Goal: Task Accomplishment & Management: Use online tool/utility

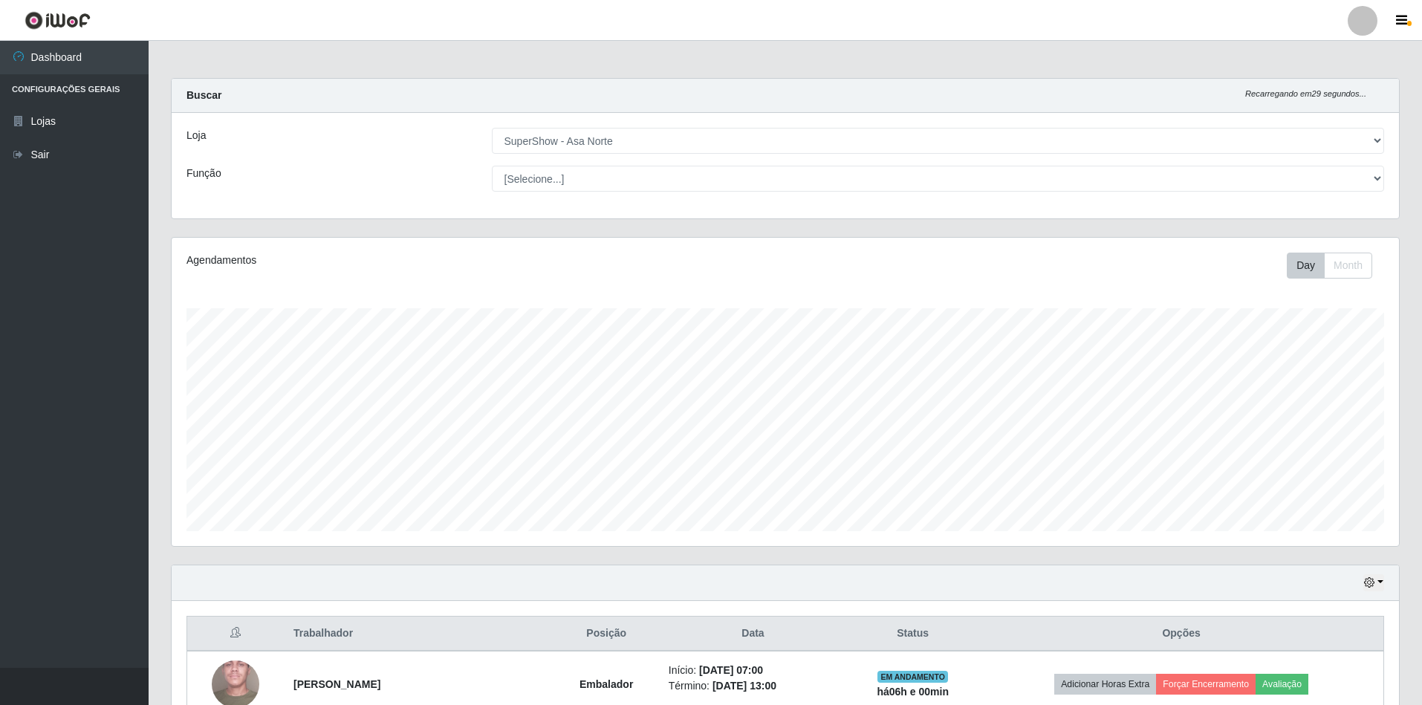
select select "71"
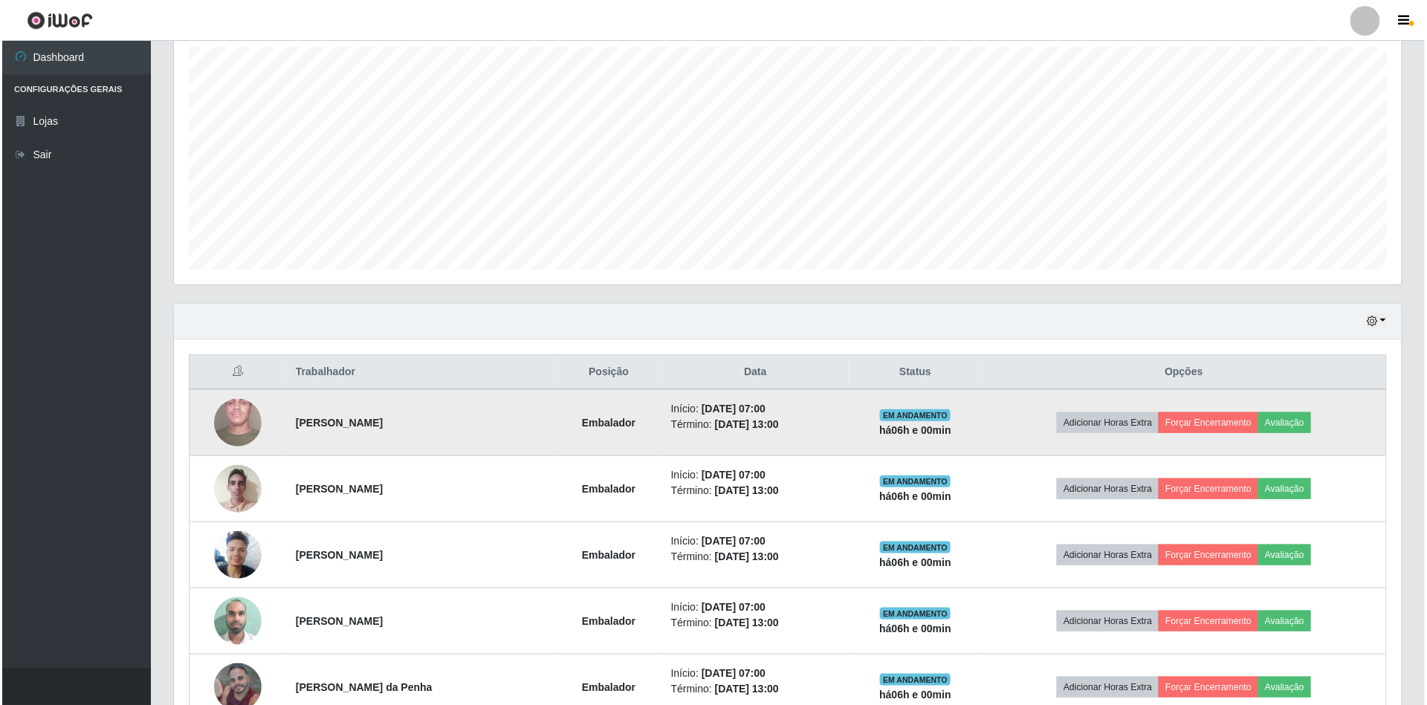
scroll to position [297, 0]
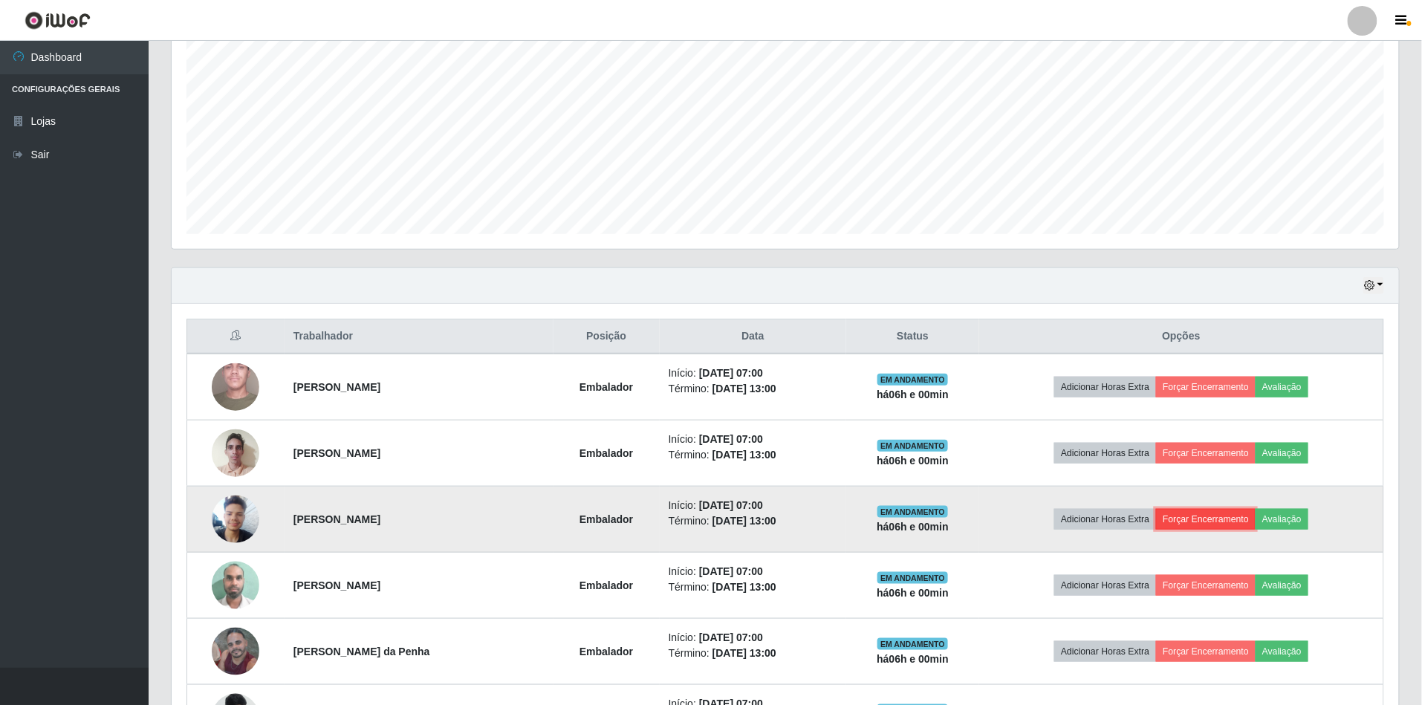
click at [1252, 519] on button "Forçar Encerramento" at bounding box center [1206, 519] width 100 height 21
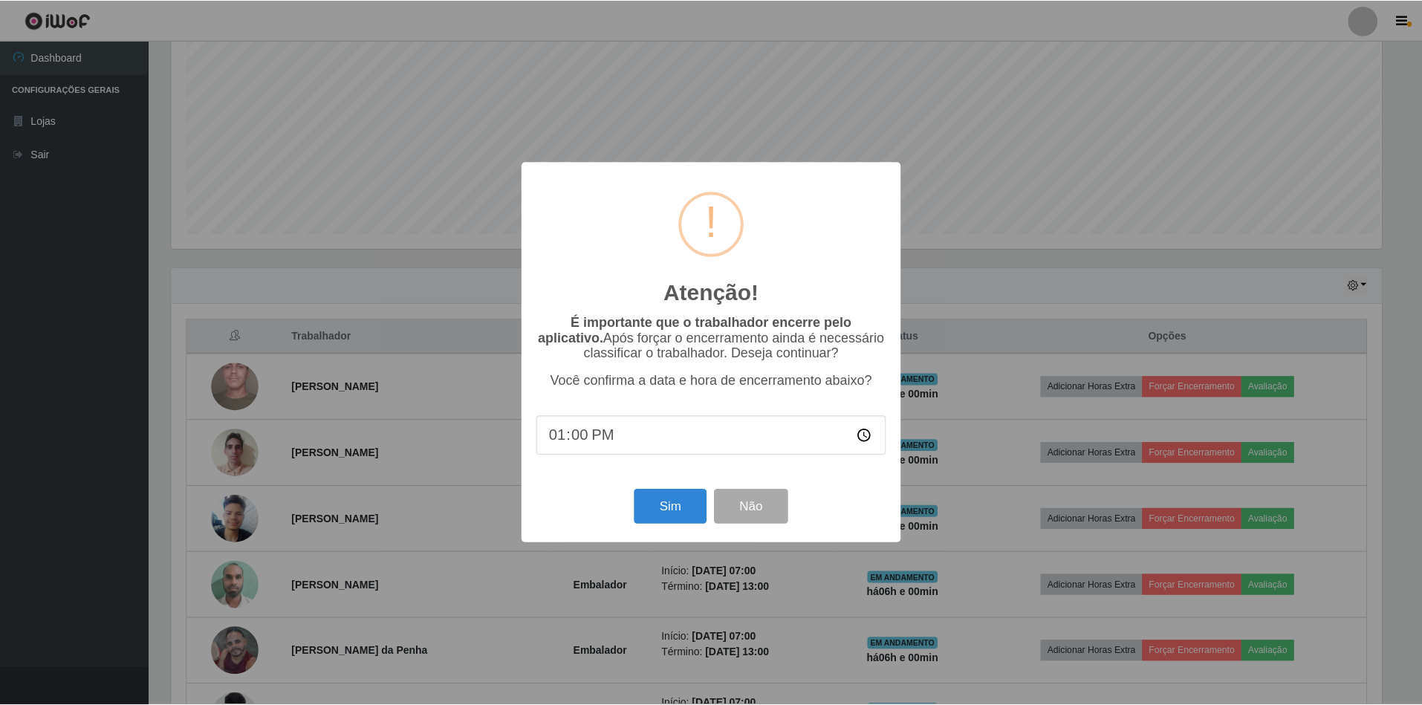
scroll to position [309, 1214]
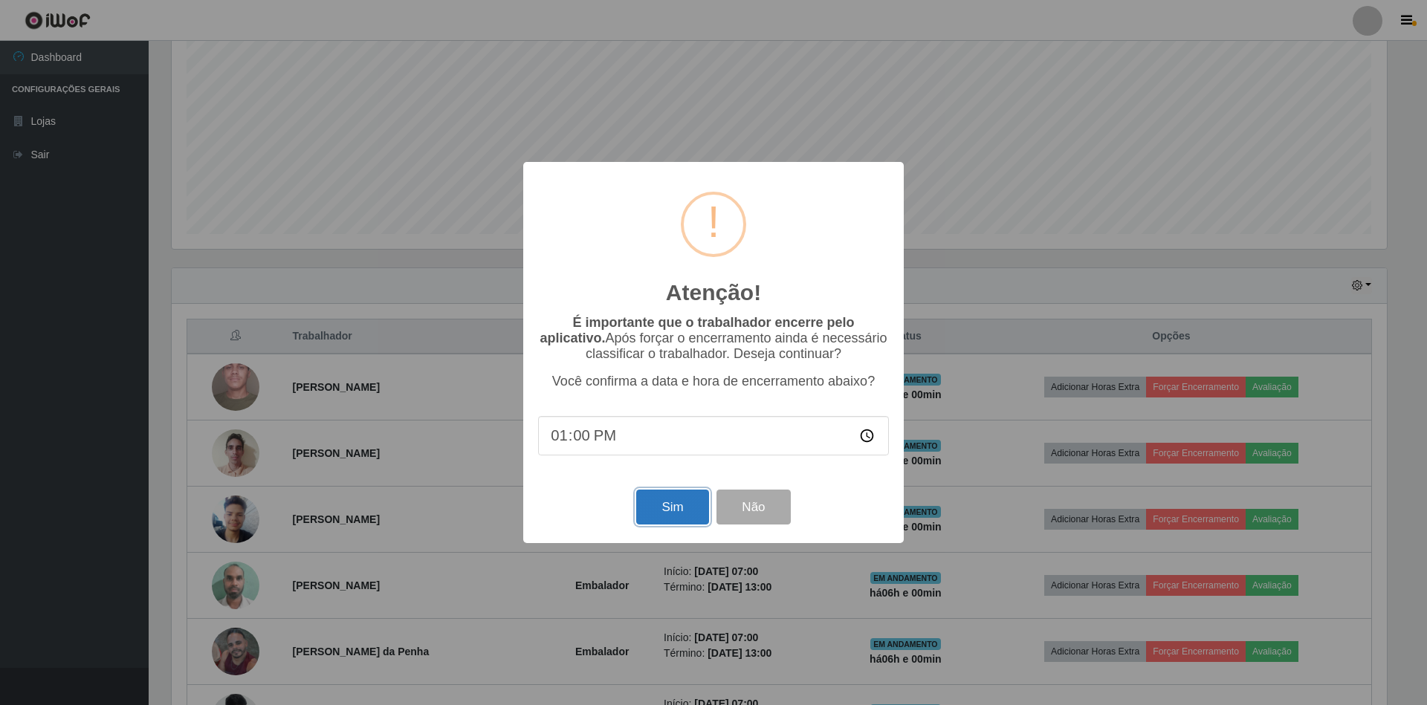
click at [696, 521] on button "Sim" at bounding box center [672, 507] width 72 height 35
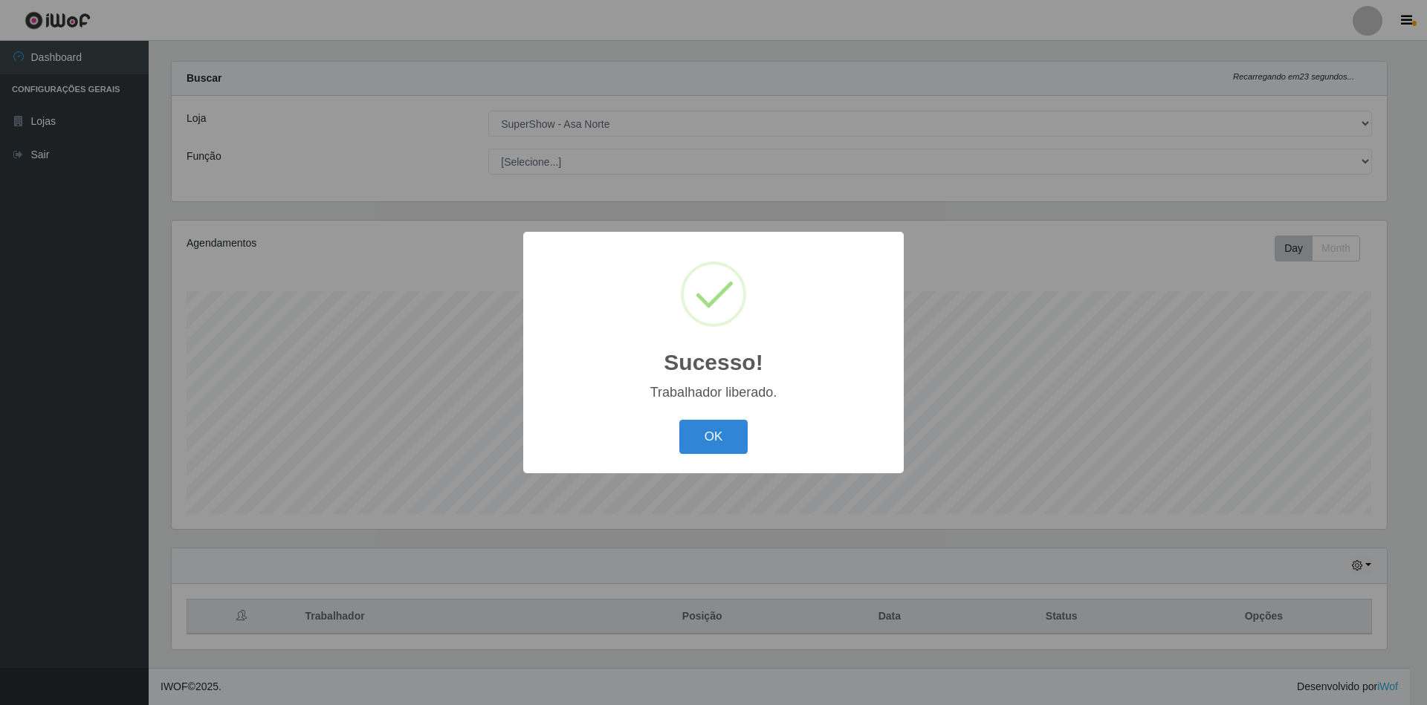
click at [679, 420] on button "OK" at bounding box center [713, 437] width 69 height 35
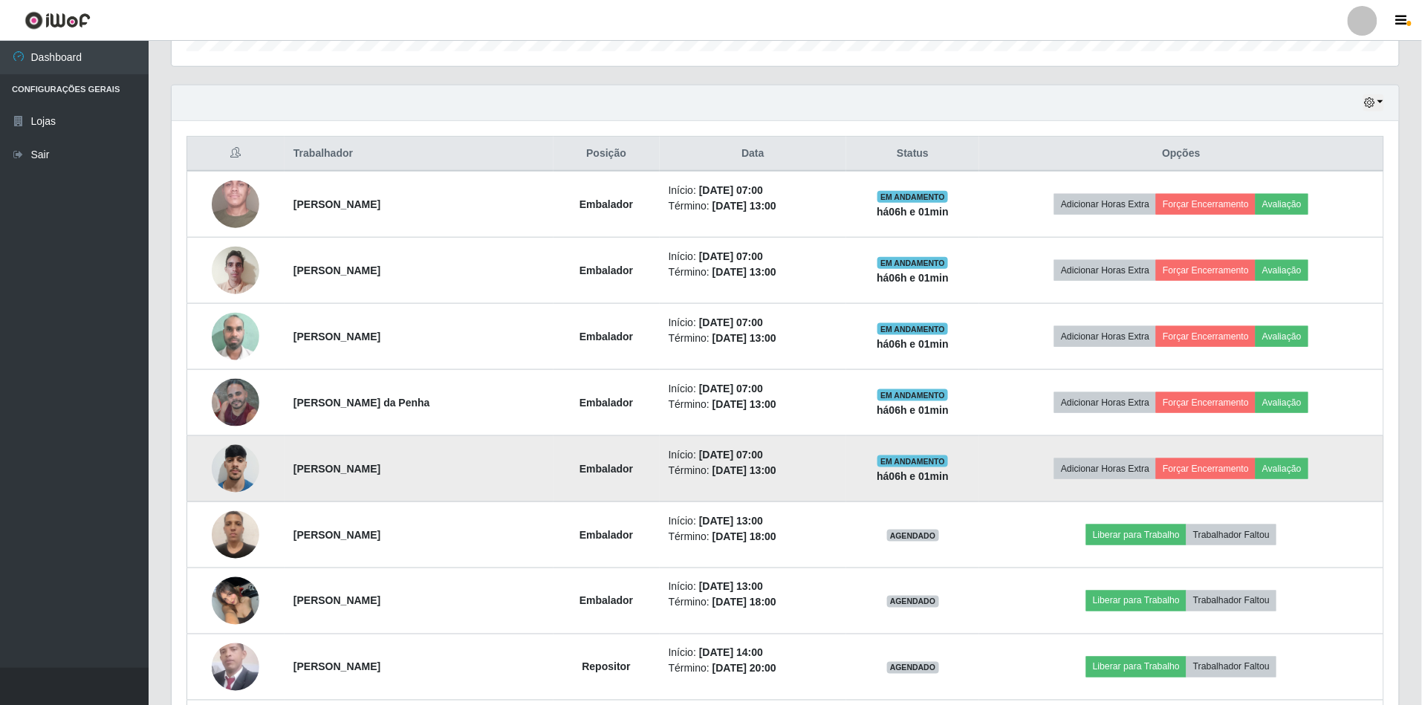
scroll to position [515, 0]
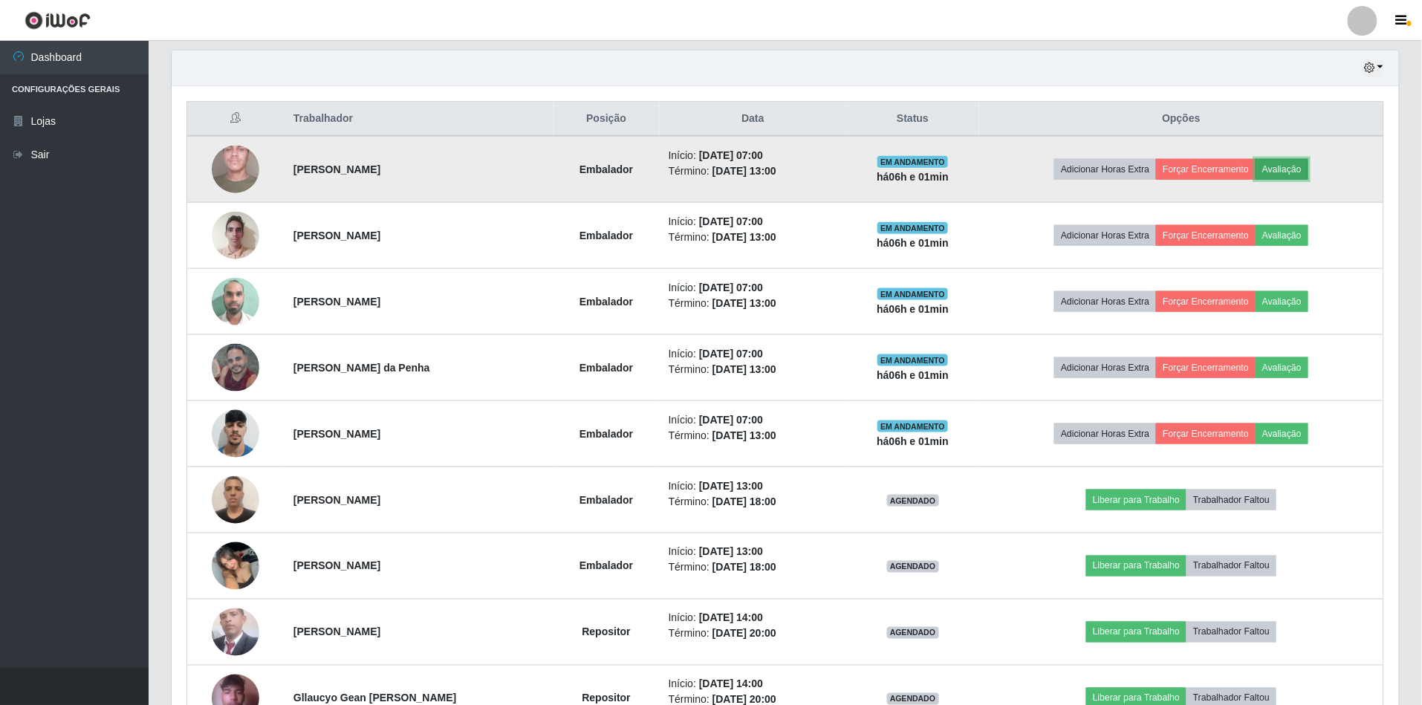
click at [1293, 176] on button "Avaliação" at bounding box center [1282, 169] width 53 height 21
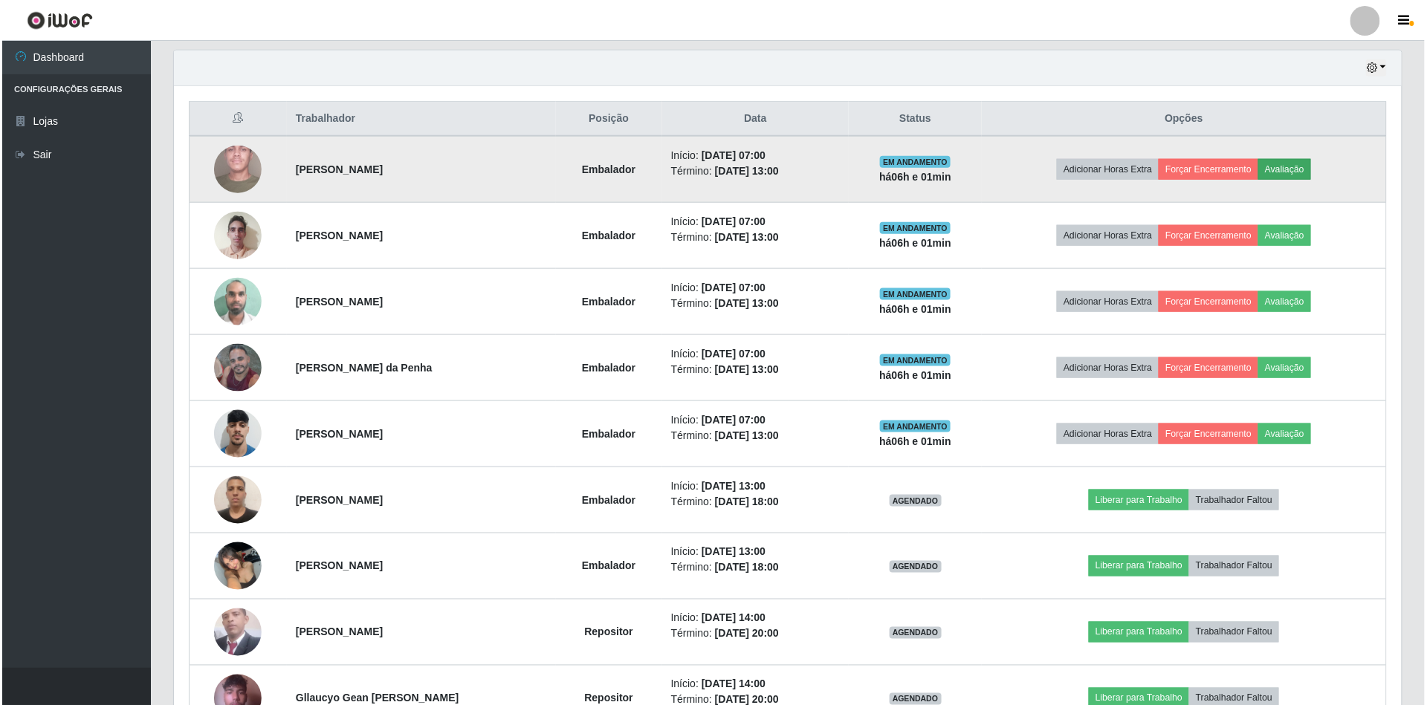
scroll to position [309, 1214]
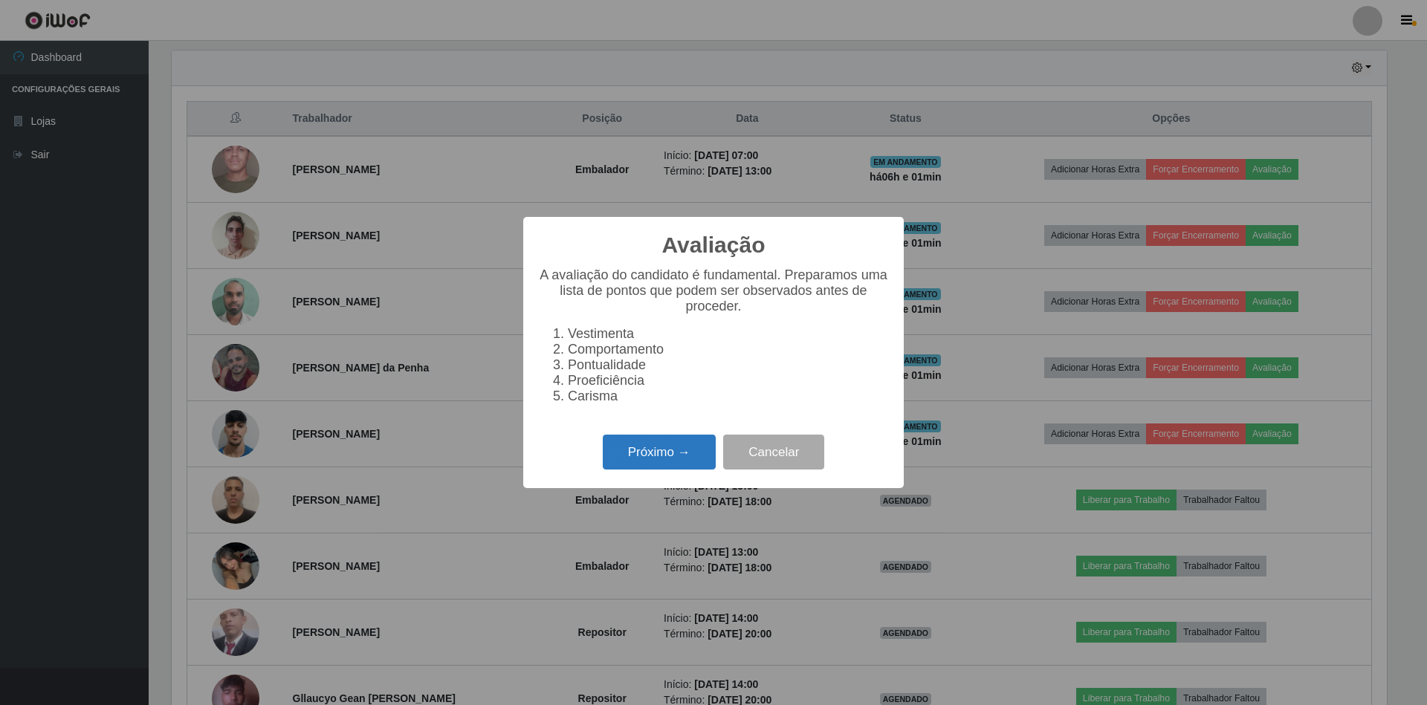
click at [666, 465] on button "Próximo →" at bounding box center [659, 452] width 113 height 35
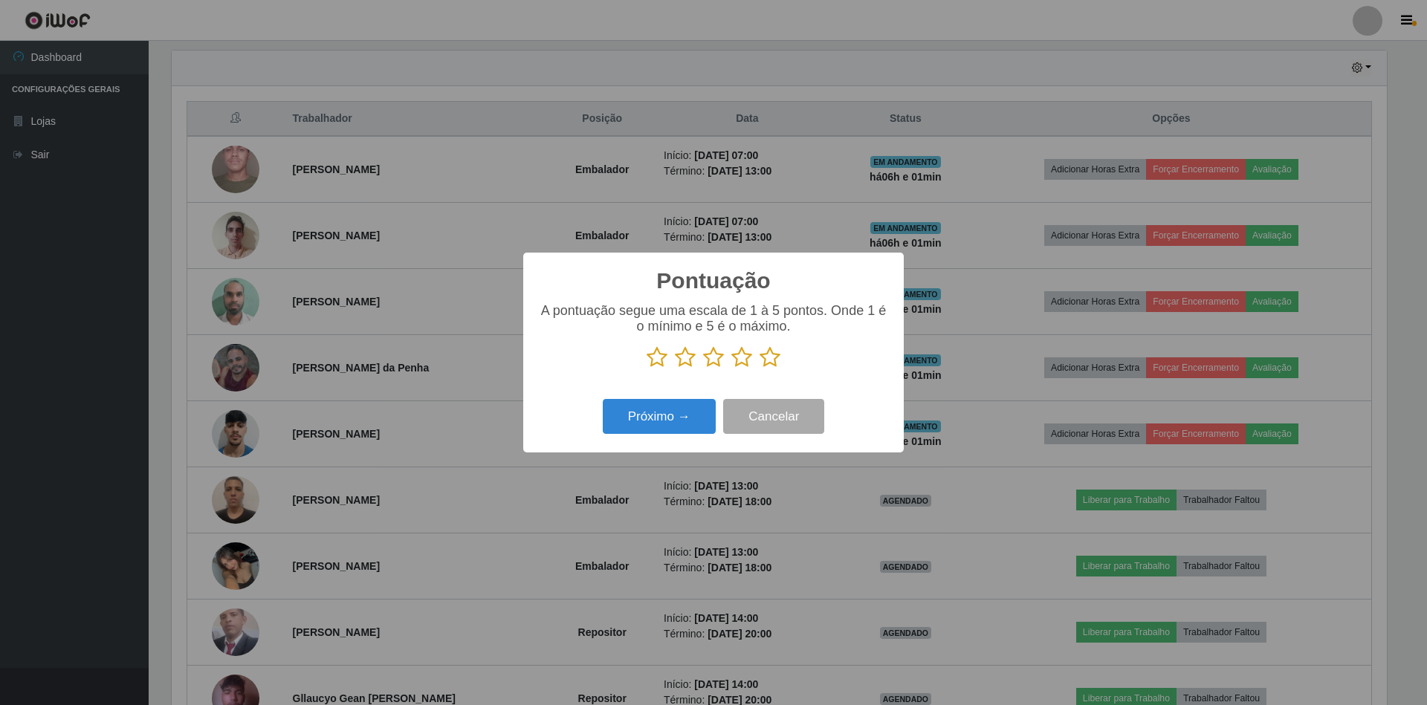
click at [763, 357] on icon at bounding box center [770, 357] width 21 height 22
click at [760, 369] on input "radio" at bounding box center [760, 369] width 0 height 0
click at [693, 424] on button "Próximo →" at bounding box center [659, 416] width 113 height 35
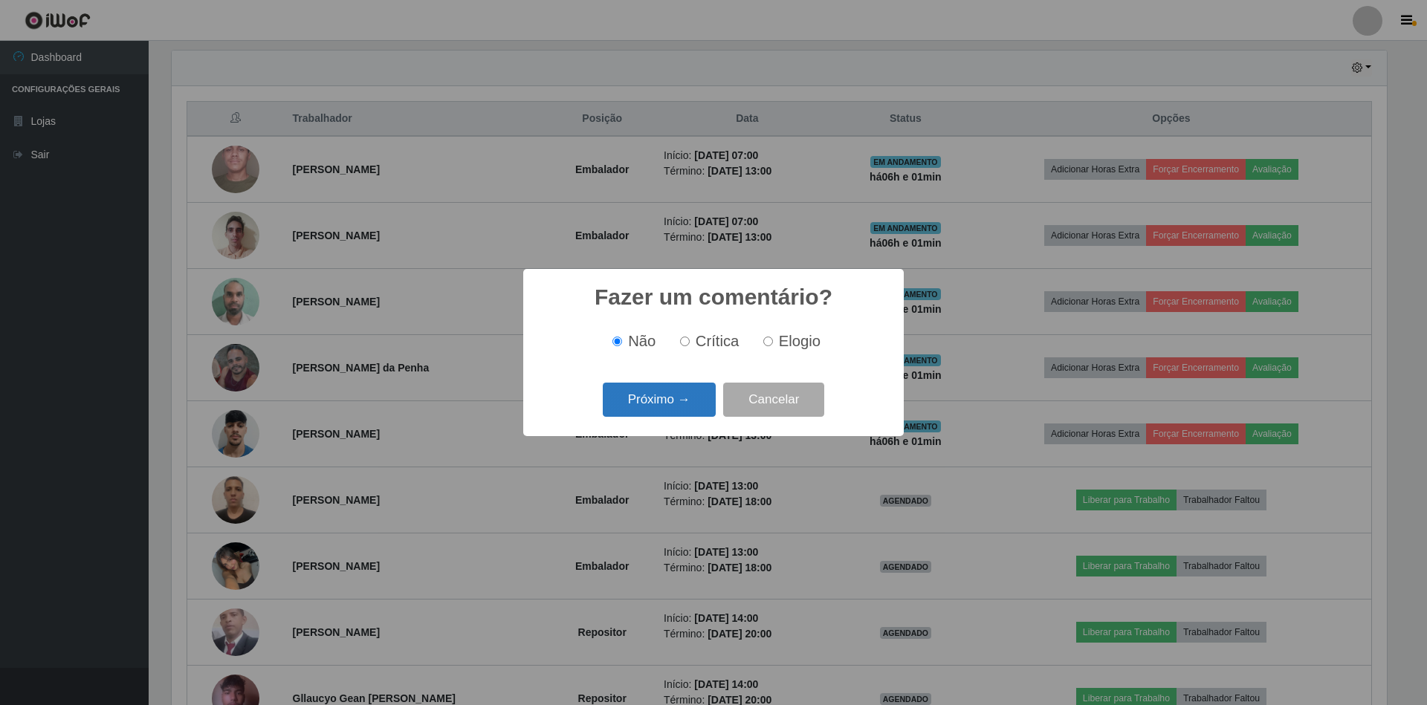
click at [690, 412] on button "Próximo →" at bounding box center [659, 400] width 113 height 35
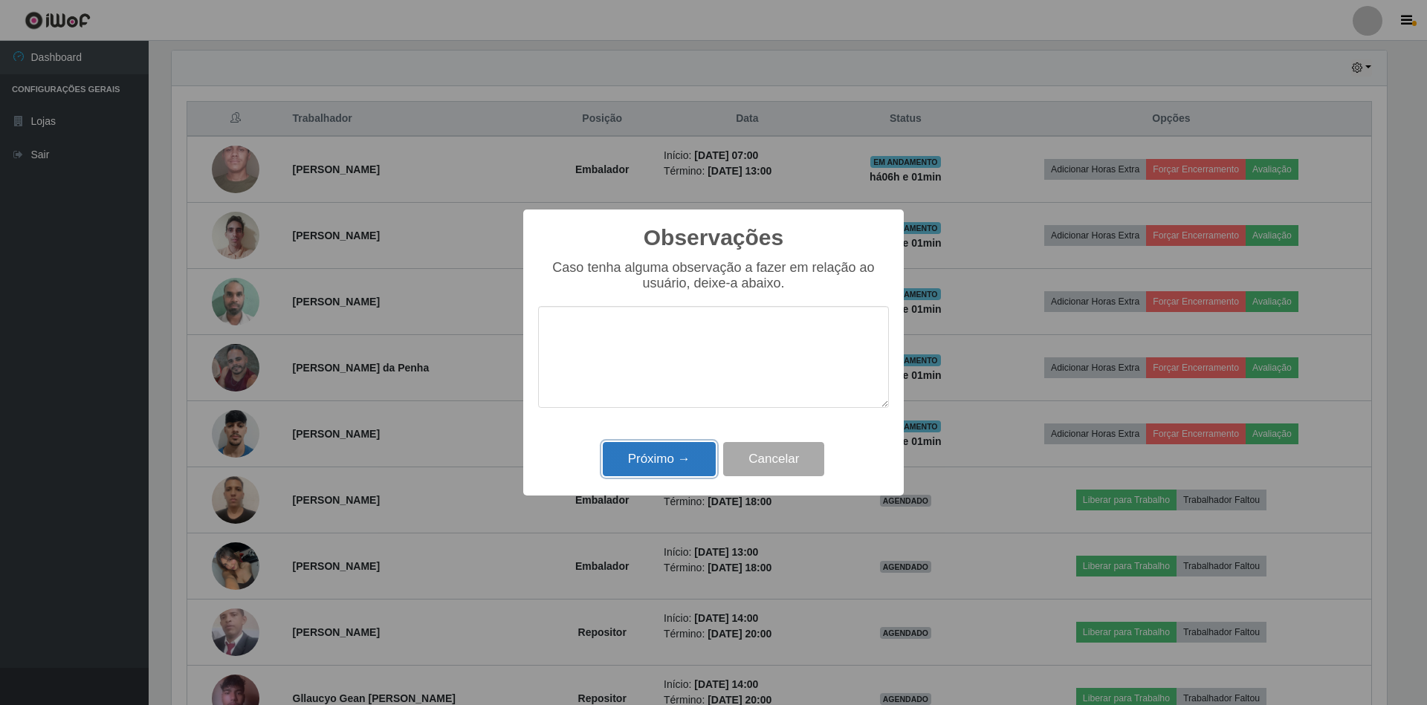
click at [685, 456] on button "Próximo →" at bounding box center [659, 459] width 113 height 35
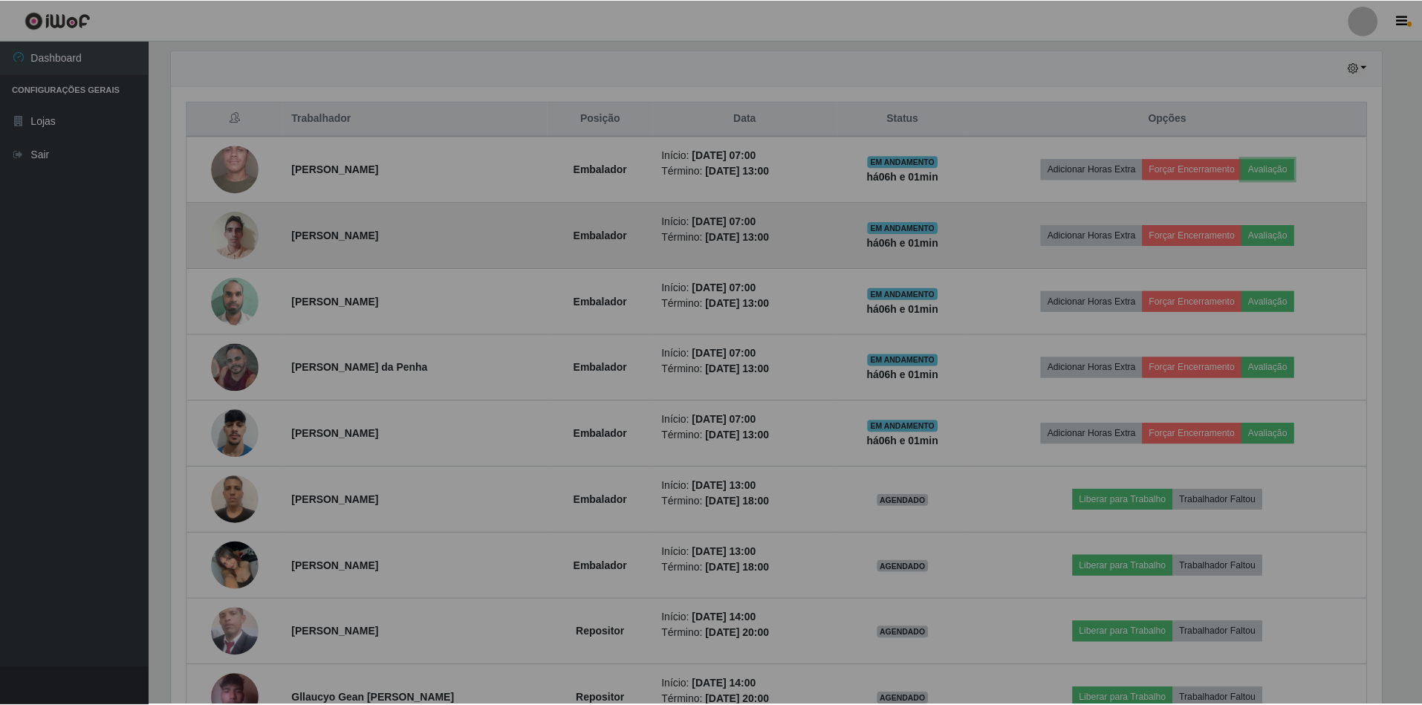
scroll to position [309, 1228]
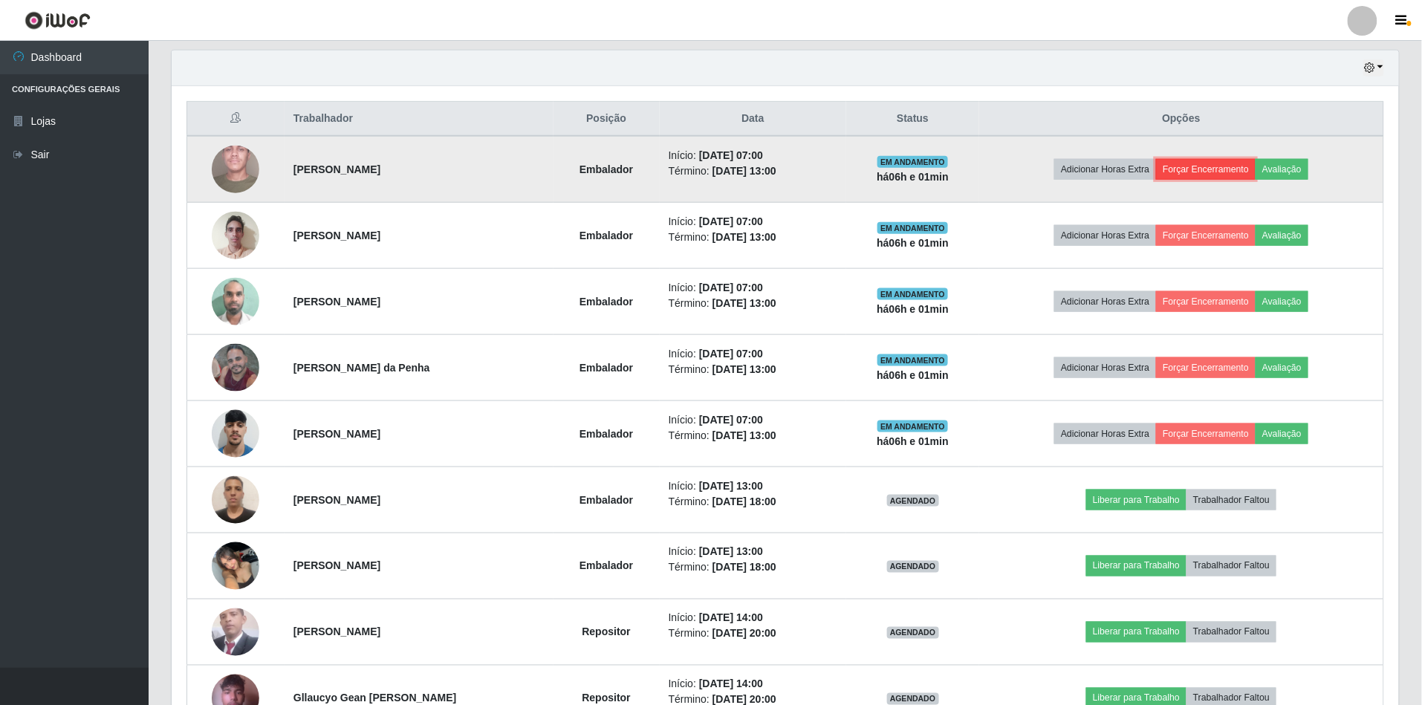
click at [1195, 169] on button "Forçar Encerramento" at bounding box center [1206, 169] width 100 height 21
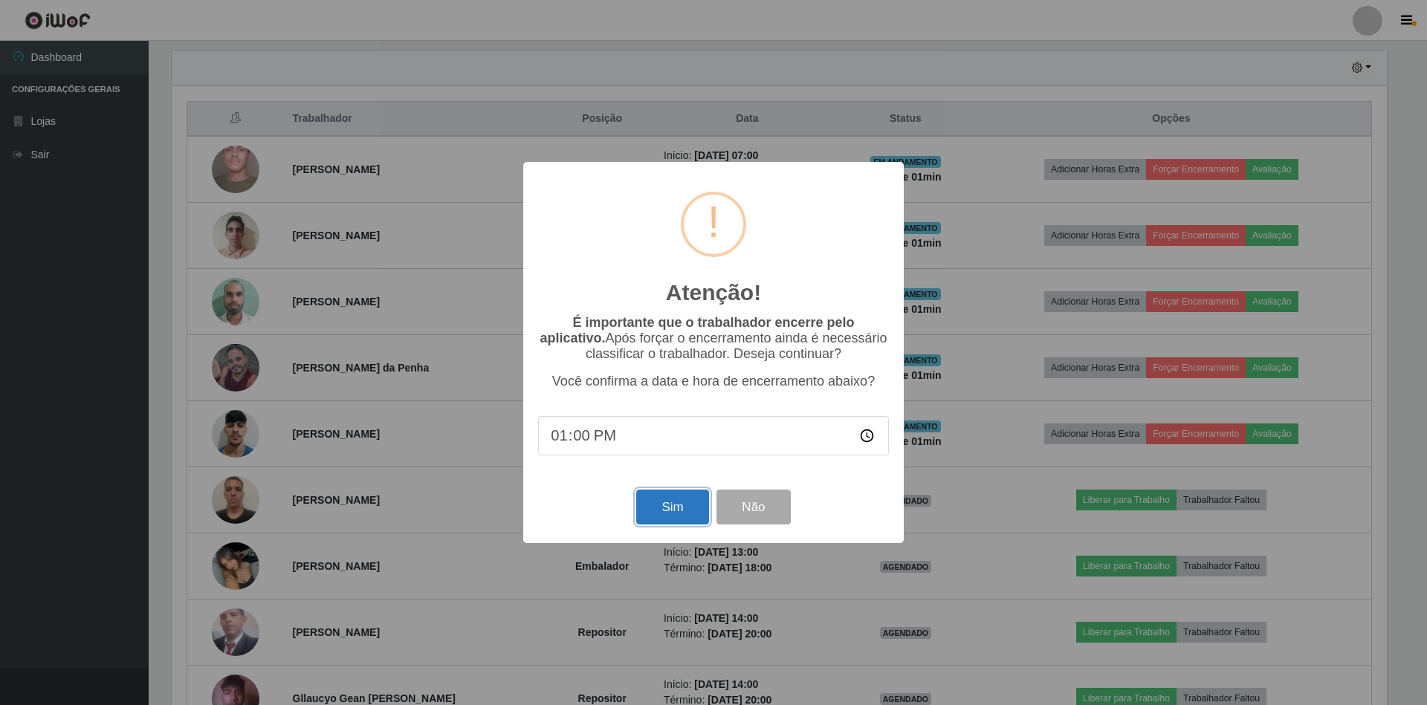
click at [670, 508] on button "Sim" at bounding box center [672, 507] width 72 height 35
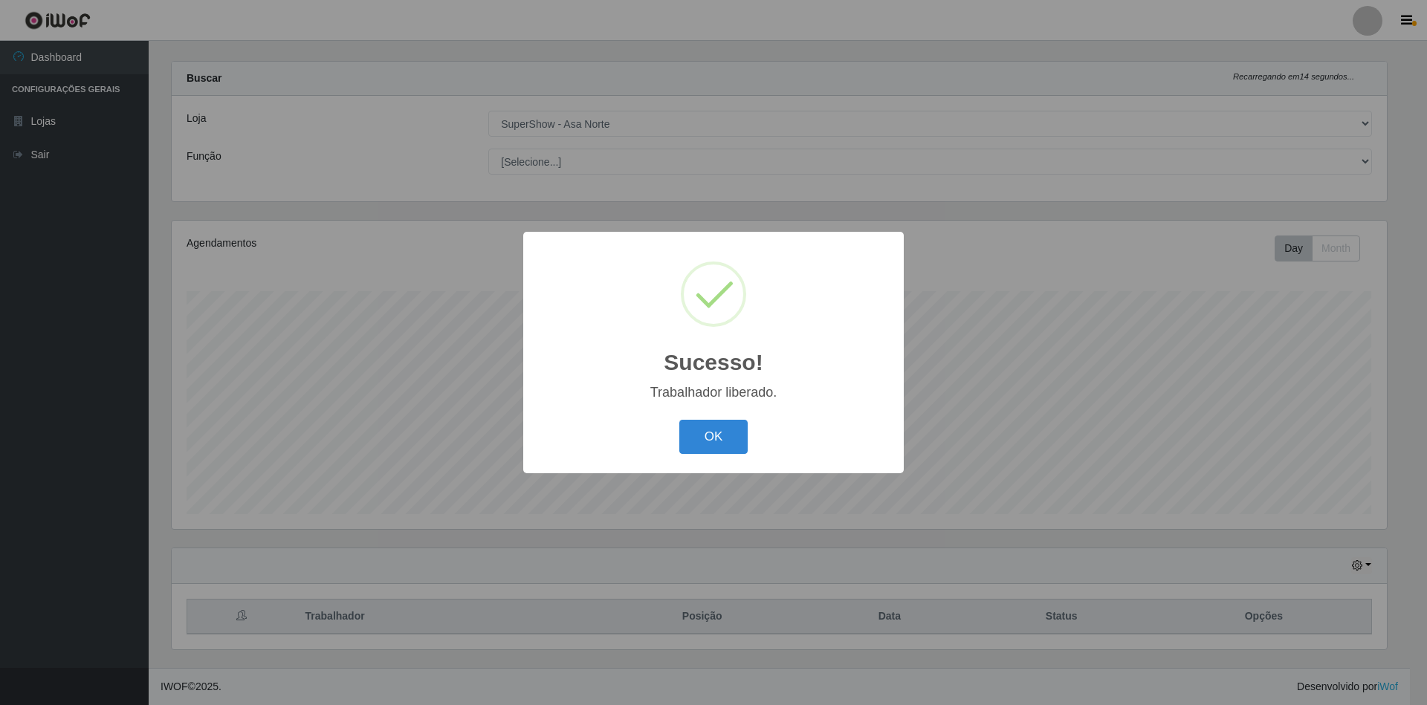
click at [679, 420] on button "OK" at bounding box center [713, 437] width 69 height 35
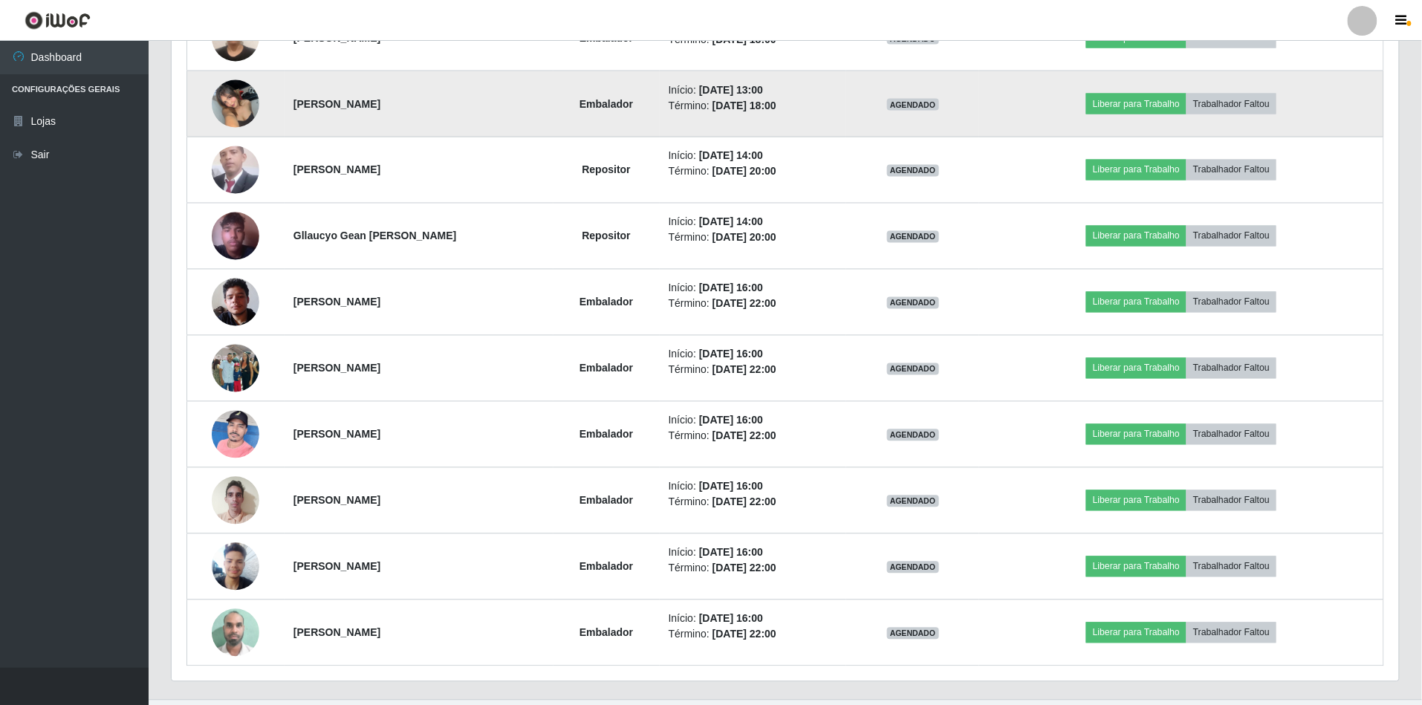
scroll to position [515, 0]
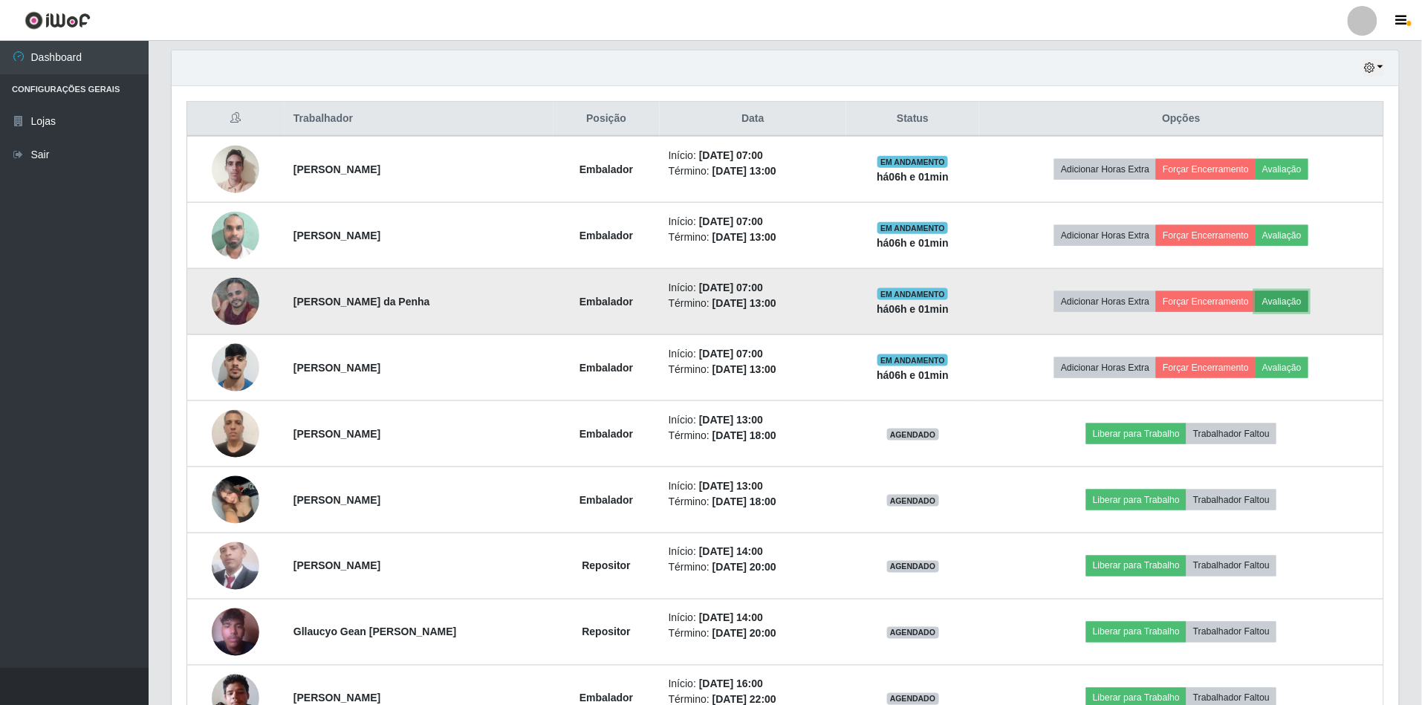
click at [1278, 302] on button "Avaliação" at bounding box center [1282, 301] width 53 height 21
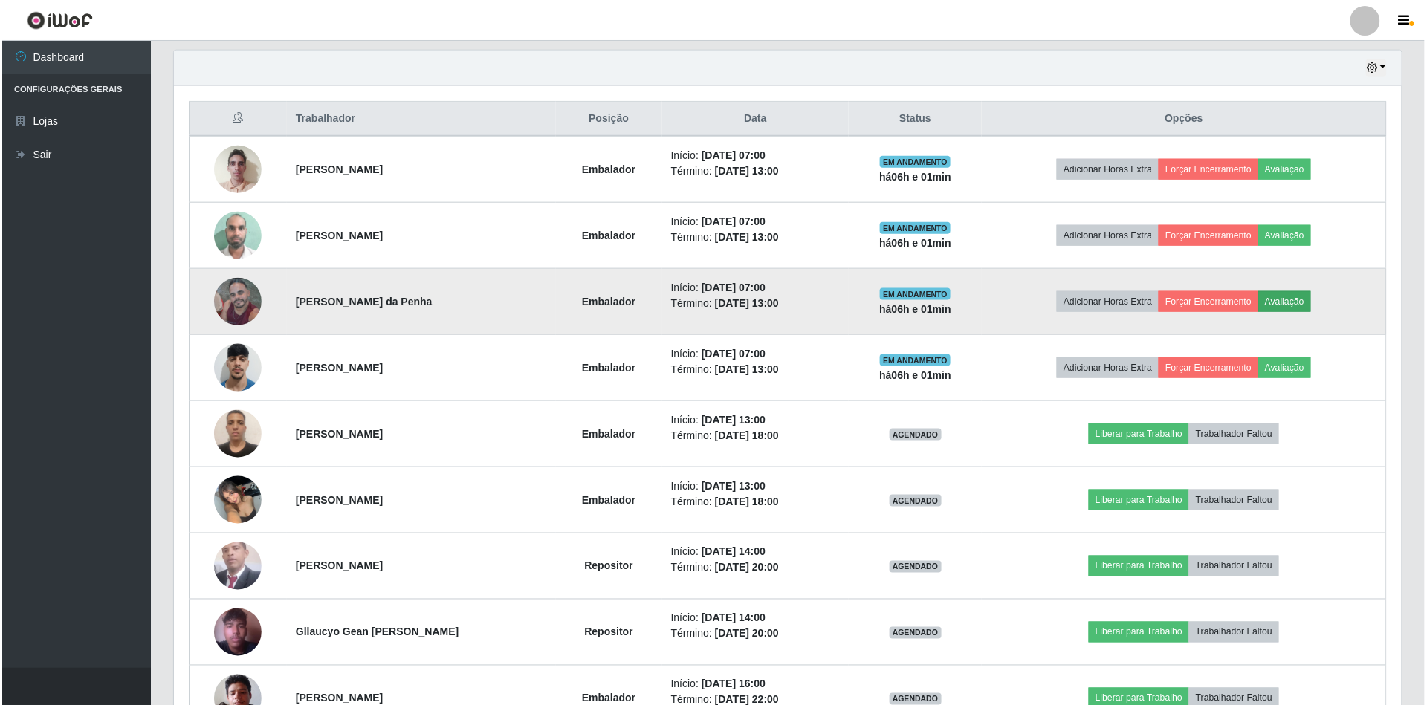
scroll to position [309, 1214]
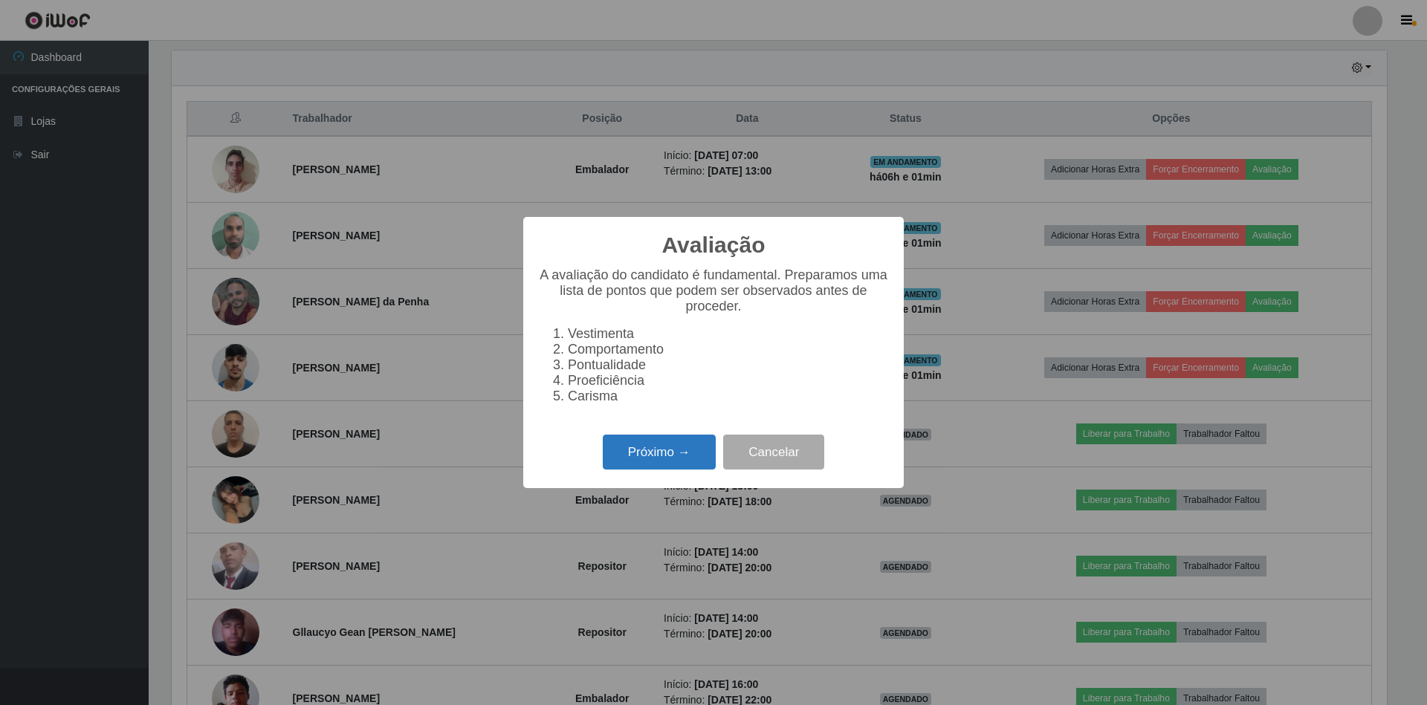
click at [640, 459] on button "Próximo →" at bounding box center [659, 452] width 113 height 35
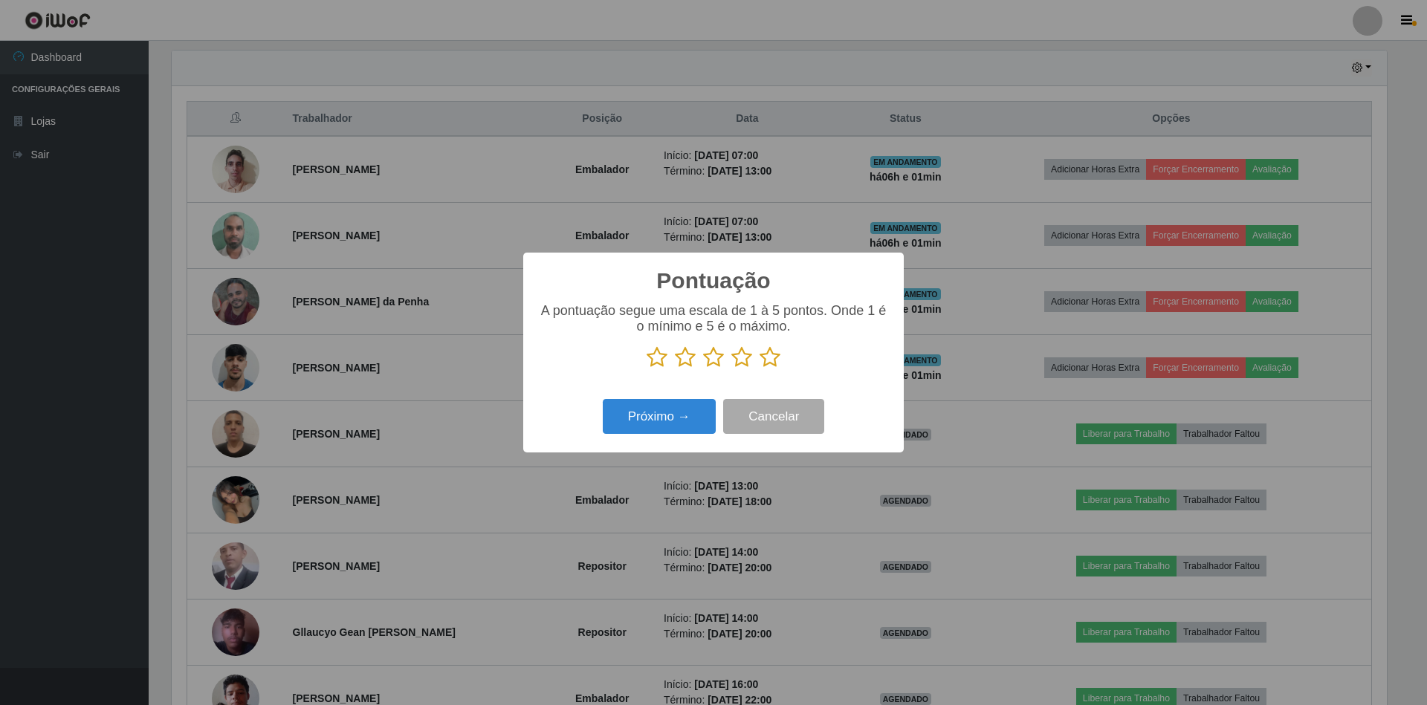
scroll to position [742894, 741988]
drag, startPoint x: 777, startPoint y: 358, endPoint x: 647, endPoint y: 441, distance: 154.0
click at [773, 358] on icon at bounding box center [770, 357] width 21 height 22
click at [760, 369] on input "radio" at bounding box center [760, 369] width 0 height 0
click at [646, 429] on button "Próximo →" at bounding box center [659, 416] width 113 height 35
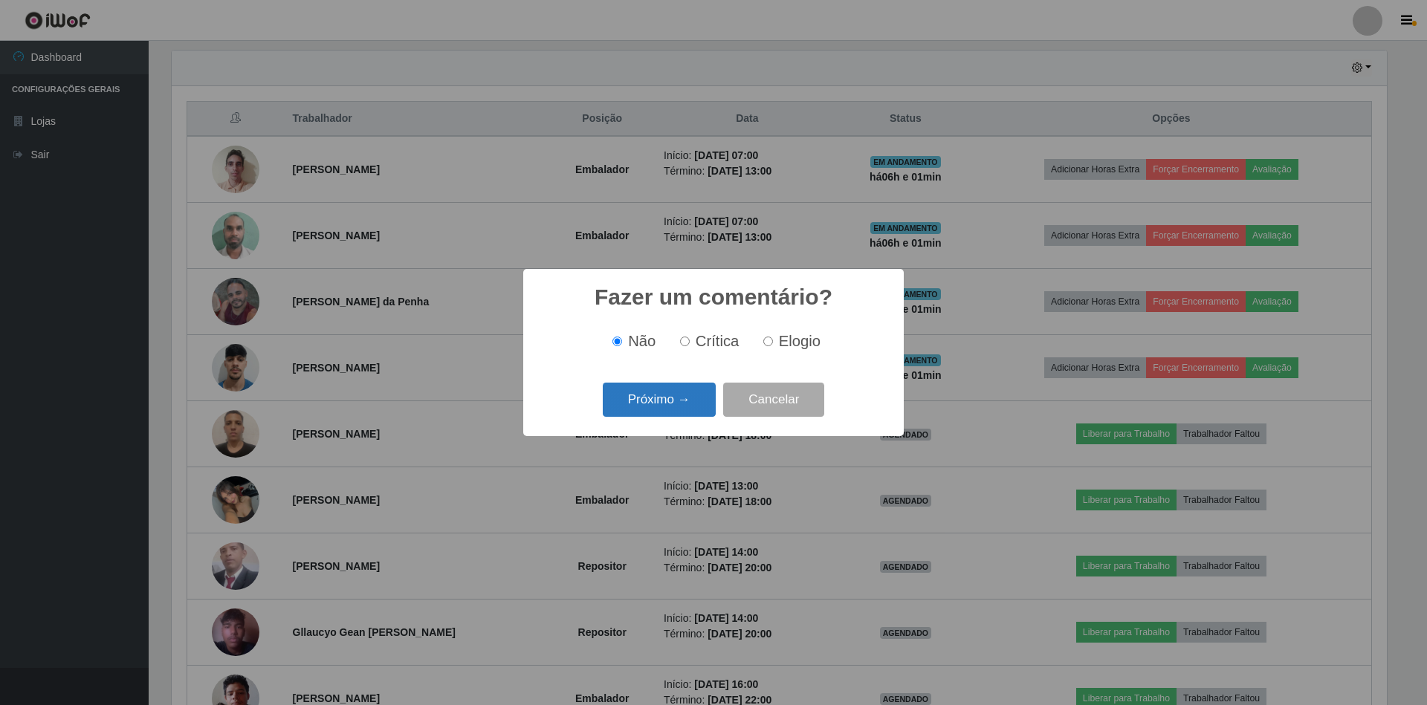
click at [644, 399] on button "Próximo →" at bounding box center [659, 400] width 113 height 35
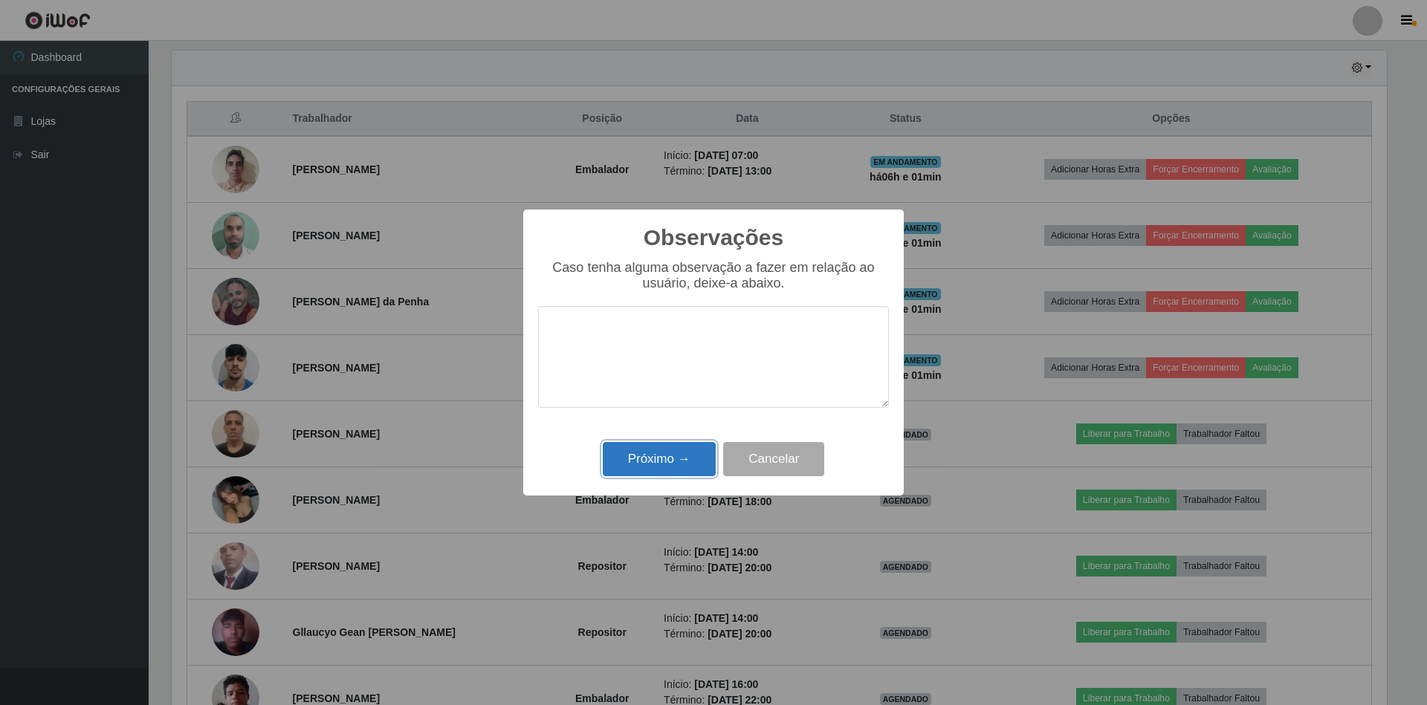
click at [646, 473] on button "Próximo →" at bounding box center [659, 459] width 113 height 35
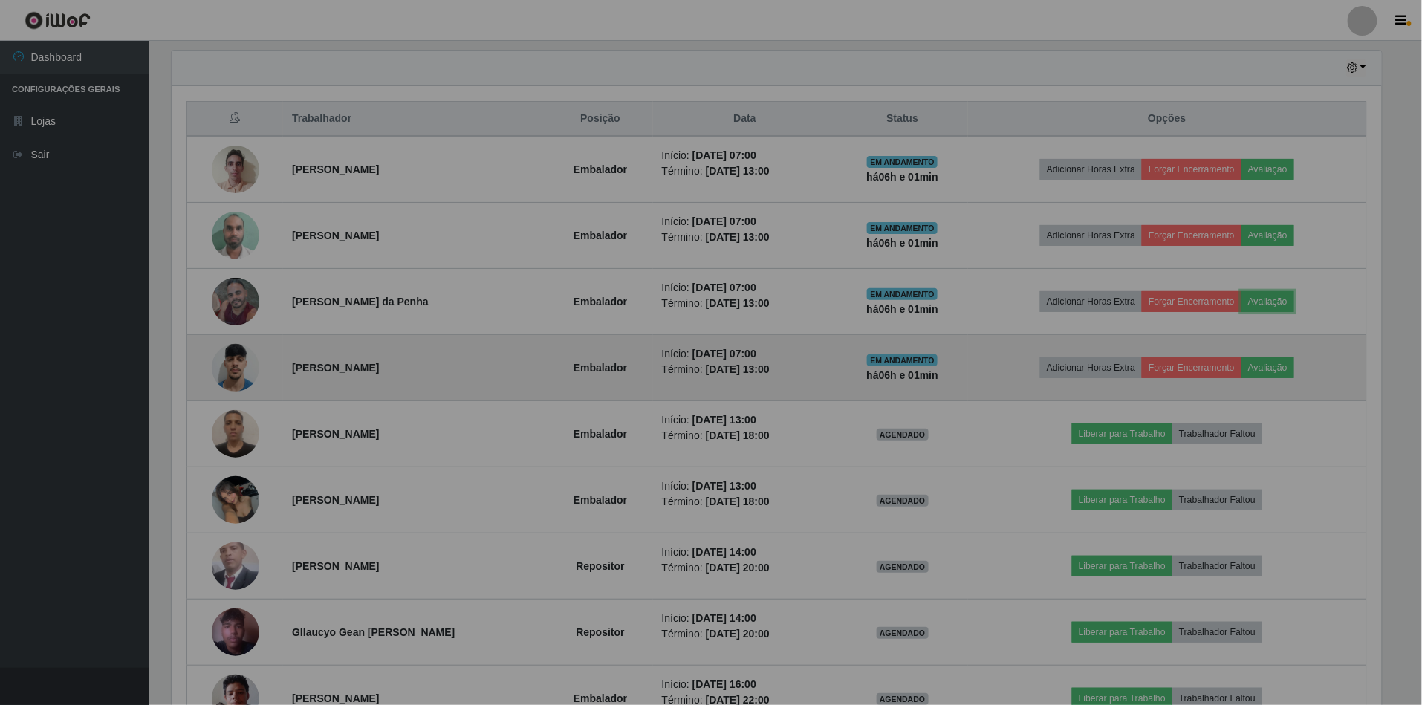
scroll to position [309, 1228]
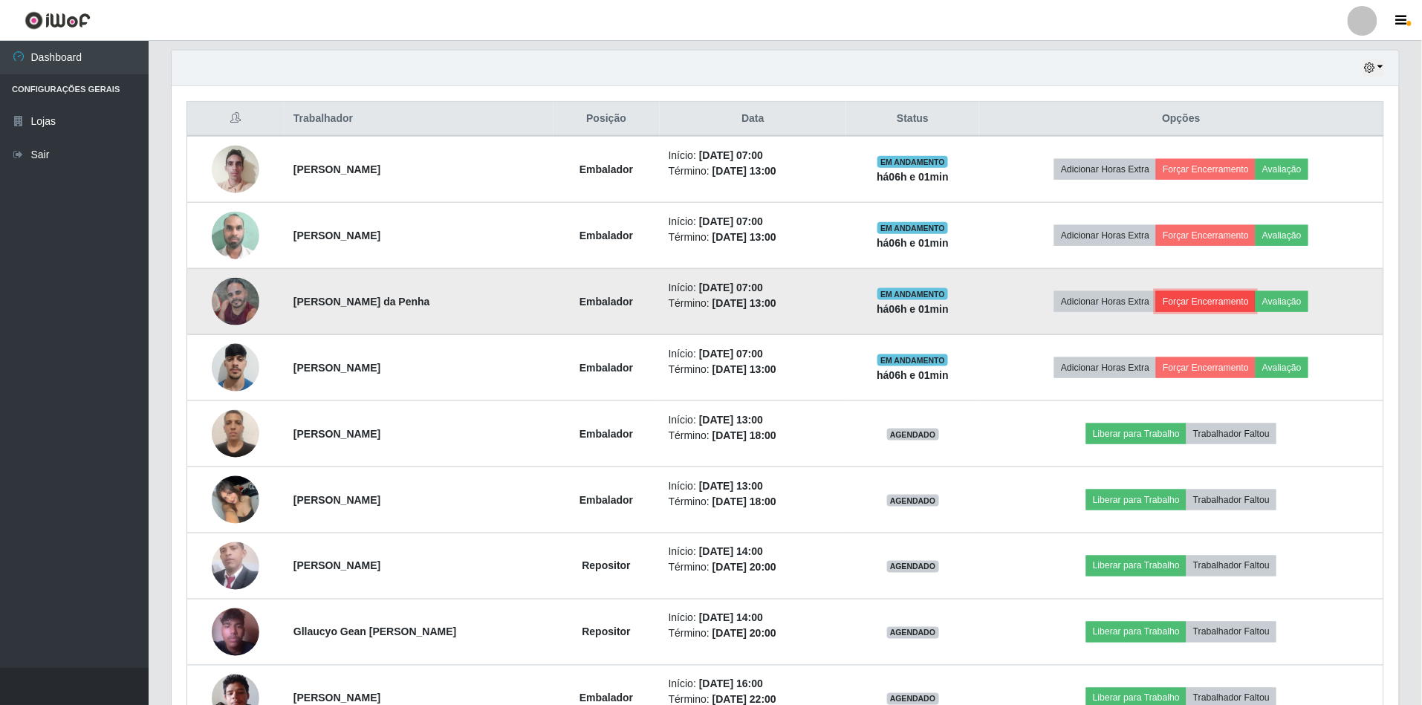
click at [1194, 303] on button "Forçar Encerramento" at bounding box center [1206, 301] width 100 height 21
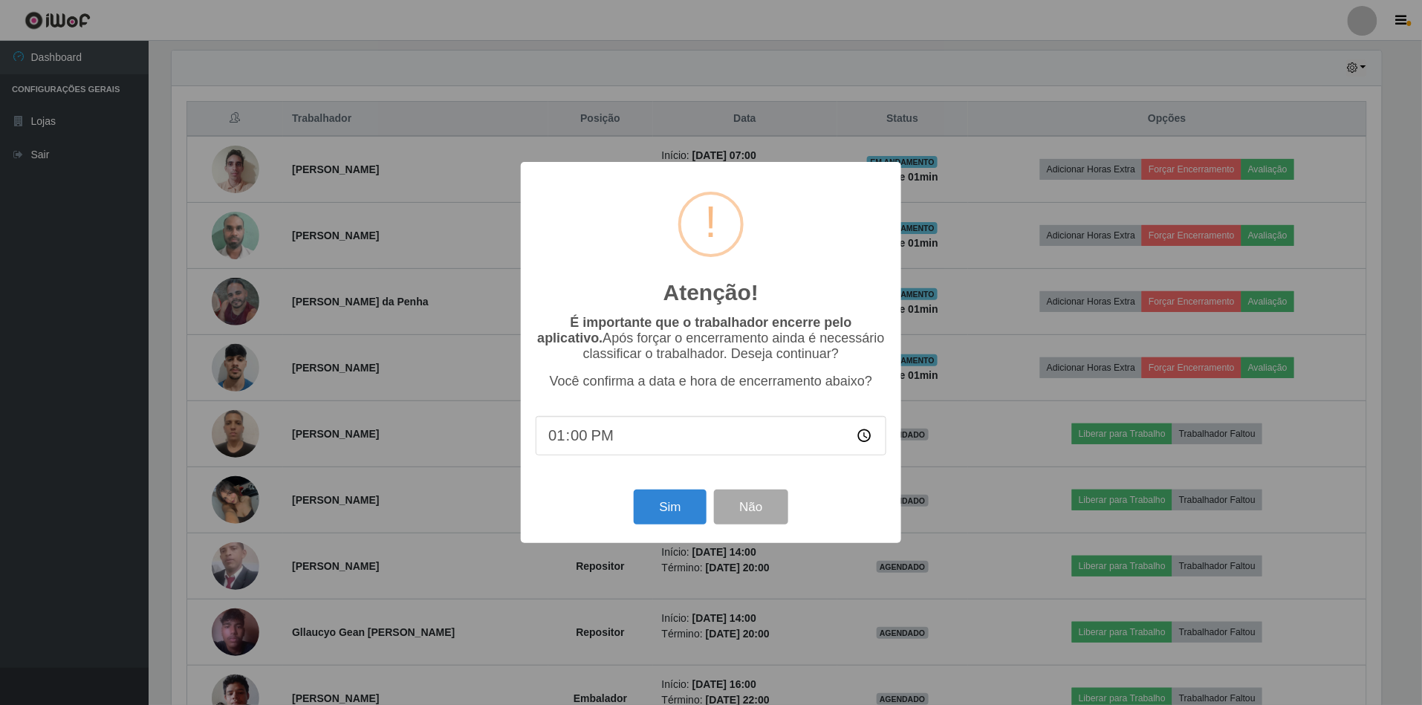
scroll to position [309, 1214]
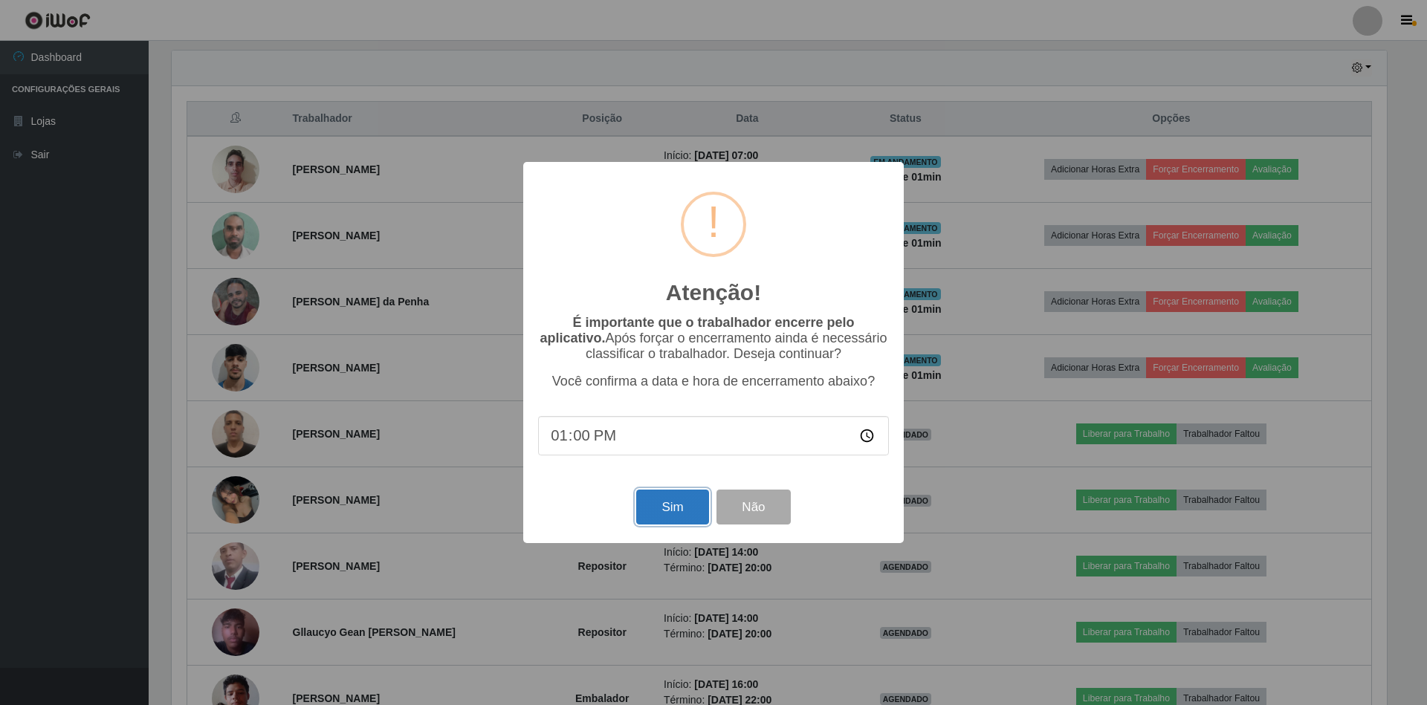
click at [655, 504] on button "Sim" at bounding box center [672, 507] width 72 height 35
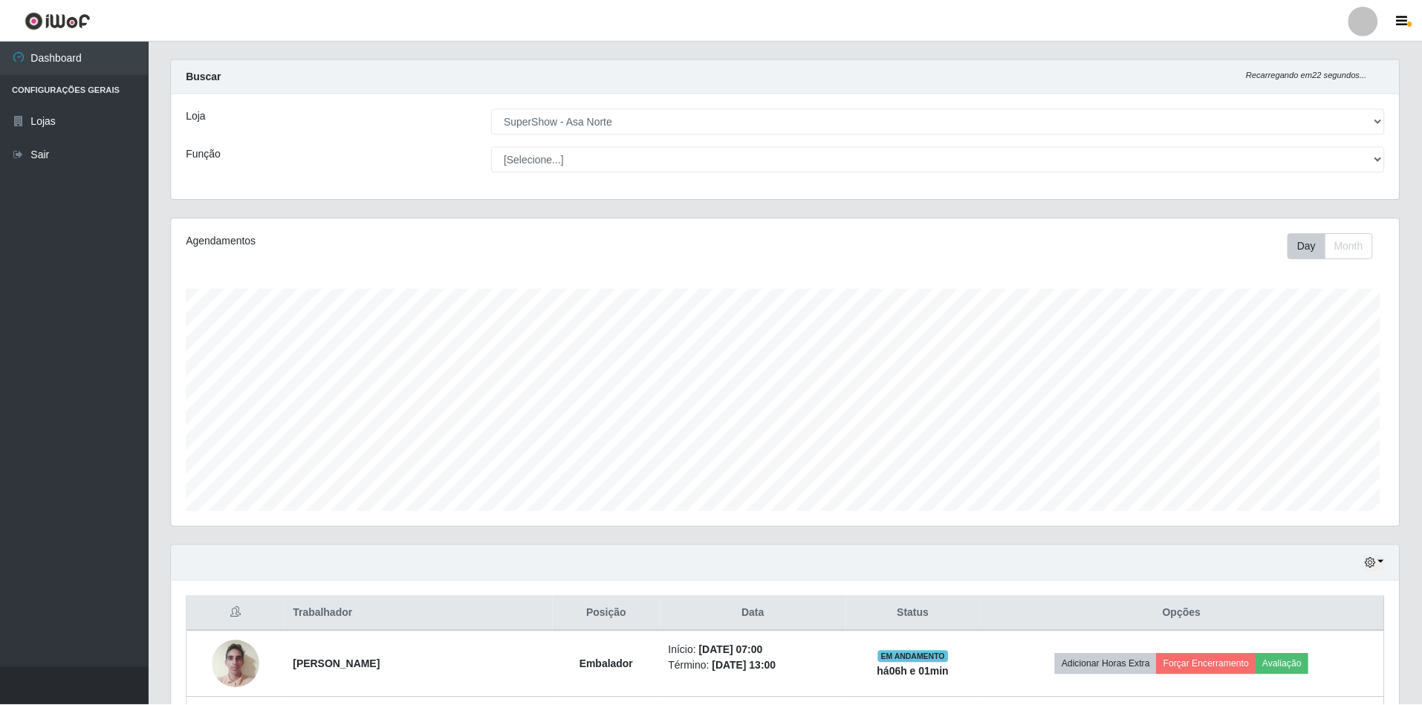
scroll to position [0, 0]
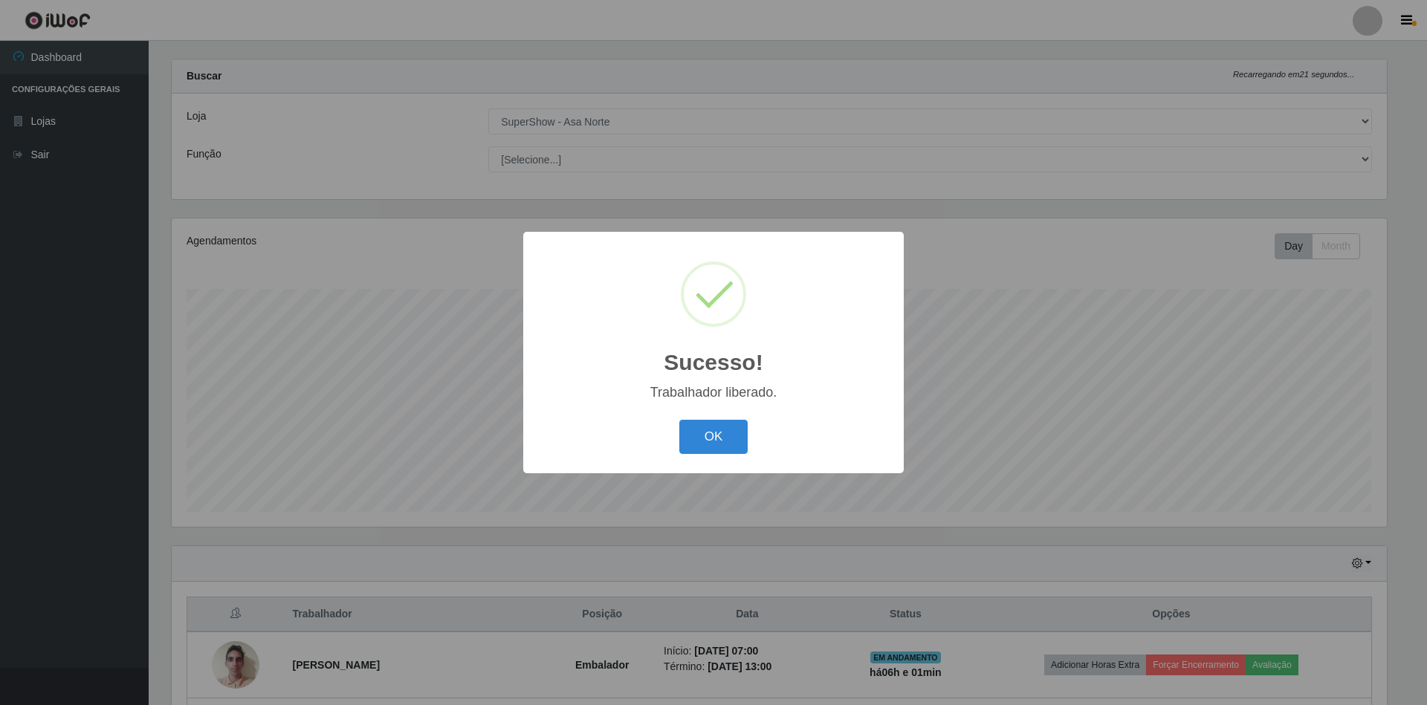
click at [679, 420] on button "OK" at bounding box center [713, 437] width 69 height 35
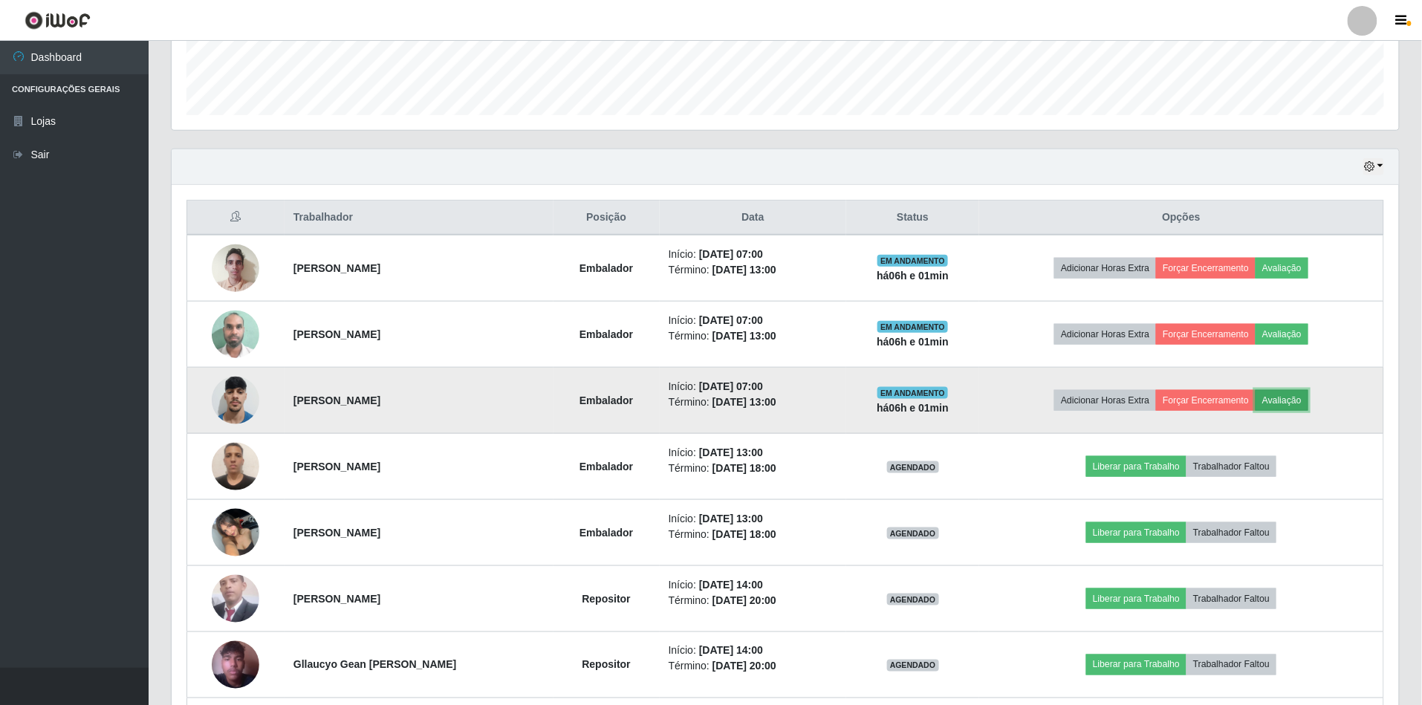
click at [1294, 410] on button "Avaliação" at bounding box center [1282, 400] width 53 height 21
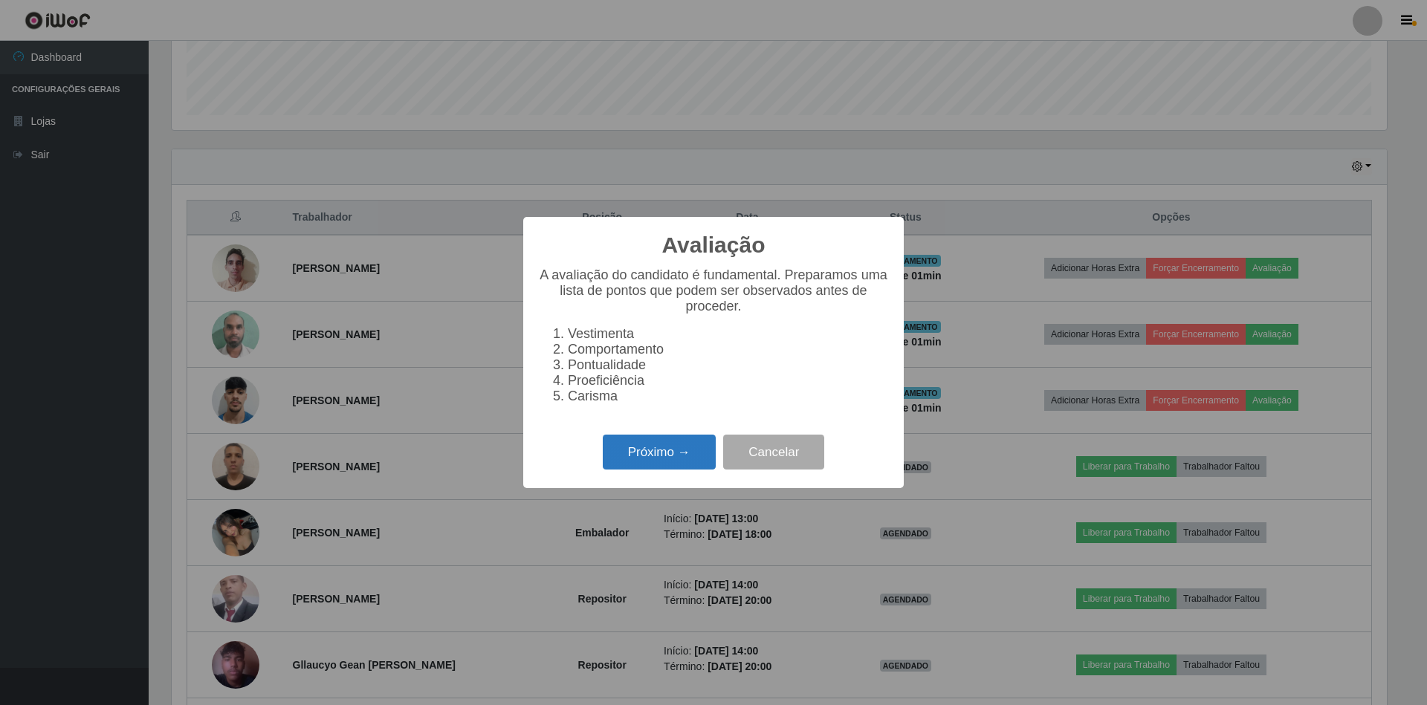
click at [676, 459] on button "Próximo →" at bounding box center [659, 452] width 113 height 35
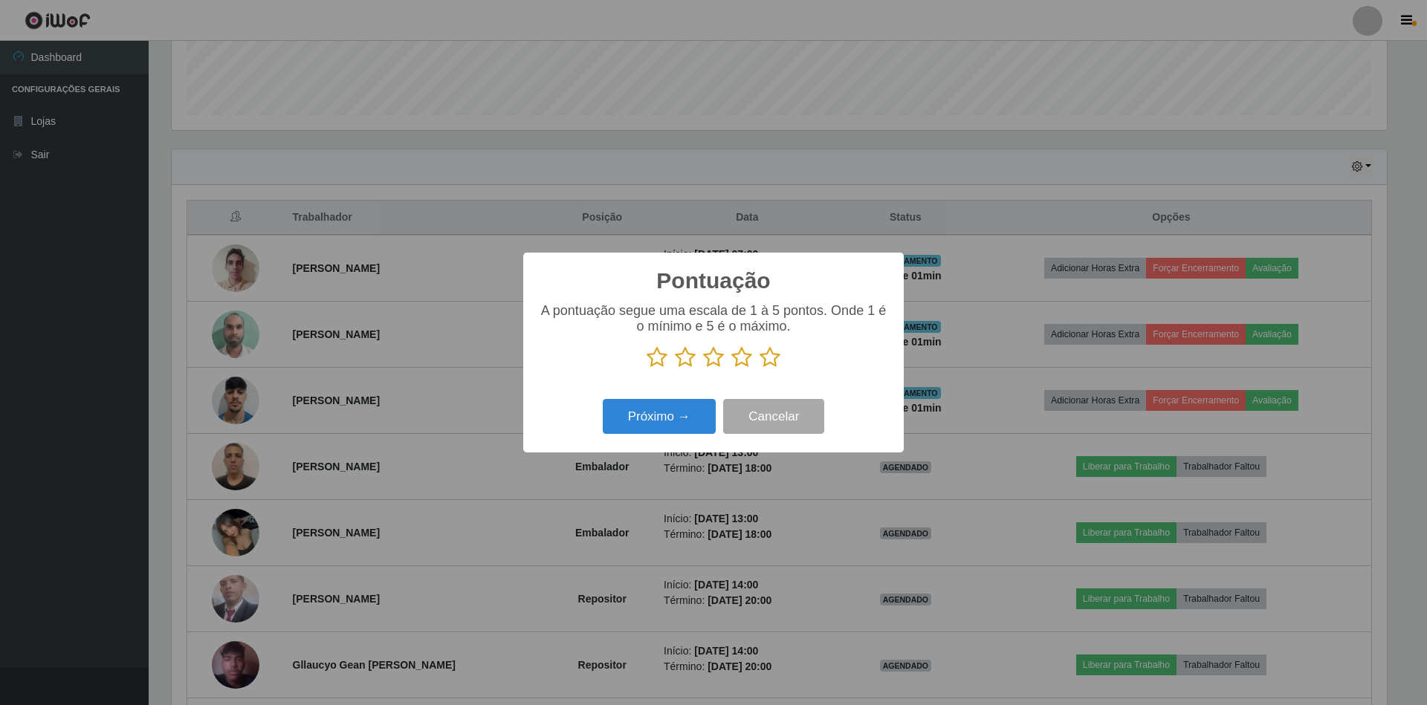
click at [774, 352] on icon at bounding box center [770, 357] width 21 height 22
click at [760, 369] on input "radio" at bounding box center [760, 369] width 0 height 0
click at [700, 416] on button "Próximo →" at bounding box center [659, 416] width 113 height 35
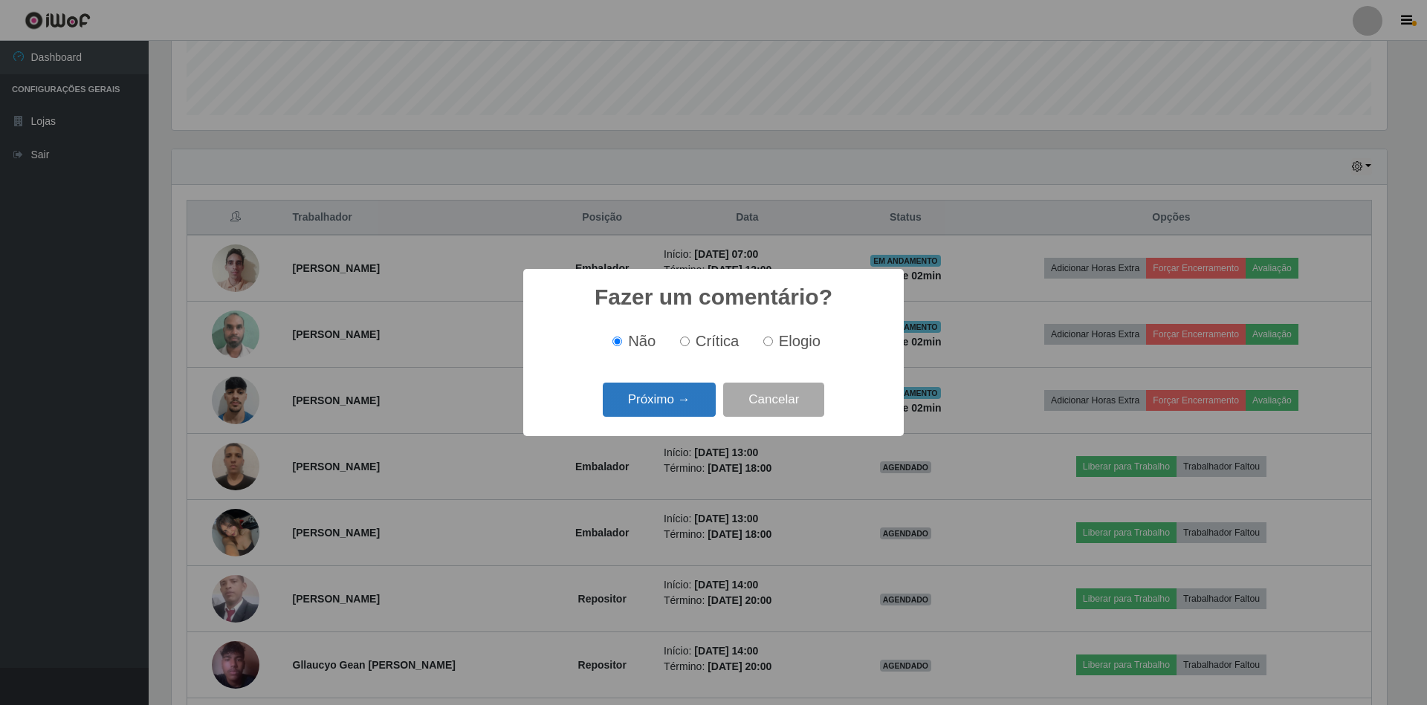
click at [687, 411] on button "Próximo →" at bounding box center [659, 400] width 113 height 35
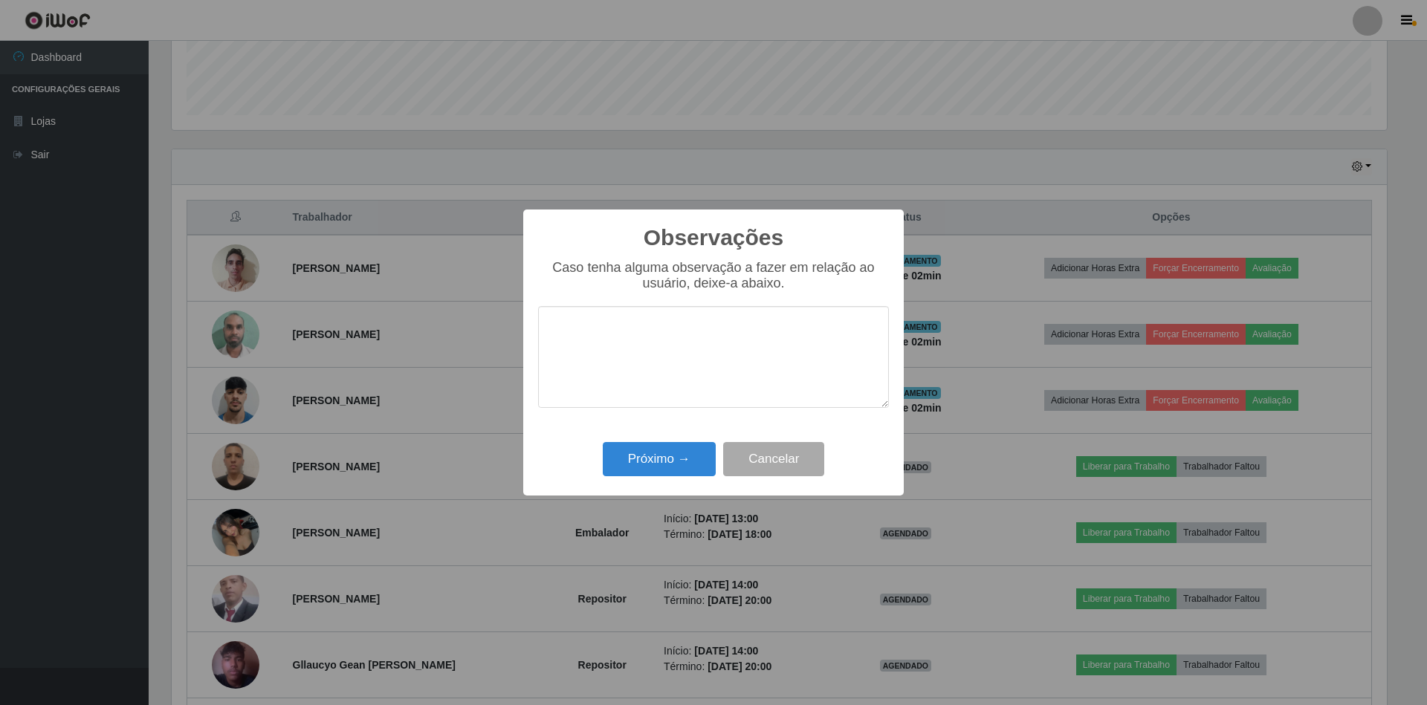
click at [658, 414] on div "Caso tenha alguma observação a fazer em relação ao usuário, deixe-a abaixo." at bounding box center [713, 341] width 351 height 163
click at [661, 449] on button "Próximo →" at bounding box center [659, 459] width 113 height 35
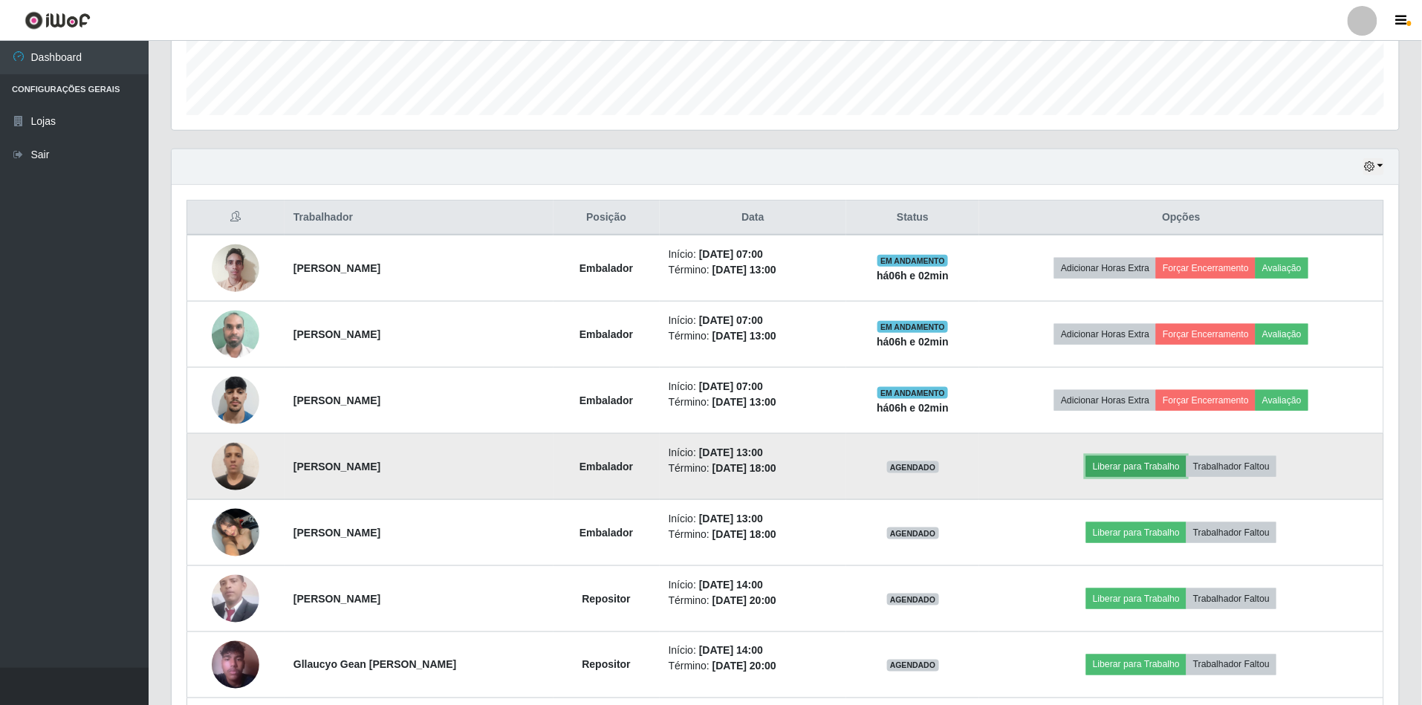
click at [1136, 471] on button "Liberar para Trabalho" at bounding box center [1137, 466] width 100 height 21
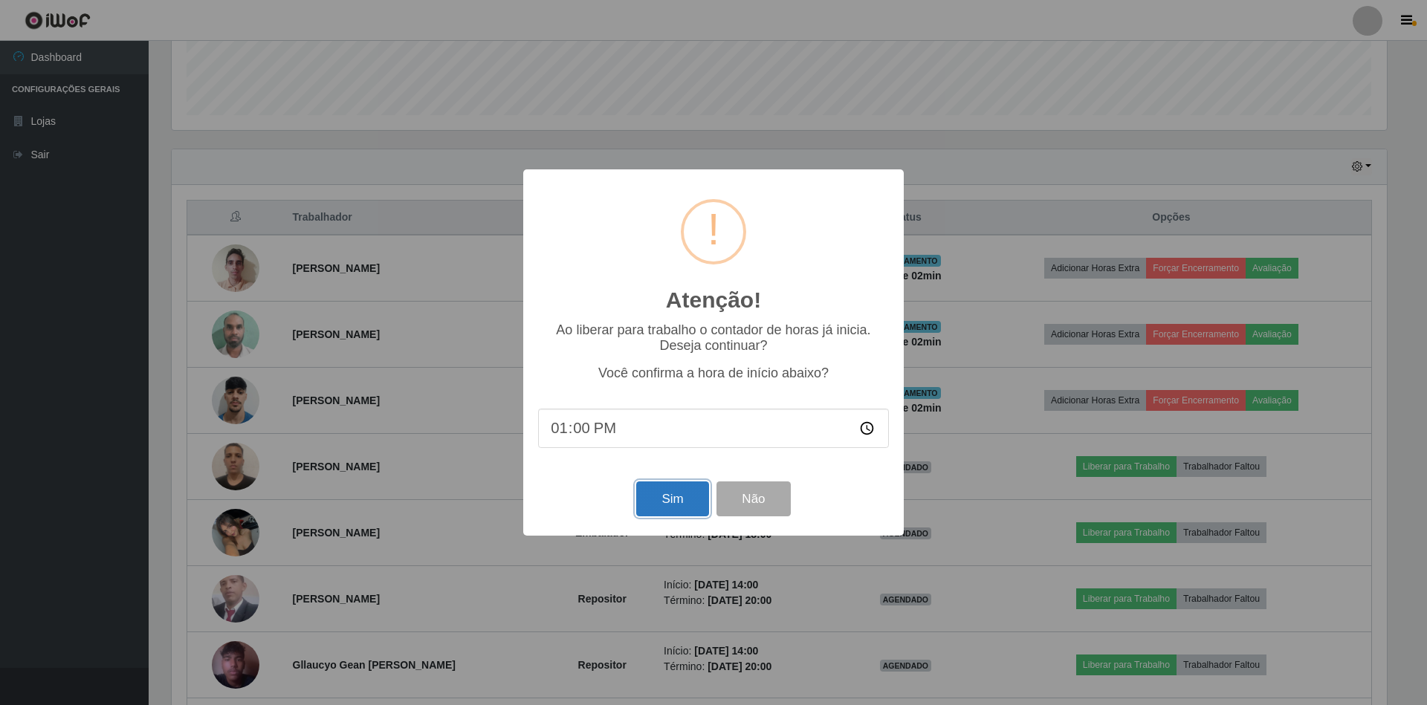
click at [679, 506] on button "Sim" at bounding box center [672, 499] width 72 height 35
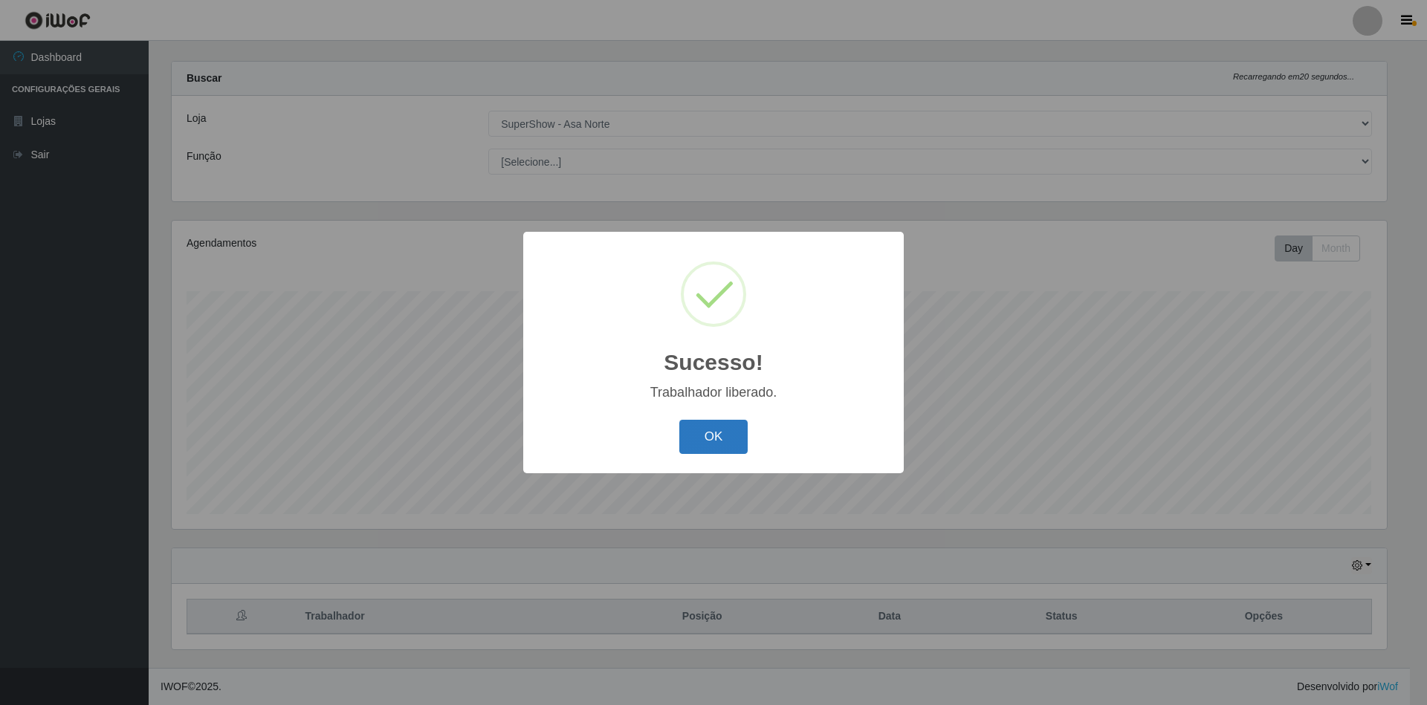
click at [699, 422] on button "OK" at bounding box center [713, 437] width 69 height 35
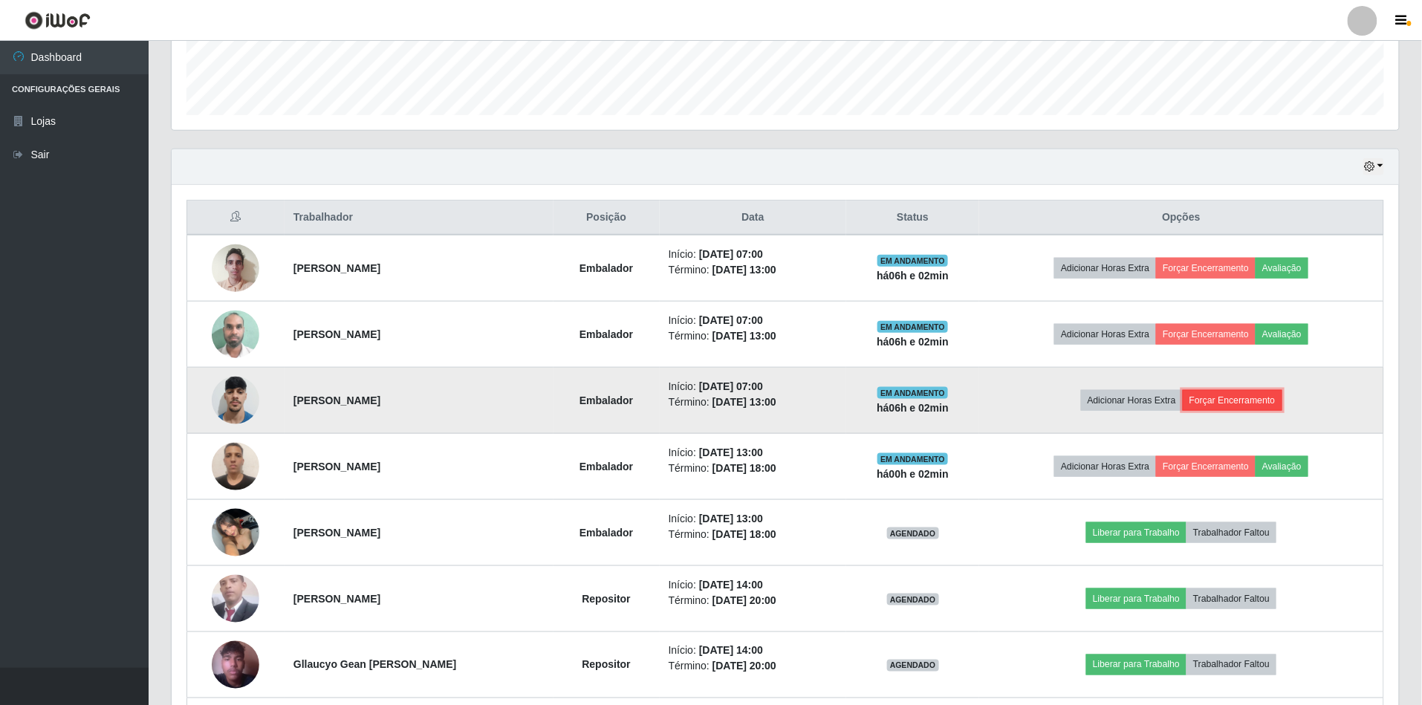
click at [1225, 404] on button "Forçar Encerramento" at bounding box center [1233, 400] width 100 height 21
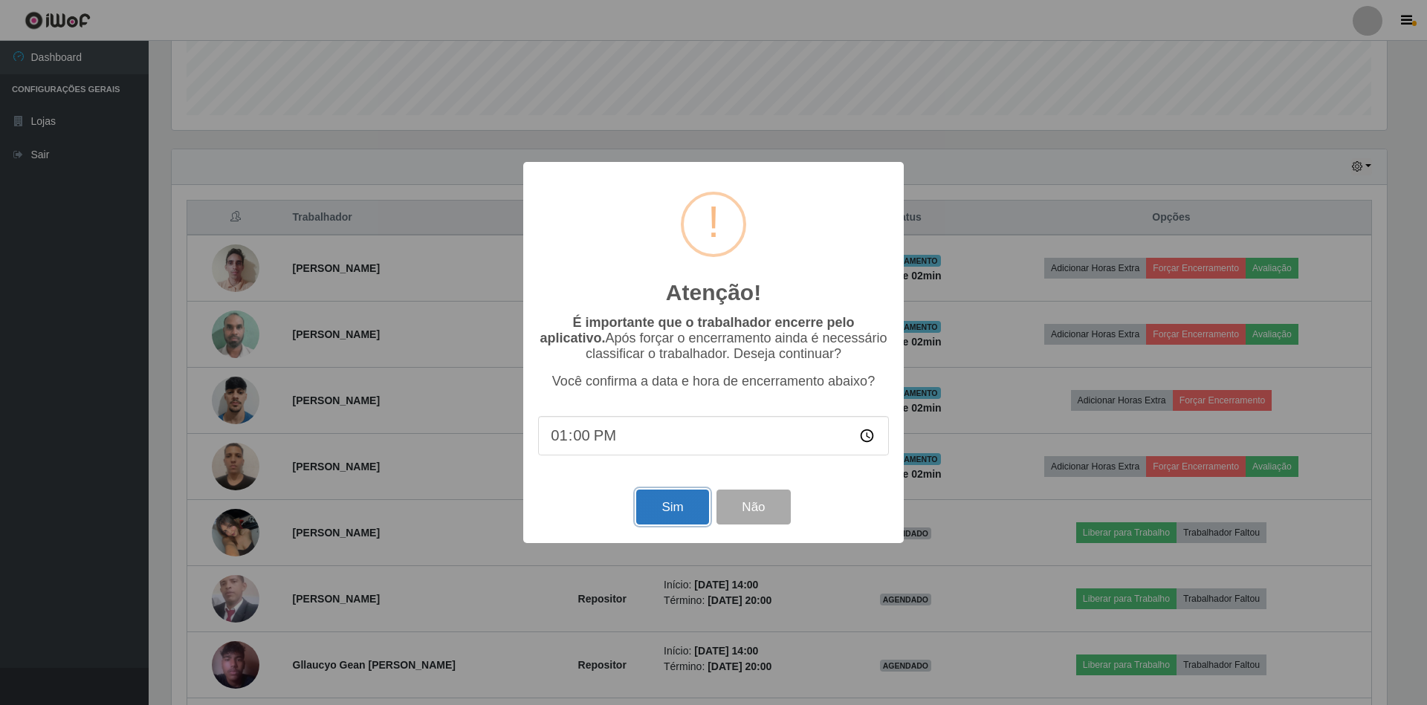
click at [688, 516] on button "Sim" at bounding box center [672, 507] width 72 height 35
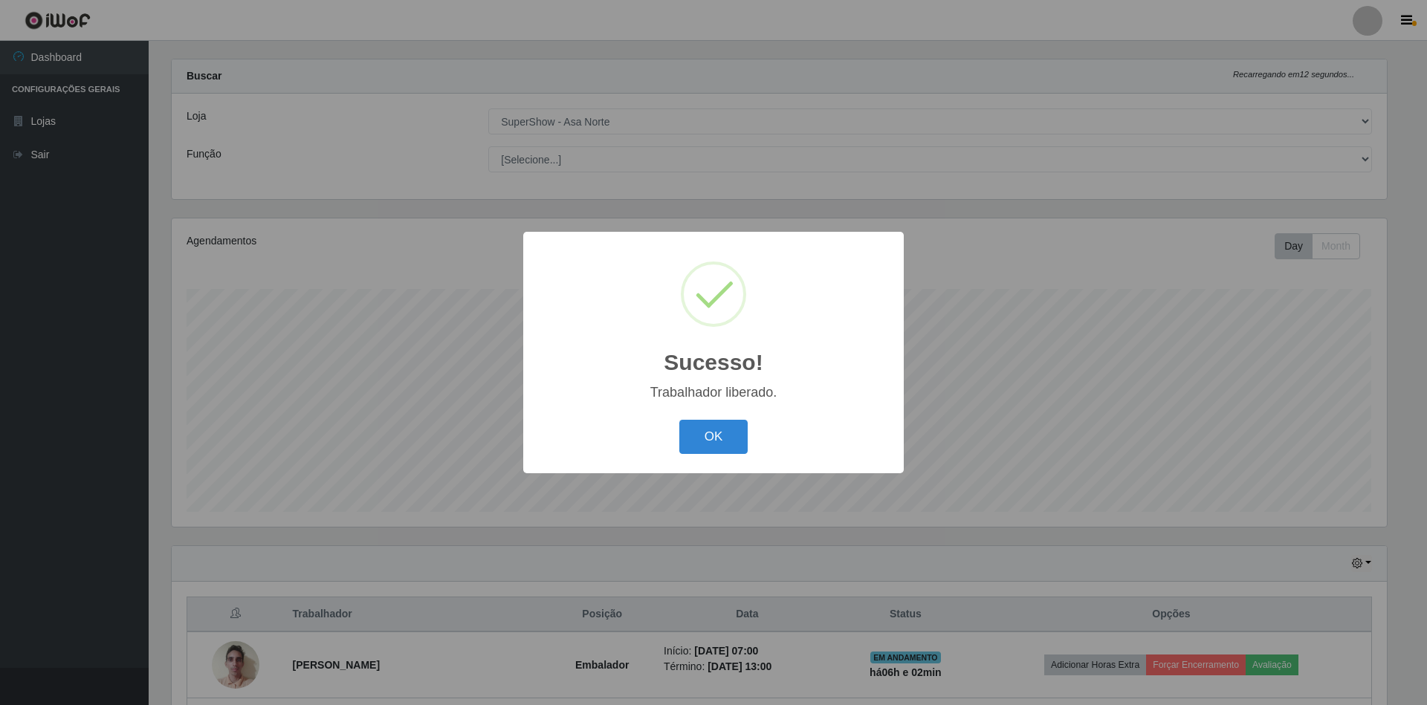
click at [679, 420] on button "OK" at bounding box center [713, 437] width 69 height 35
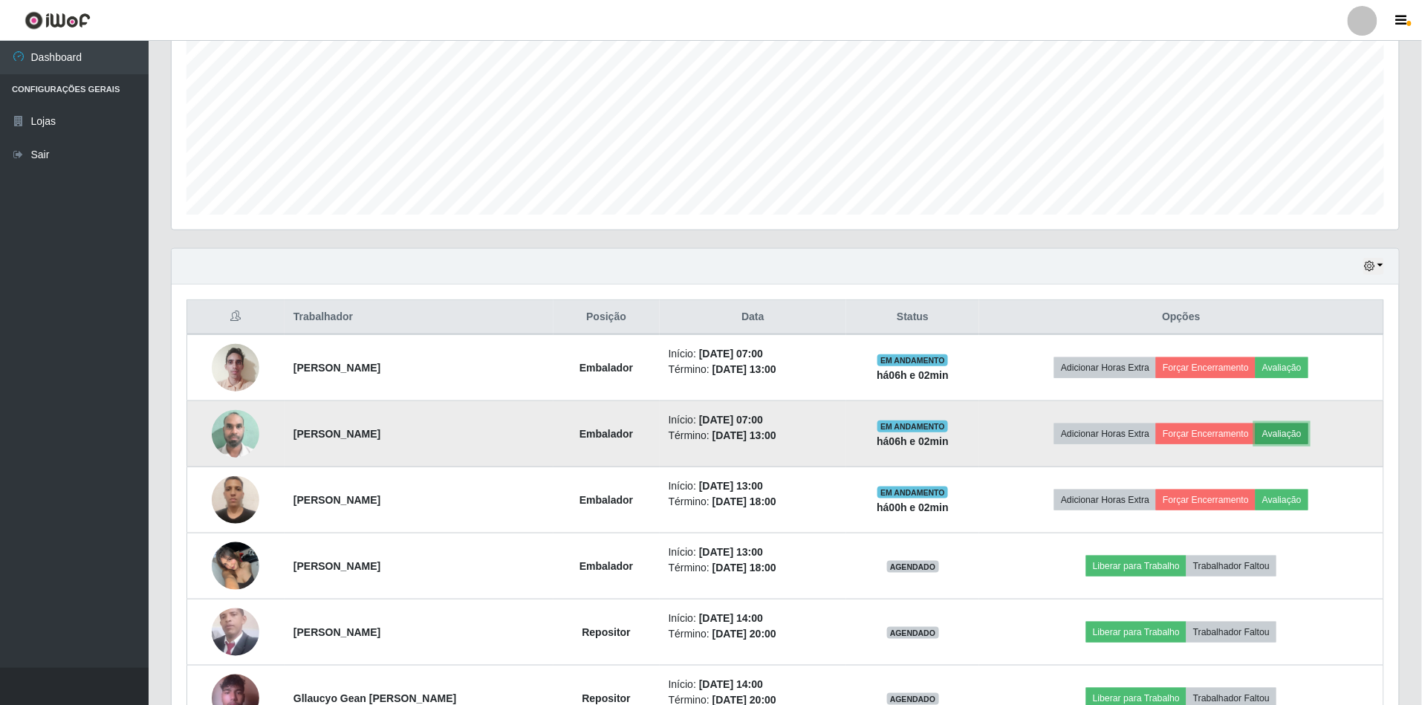
click at [1301, 435] on button "Avaliação" at bounding box center [1282, 434] width 53 height 21
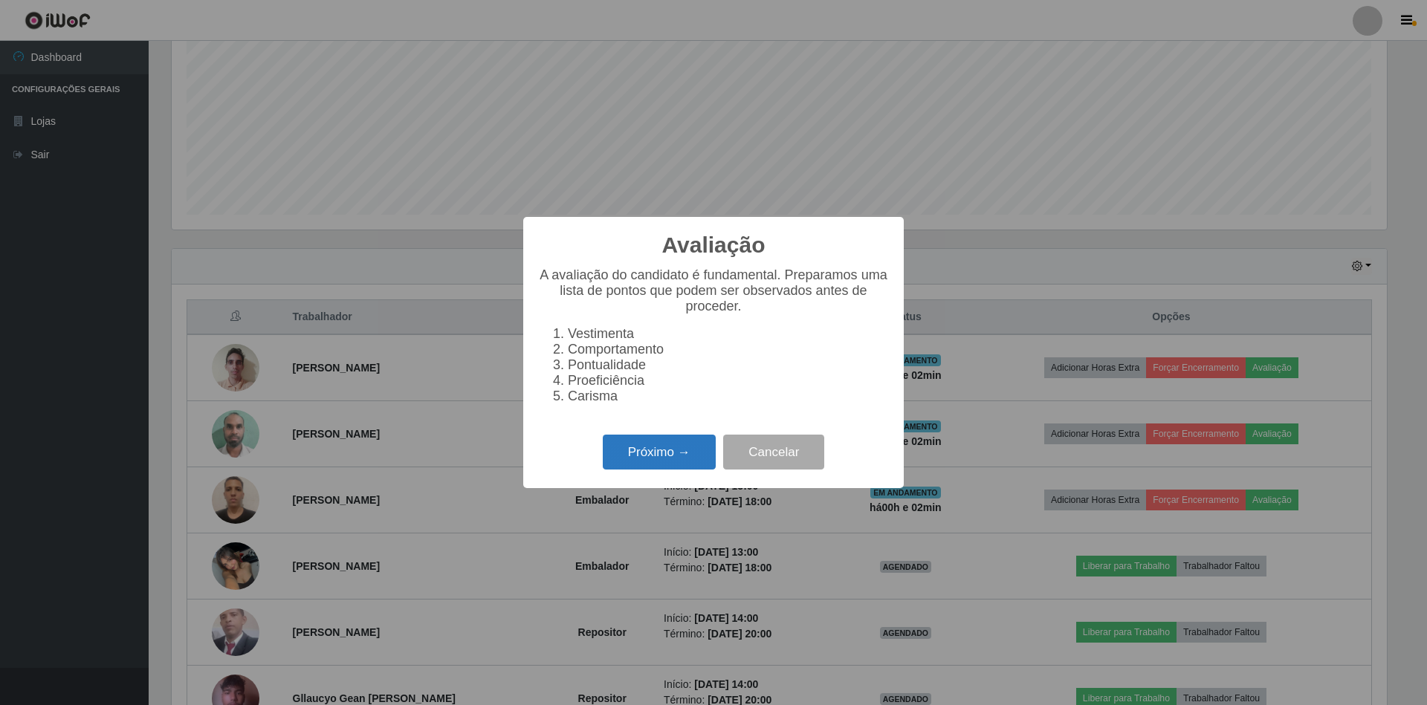
click at [682, 470] on button "Próximo →" at bounding box center [659, 452] width 113 height 35
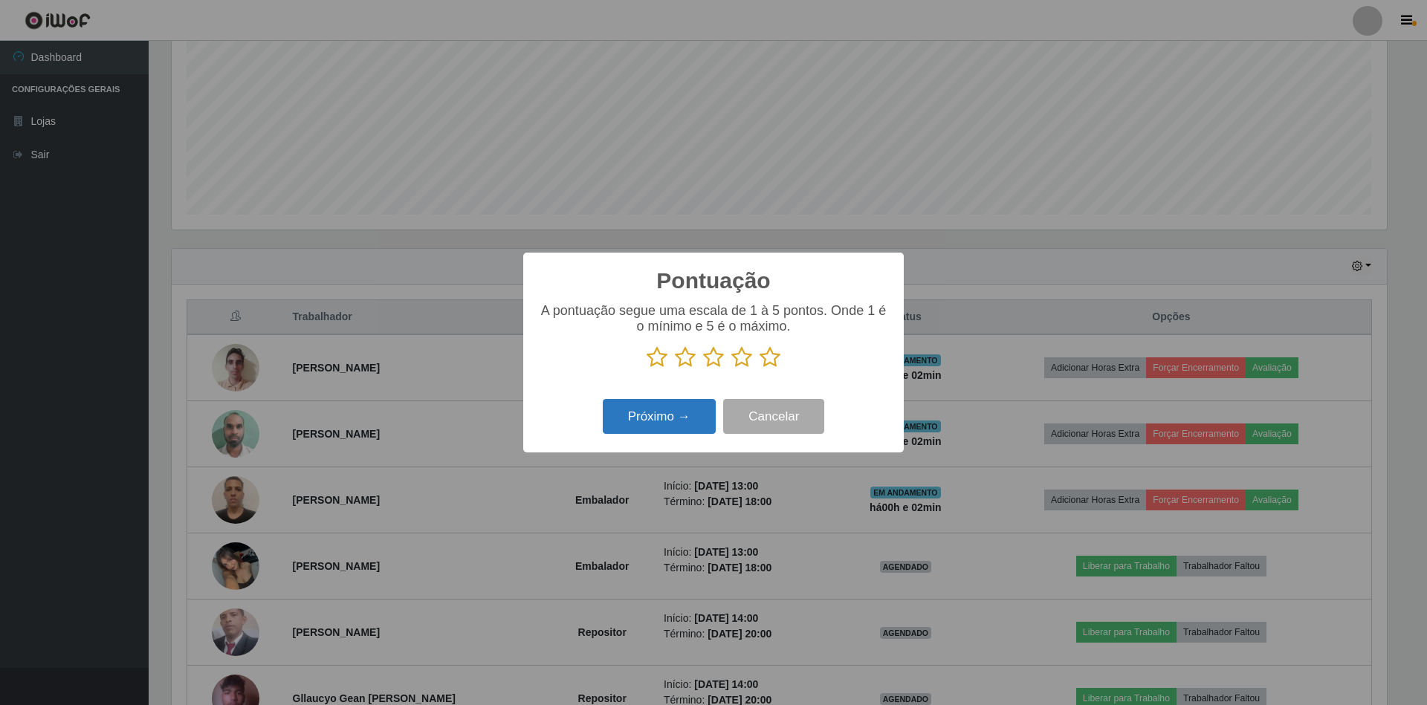
drag, startPoint x: 768, startPoint y: 366, endPoint x: 656, endPoint y: 401, distance: 118.5
click at [761, 375] on div "A pontuação segue uma escala de 1 à 5 pontos. Onde 1 é o mínimo e 5 é o máximo." at bounding box center [713, 341] width 351 height 77
click at [652, 401] on button "Próximo →" at bounding box center [659, 416] width 113 height 35
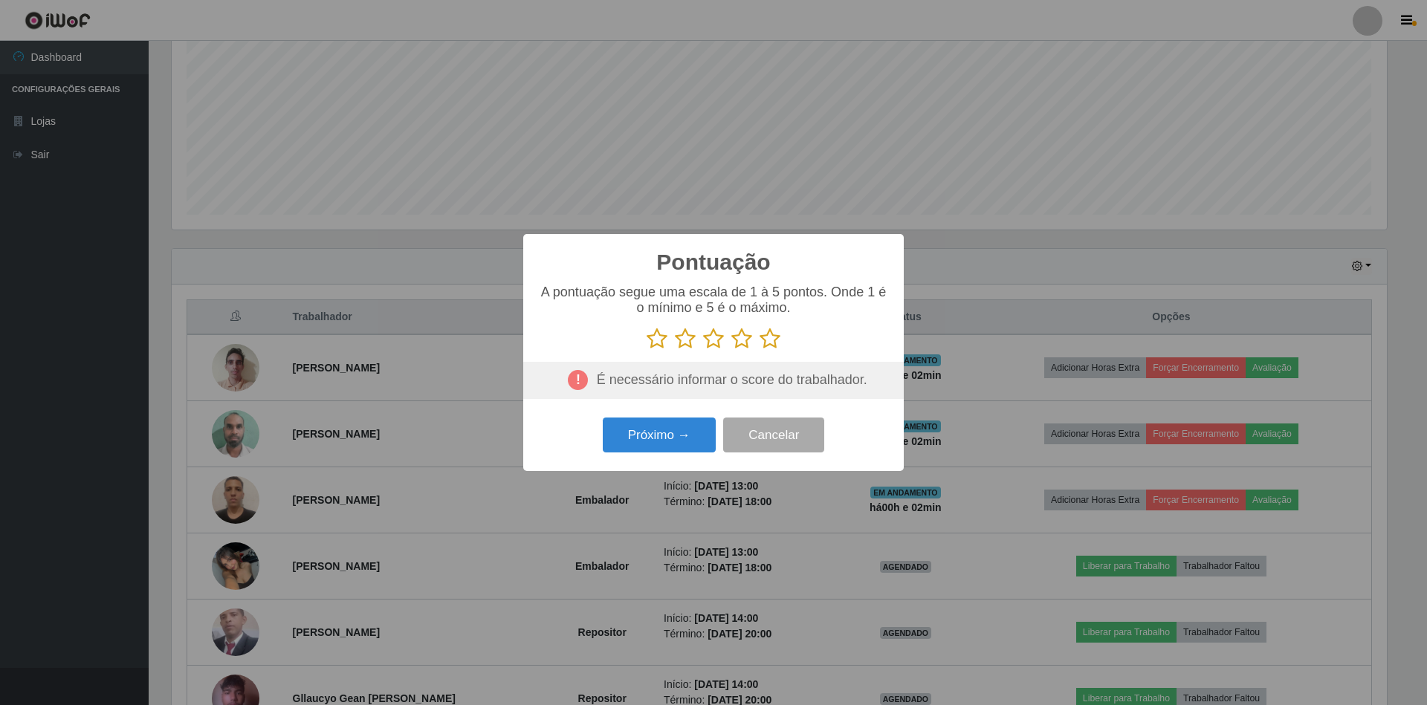
drag, startPoint x: 765, startPoint y: 336, endPoint x: 729, endPoint y: 385, distance: 61.1
click at [765, 339] on icon at bounding box center [770, 339] width 21 height 22
click at [760, 350] on input "radio" at bounding box center [760, 350] width 0 height 0
click at [685, 433] on button "Próximo →" at bounding box center [659, 435] width 113 height 35
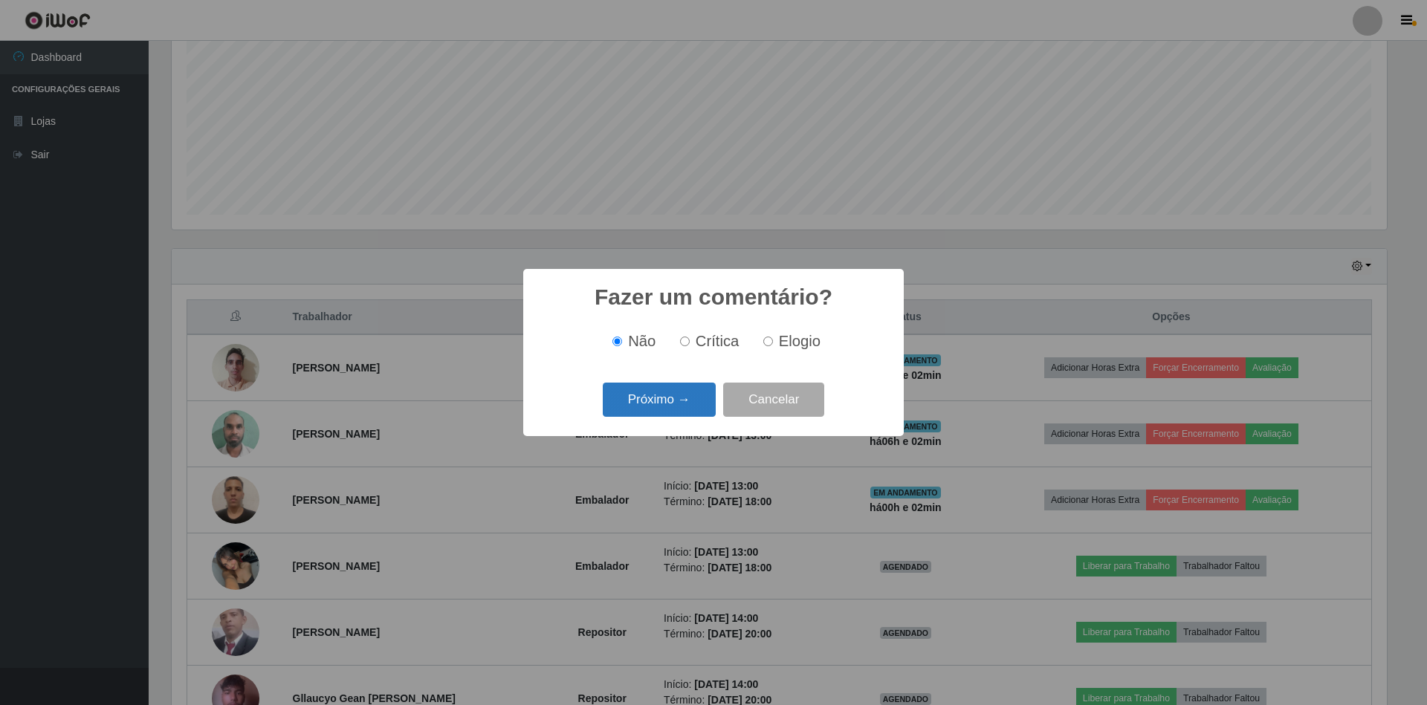
click at [691, 410] on button "Próximo →" at bounding box center [659, 400] width 113 height 35
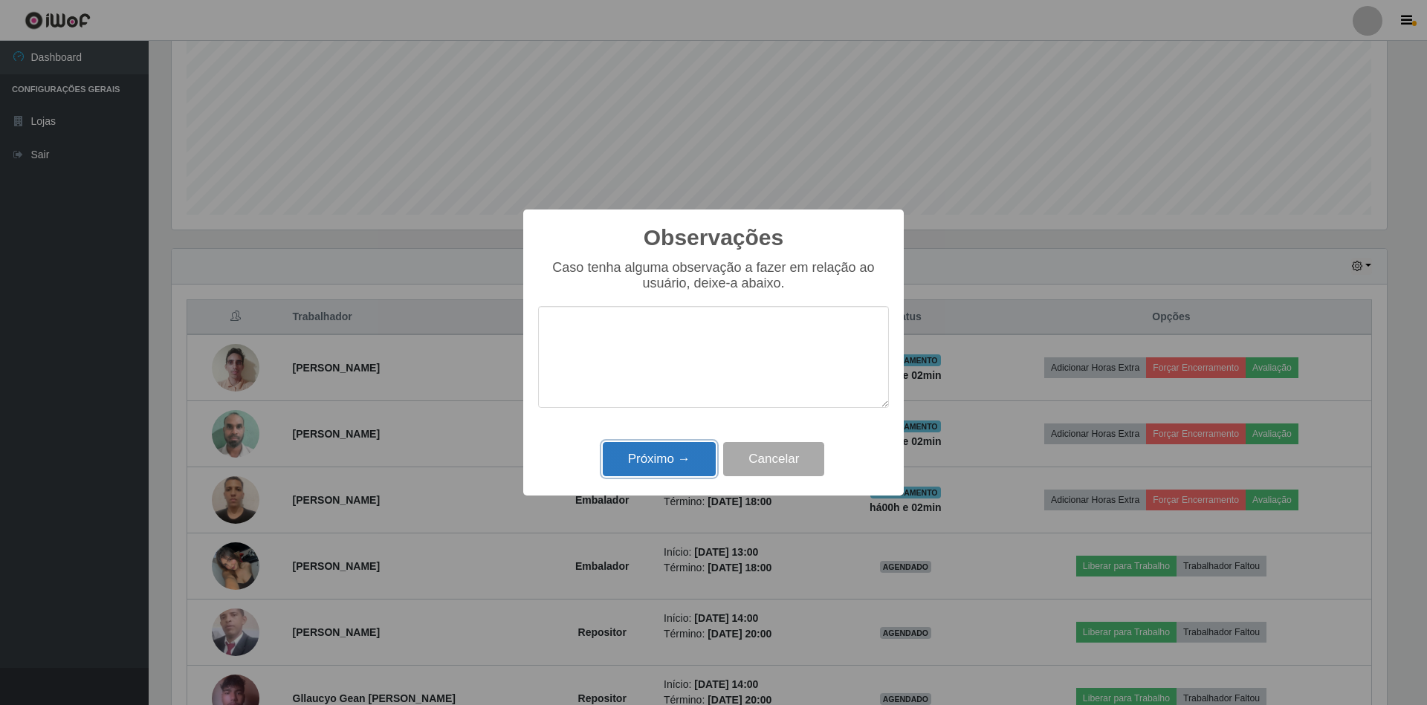
click at [687, 447] on button "Próximo →" at bounding box center [659, 459] width 113 height 35
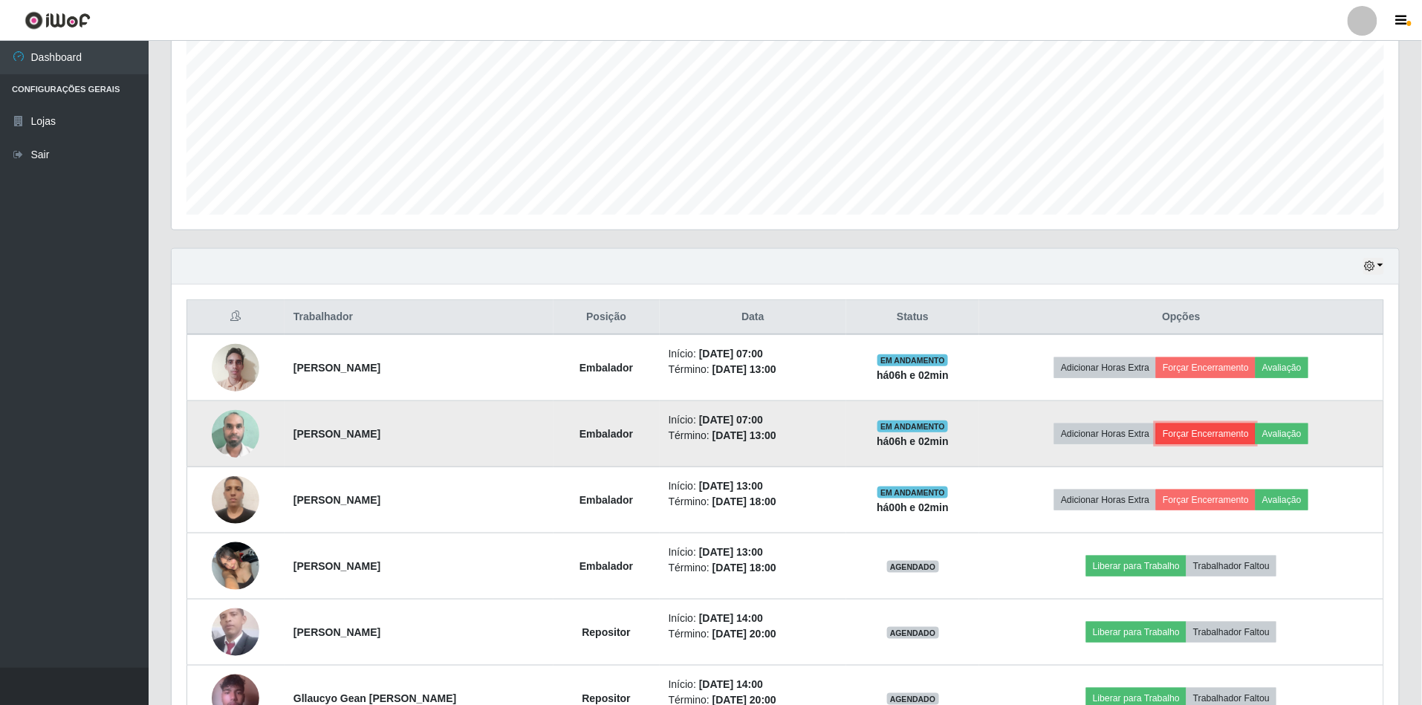
click at [1187, 437] on button "Forçar Encerramento" at bounding box center [1206, 434] width 100 height 21
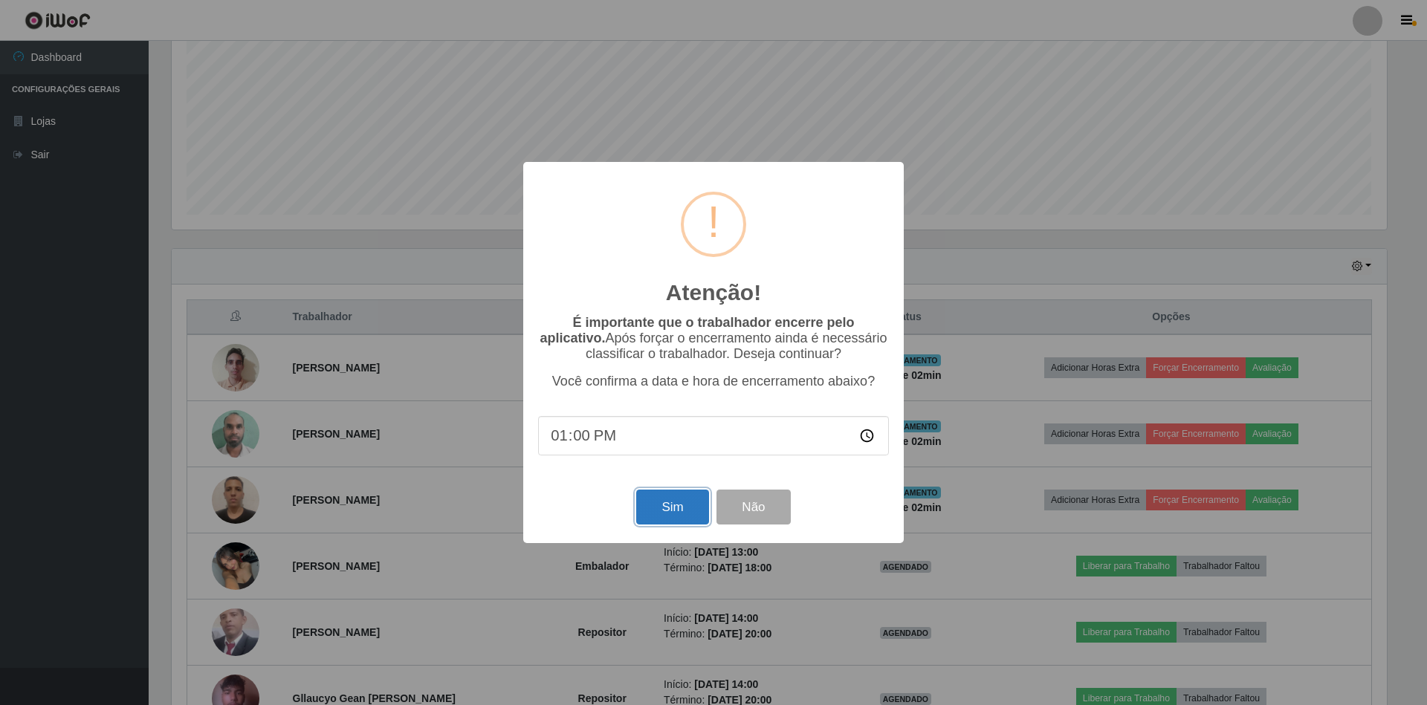
click at [654, 509] on button "Sim" at bounding box center [672, 507] width 72 height 35
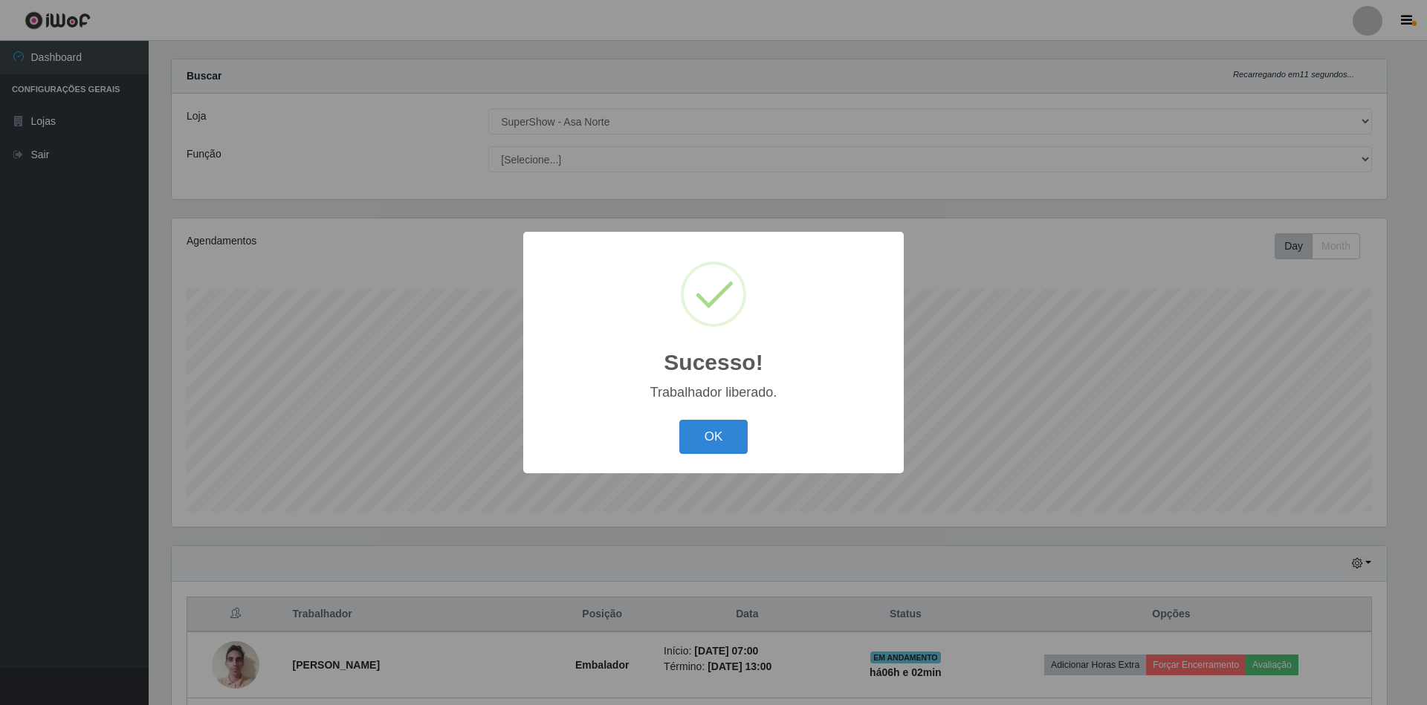
click at [679, 420] on button "OK" at bounding box center [713, 437] width 69 height 35
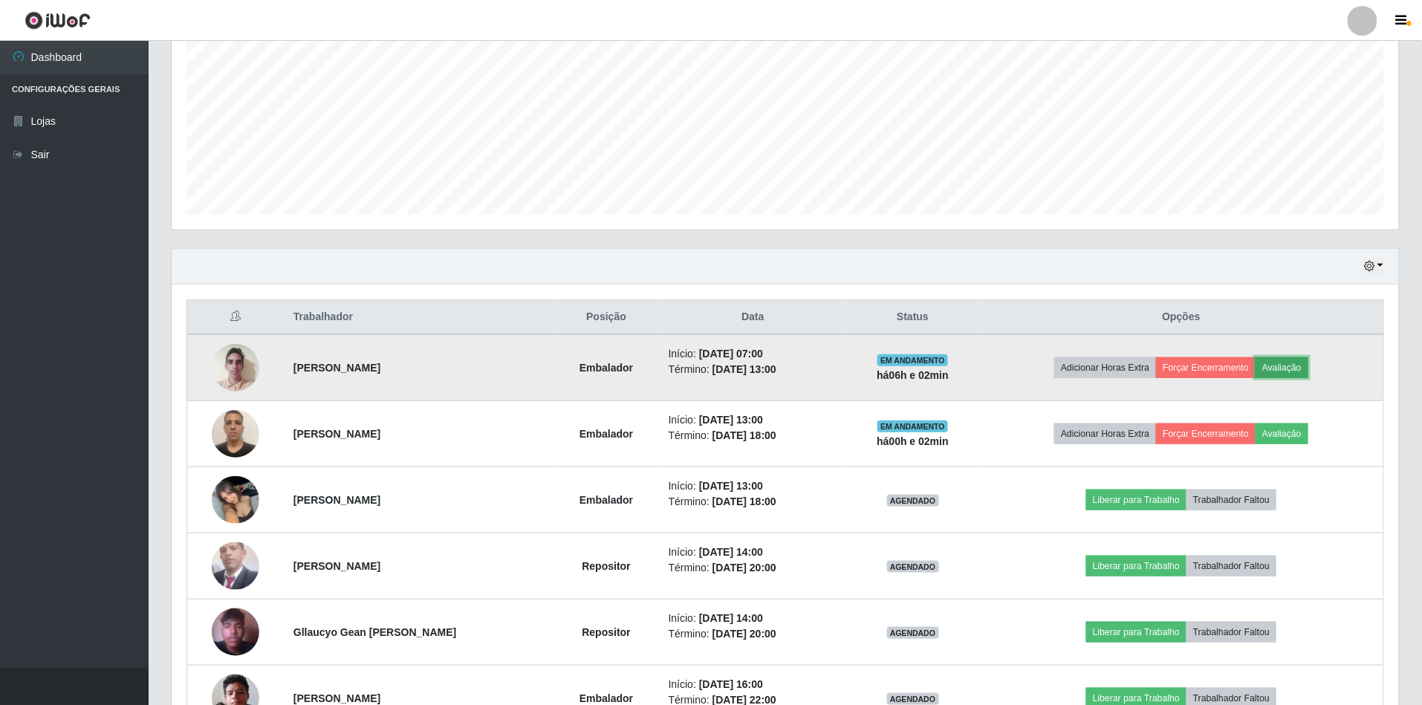
click at [1299, 360] on button "Avaliação" at bounding box center [1282, 367] width 53 height 21
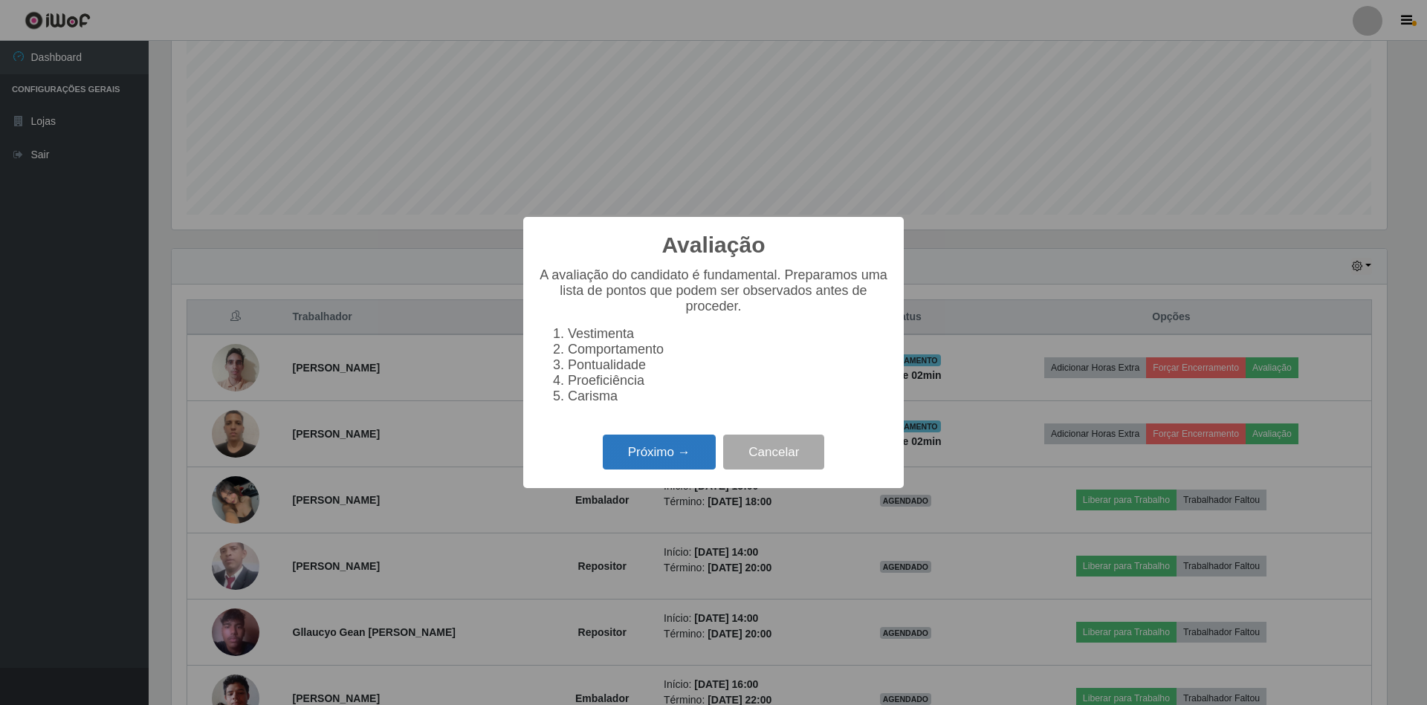
click at [682, 462] on button "Próximo →" at bounding box center [659, 452] width 113 height 35
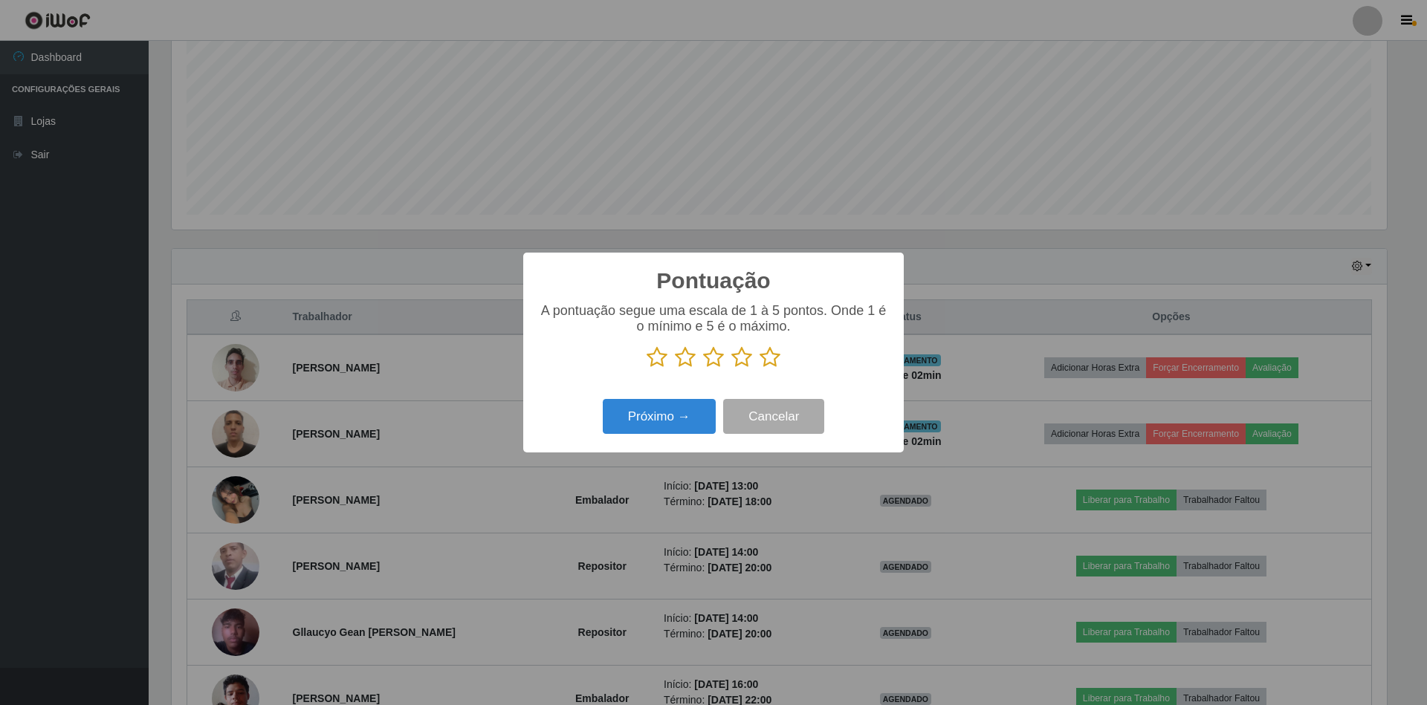
click at [761, 363] on icon at bounding box center [770, 357] width 21 height 22
click at [760, 369] on input "radio" at bounding box center [760, 369] width 0 height 0
click at [666, 419] on button "Próximo →" at bounding box center [659, 416] width 113 height 35
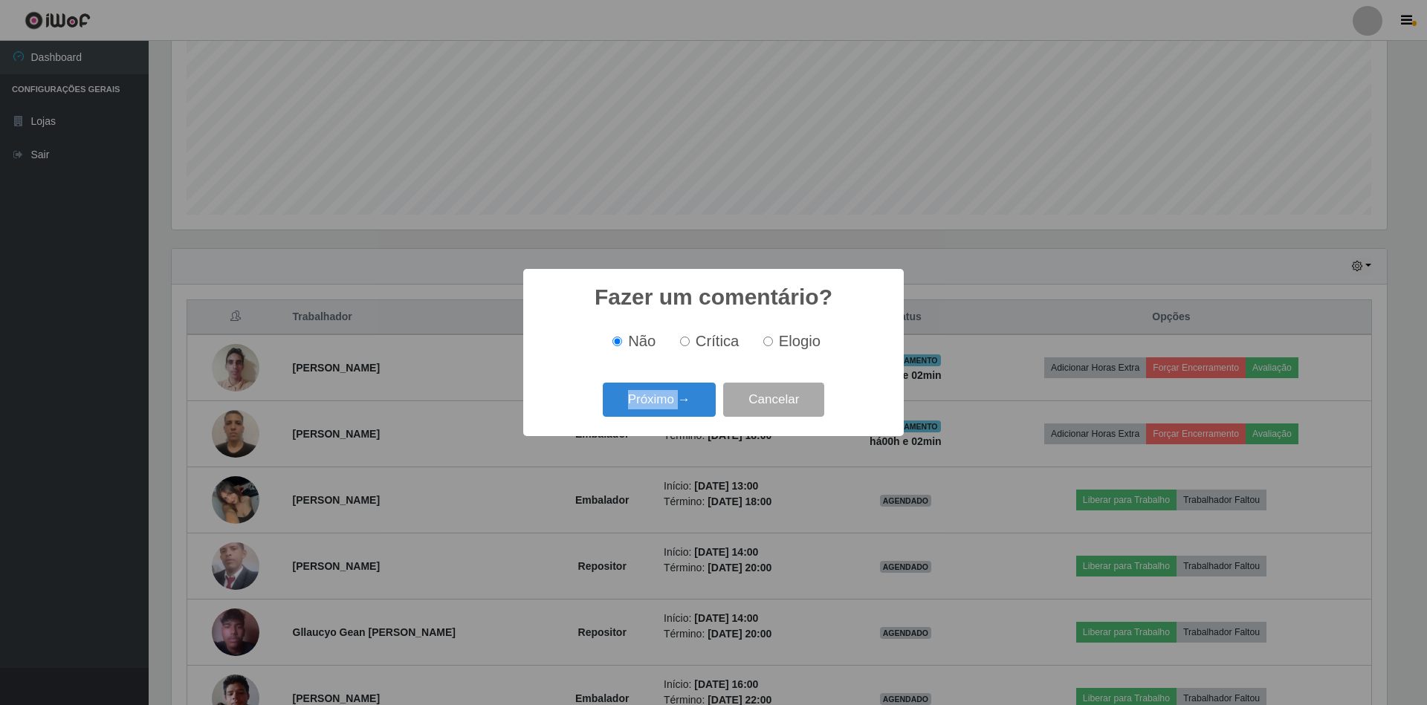
click at [666, 419] on div "Próximo → Cancelar" at bounding box center [713, 399] width 351 height 42
click at [666, 415] on button "Próximo →" at bounding box center [659, 400] width 113 height 35
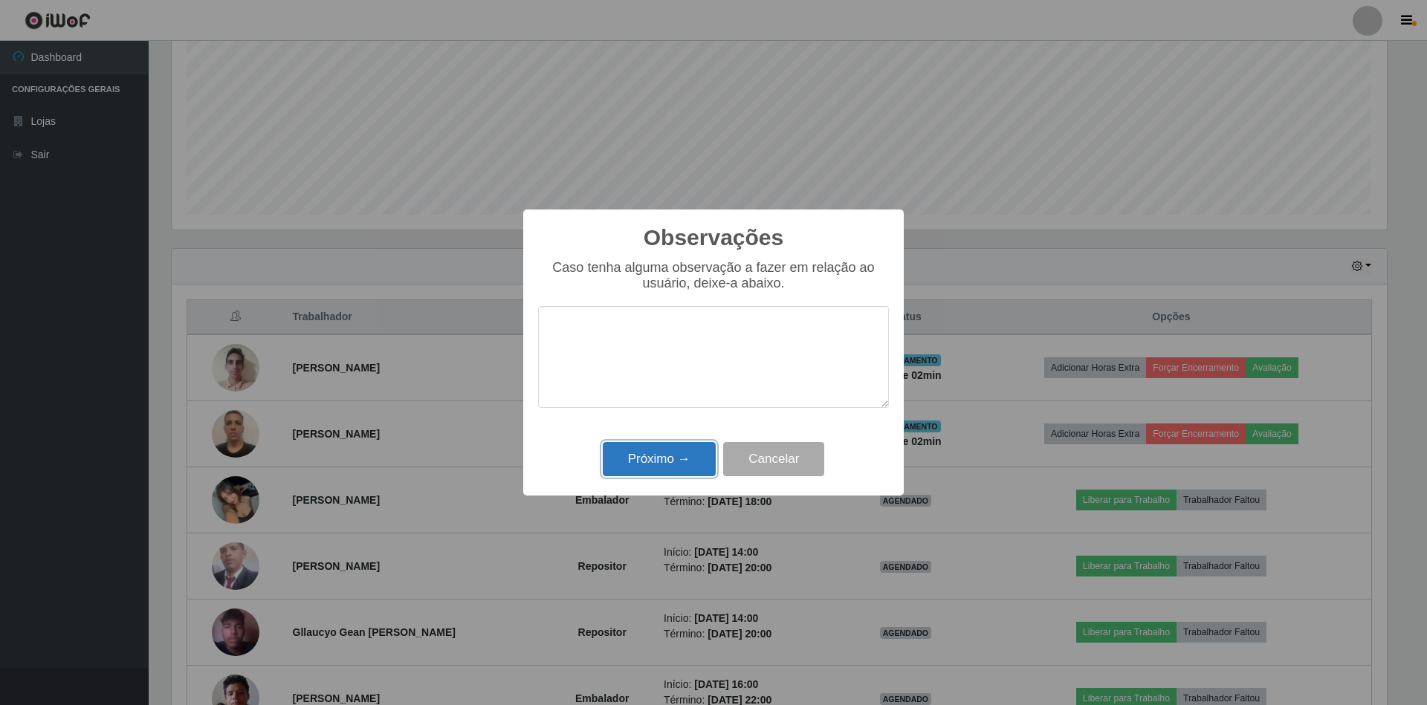
click at [664, 462] on button "Próximo →" at bounding box center [659, 459] width 113 height 35
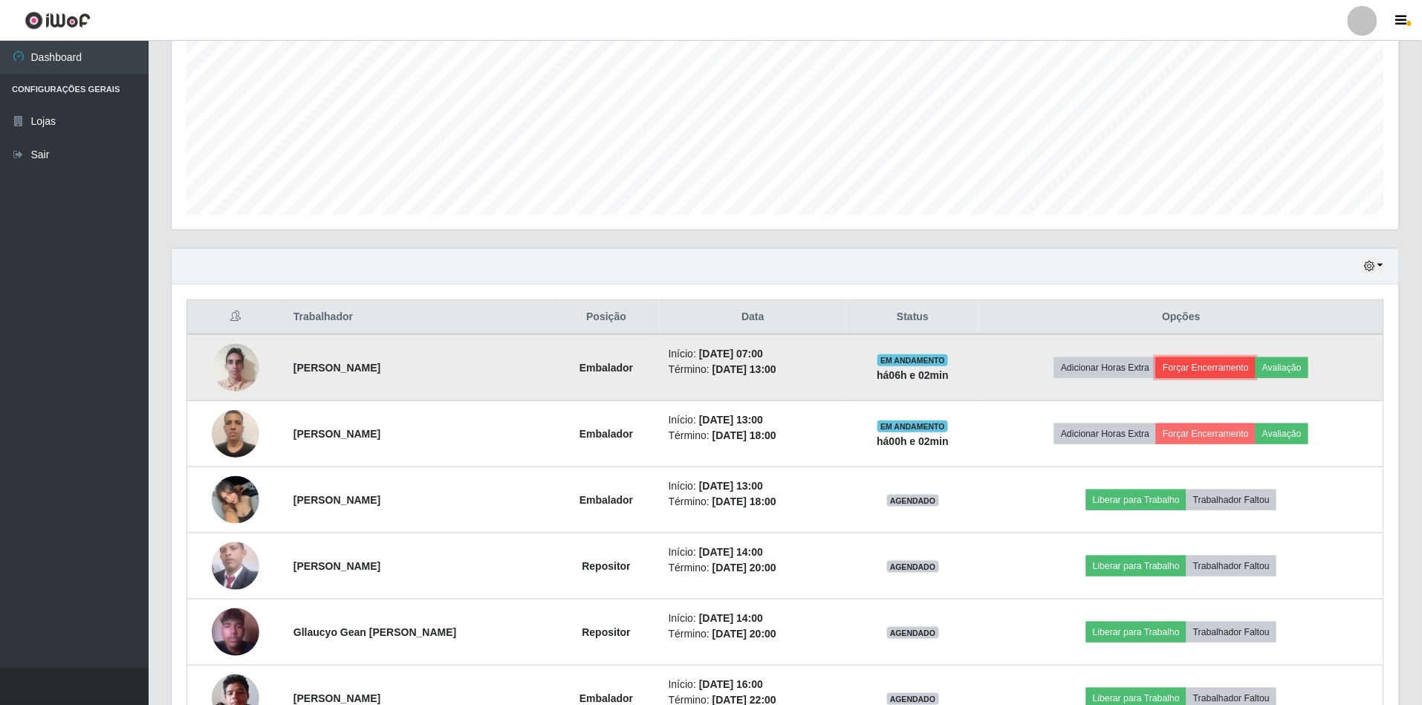
click at [1177, 364] on button "Forçar Encerramento" at bounding box center [1206, 367] width 100 height 21
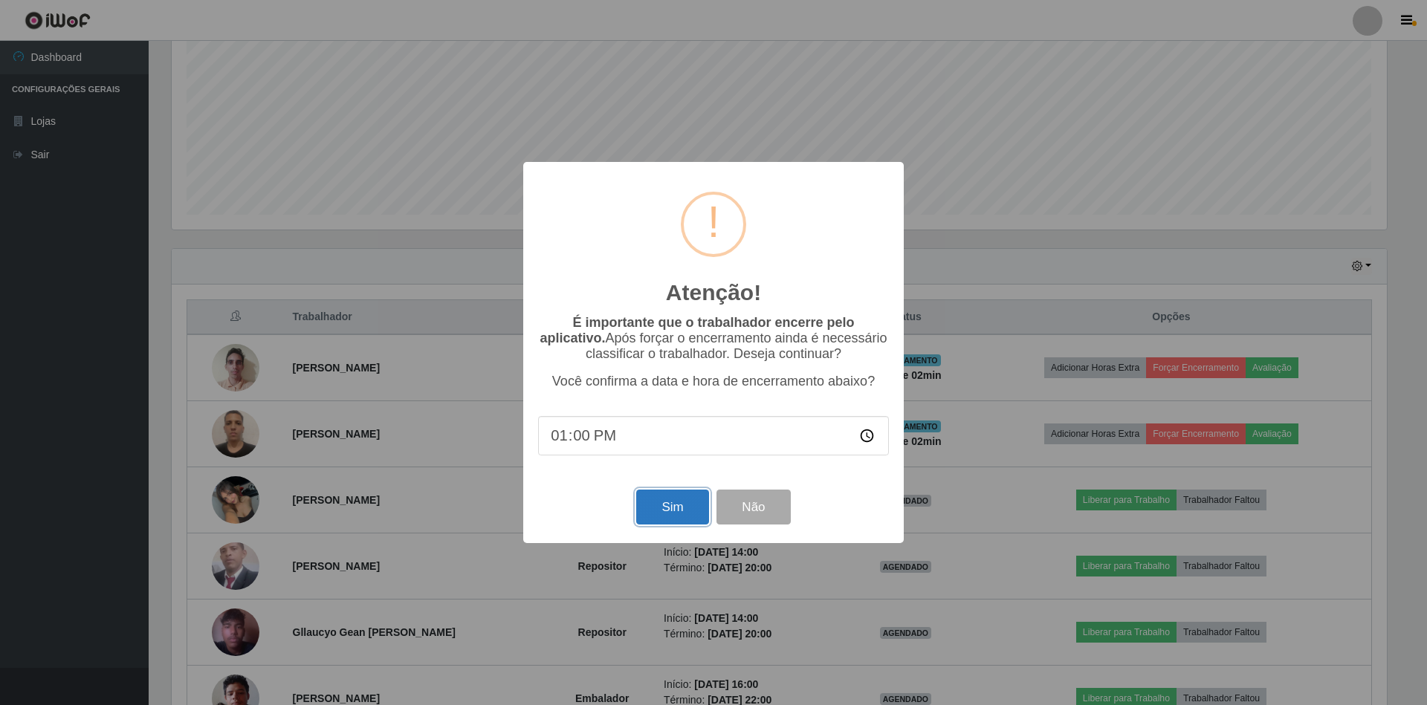
click at [676, 514] on button "Sim" at bounding box center [672, 507] width 72 height 35
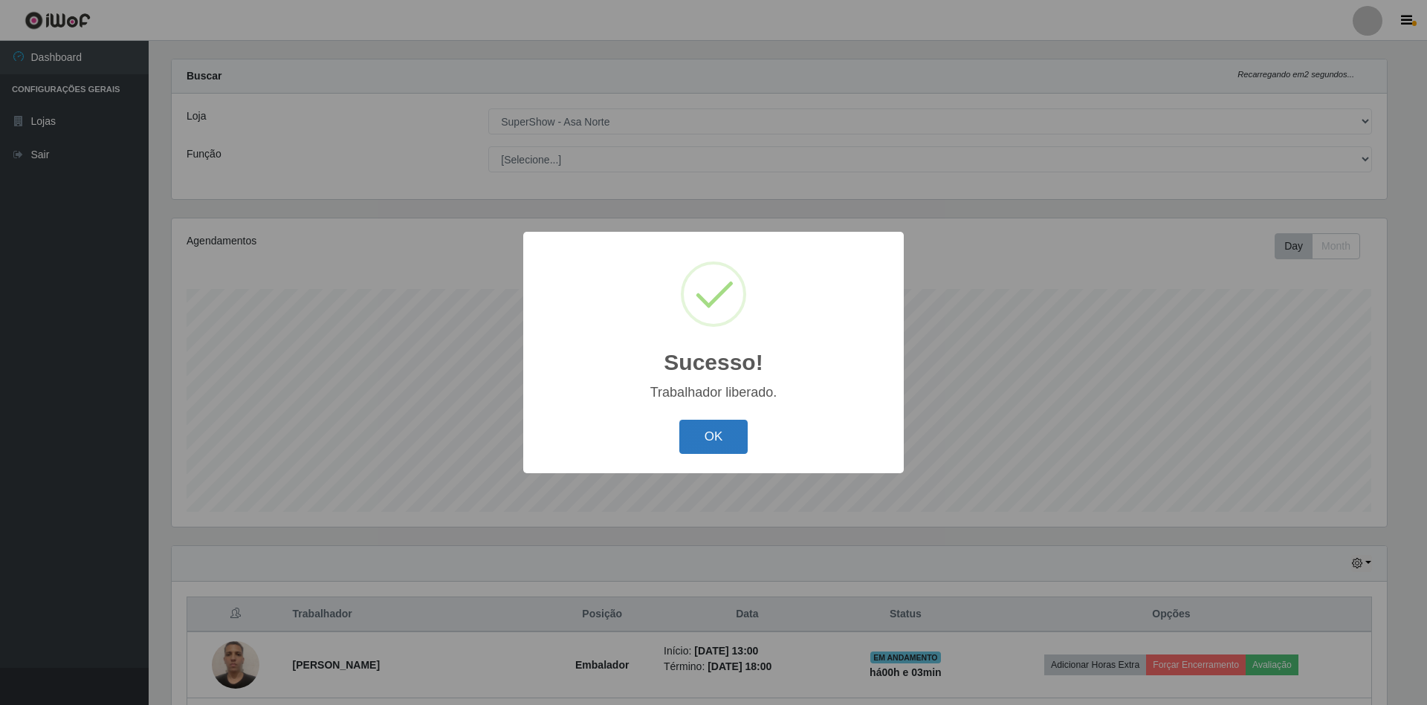
click at [711, 436] on button "OK" at bounding box center [713, 437] width 69 height 35
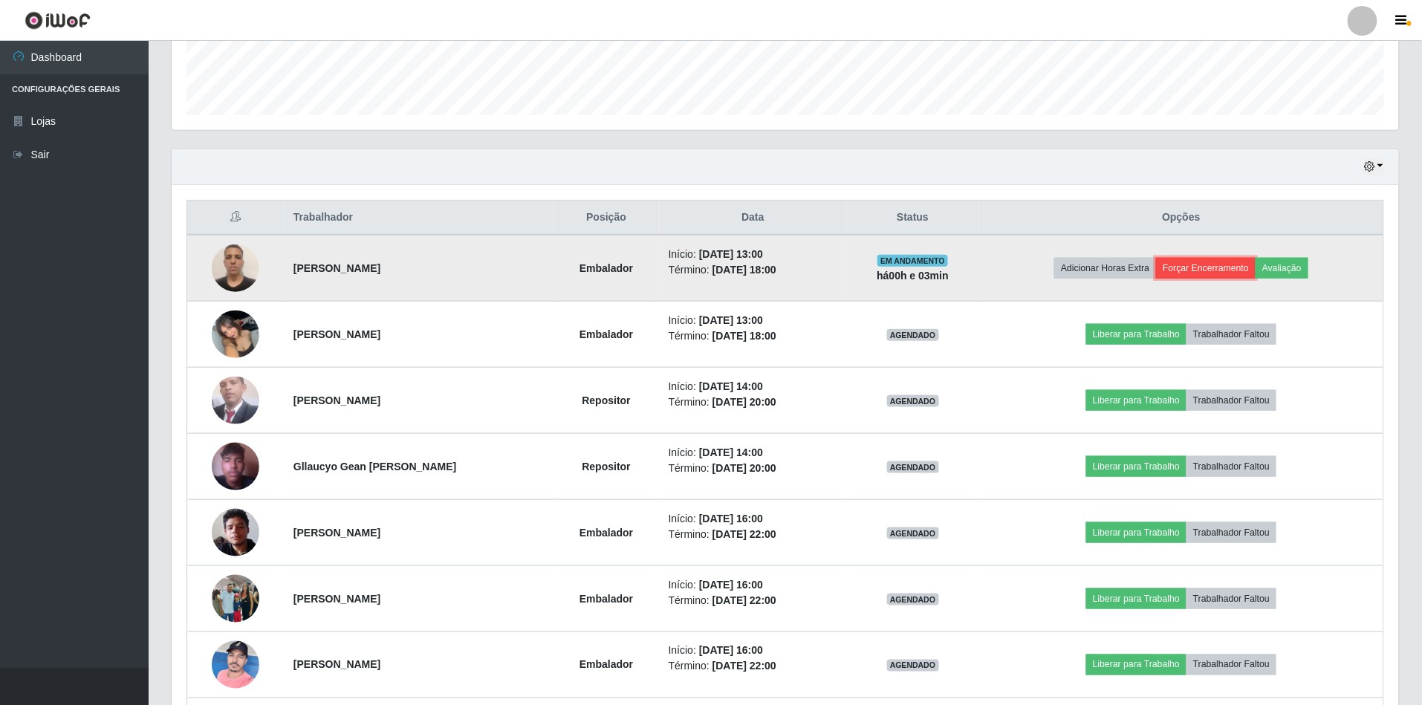
click at [1208, 268] on button "Forçar Encerramento" at bounding box center [1206, 268] width 100 height 21
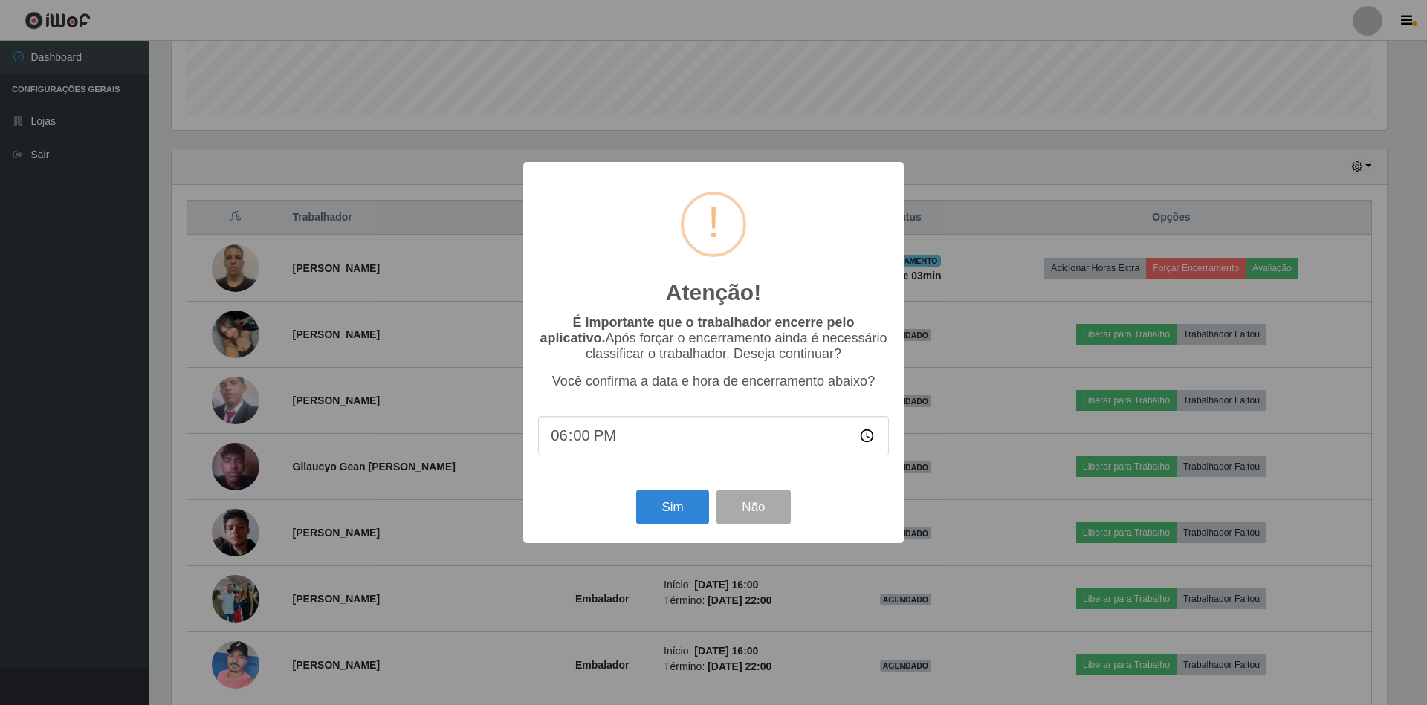
click at [965, 403] on div "Atenção! × É importante que o trabalhador encerre pelo aplicativo. Após forçar …" at bounding box center [713, 352] width 1427 height 705
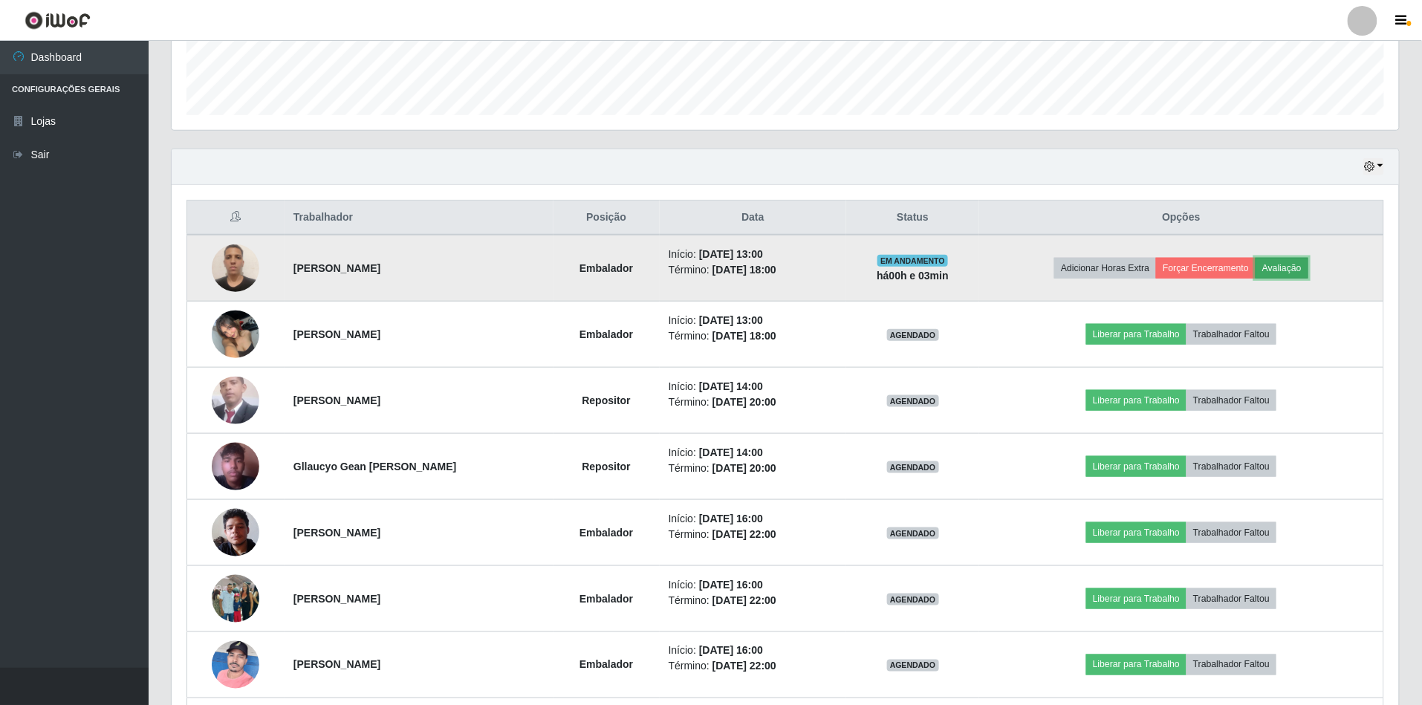
click at [1299, 265] on button "Avaliação" at bounding box center [1282, 268] width 53 height 21
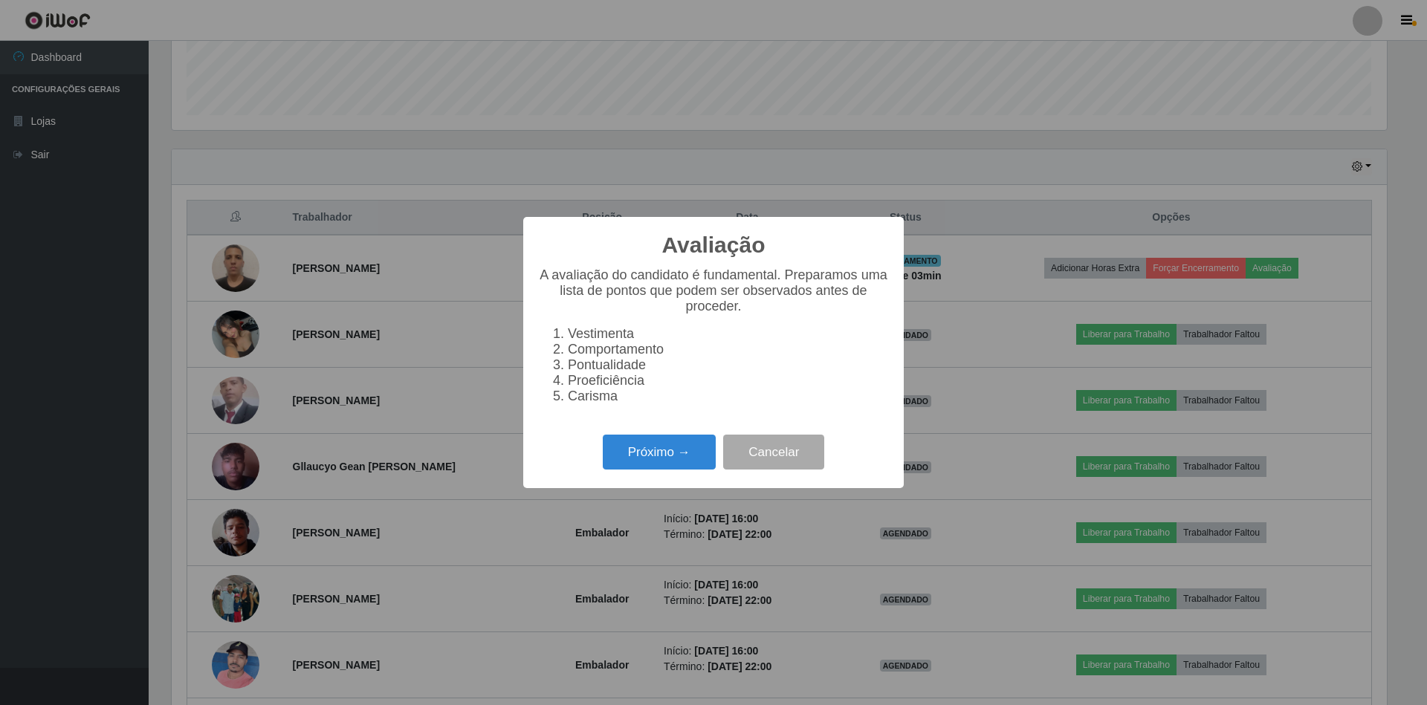
click at [1046, 343] on div "Avaliação × A avaliação do candidato é fundamental. Preparamos uma lista de pon…" at bounding box center [713, 352] width 1427 height 705
click at [789, 462] on button "Cancelar" at bounding box center [773, 452] width 101 height 35
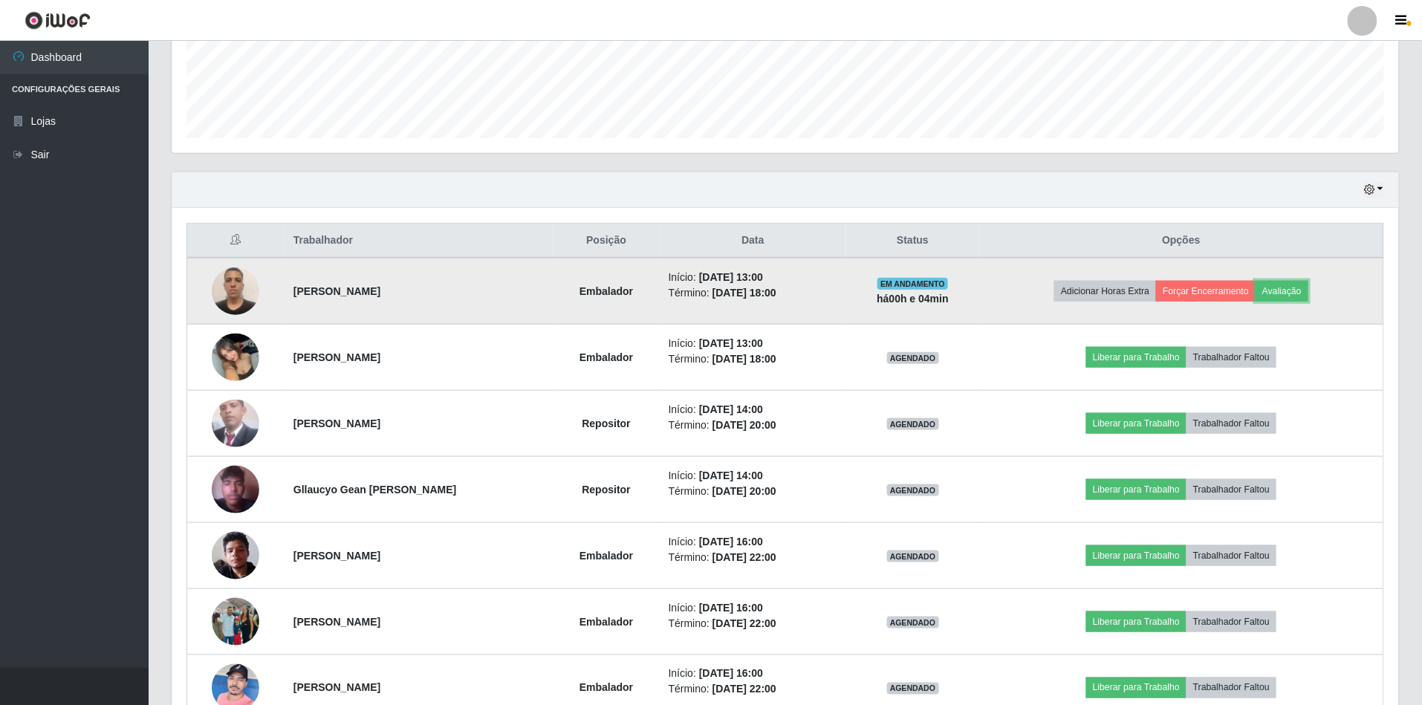
scroll to position [396, 0]
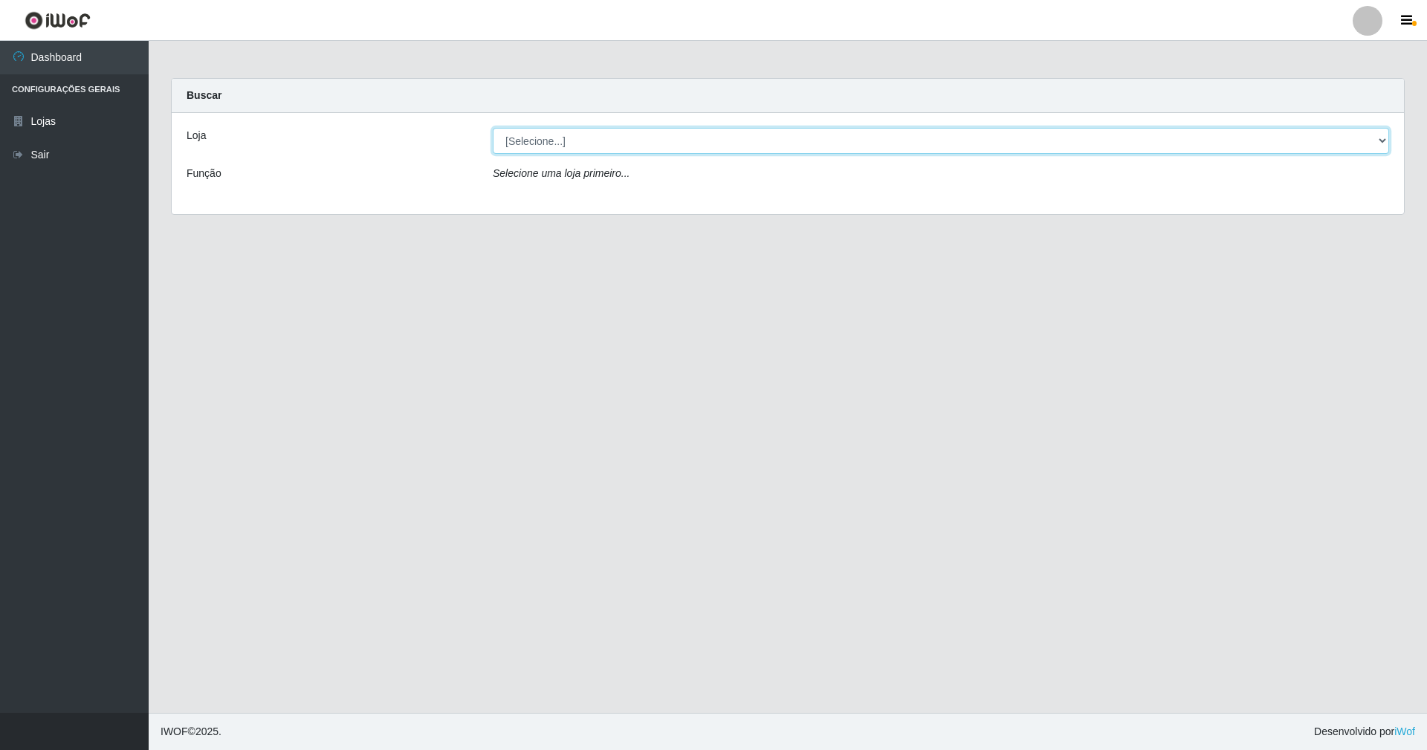
drag, startPoint x: 532, startPoint y: 141, endPoint x: 535, endPoint y: 150, distance: 9.4
click at [532, 141] on select "[Selecione...] SuperShow - Asa Norte" at bounding box center [941, 141] width 896 height 26
select select "71"
click at [493, 128] on select "[Selecione...] SuperShow - Asa Norte" at bounding box center [941, 141] width 896 height 26
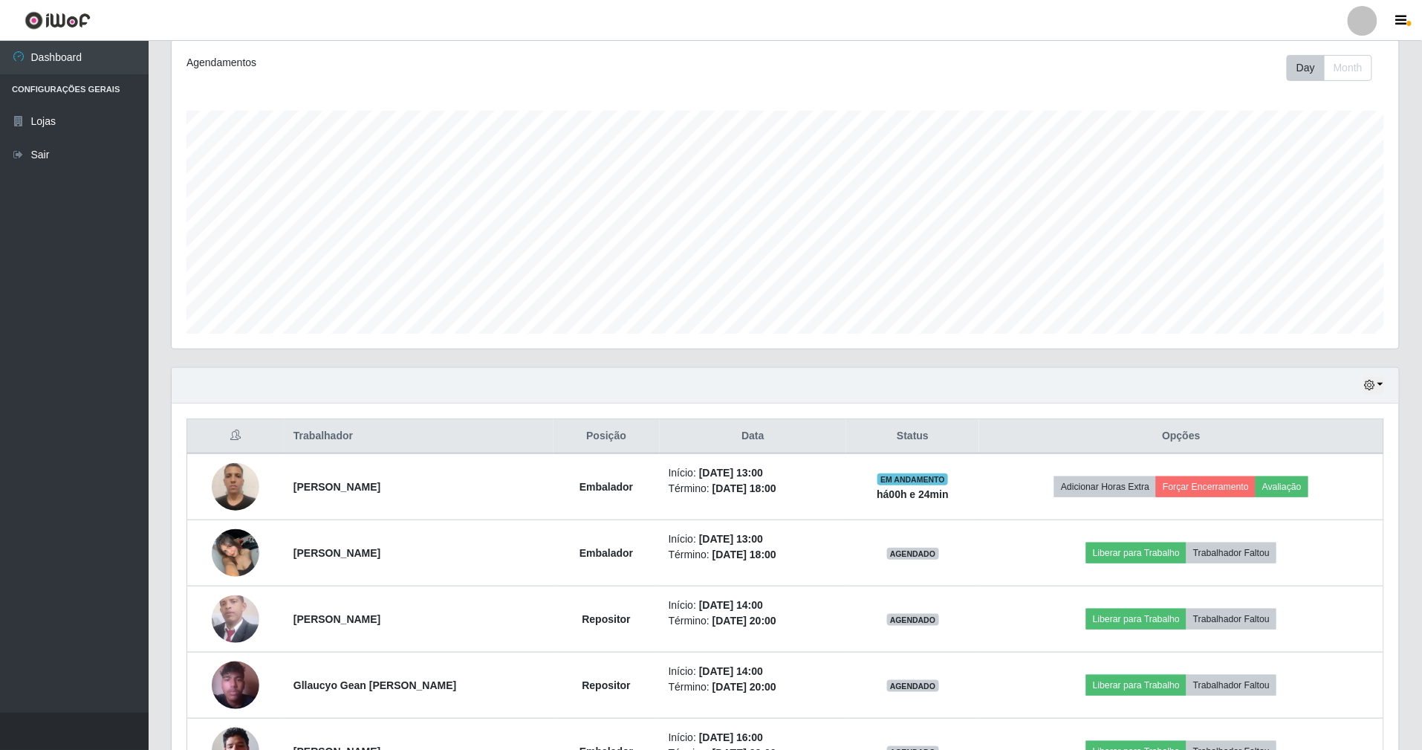
scroll to position [396, 0]
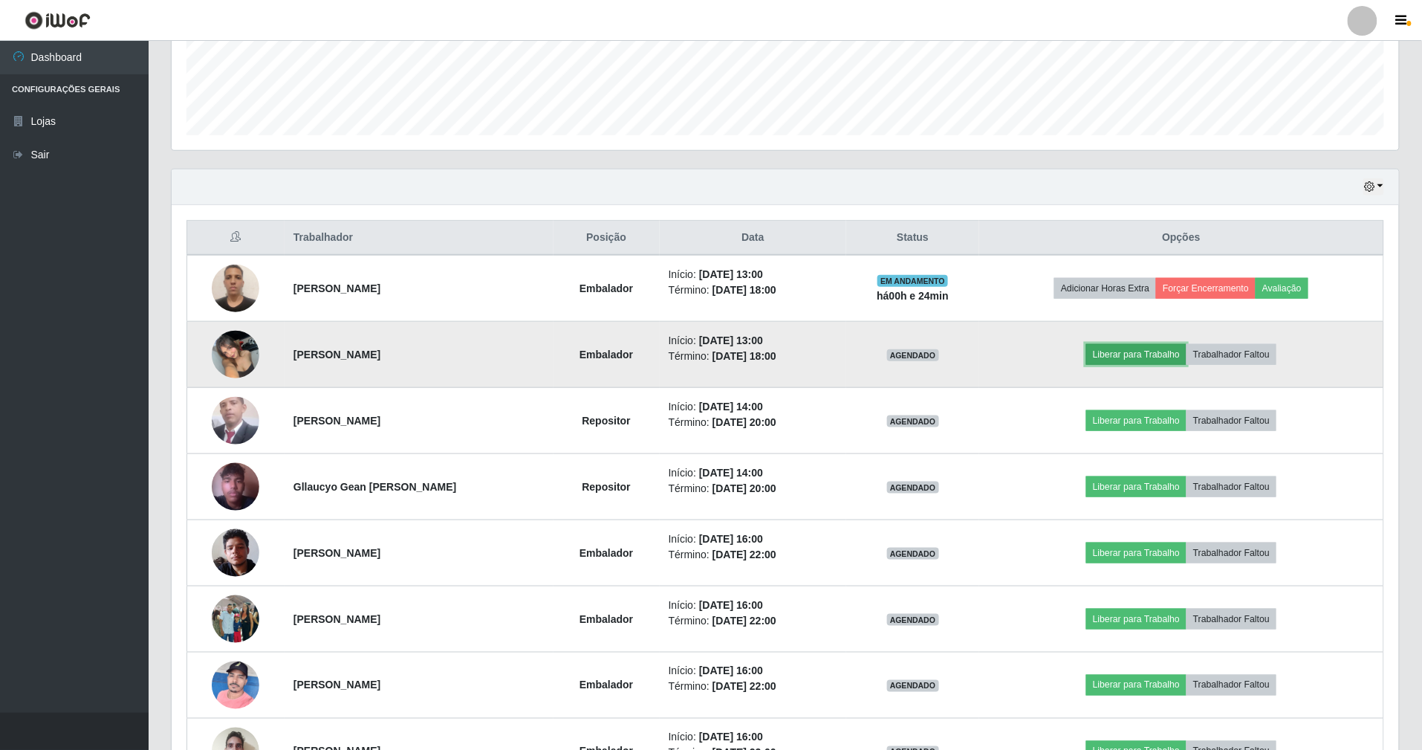
click at [1145, 360] on button "Liberar para Trabalho" at bounding box center [1137, 354] width 100 height 21
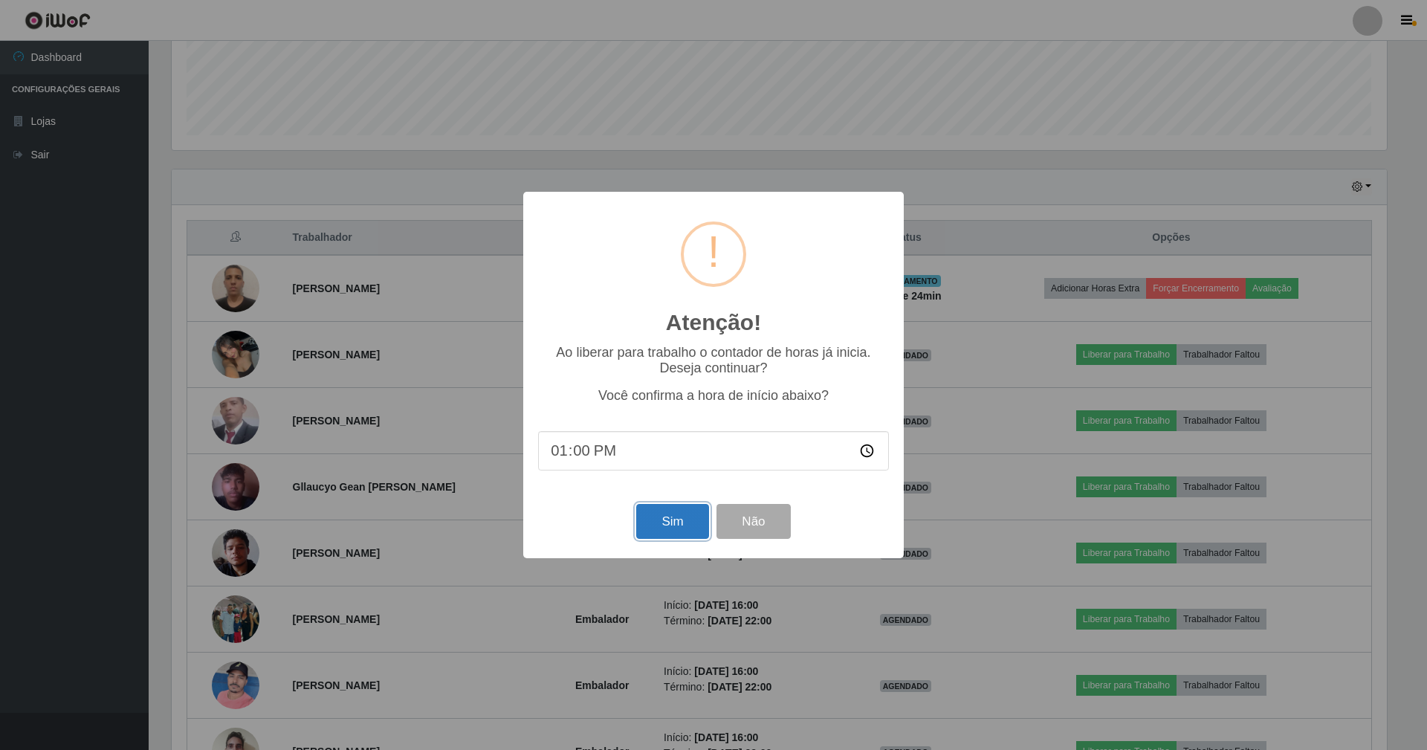
click at [670, 529] on button "Sim" at bounding box center [672, 521] width 72 height 35
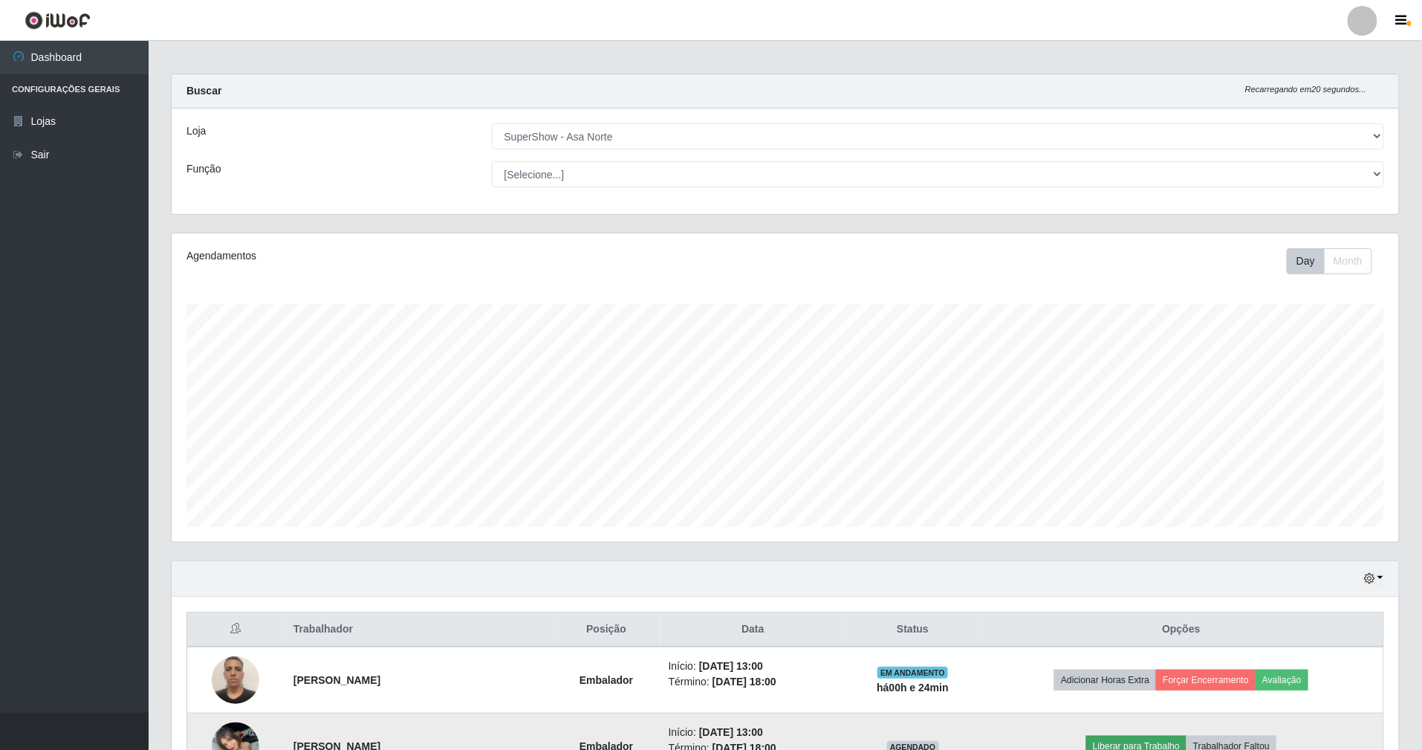
scroll to position [309, 1231]
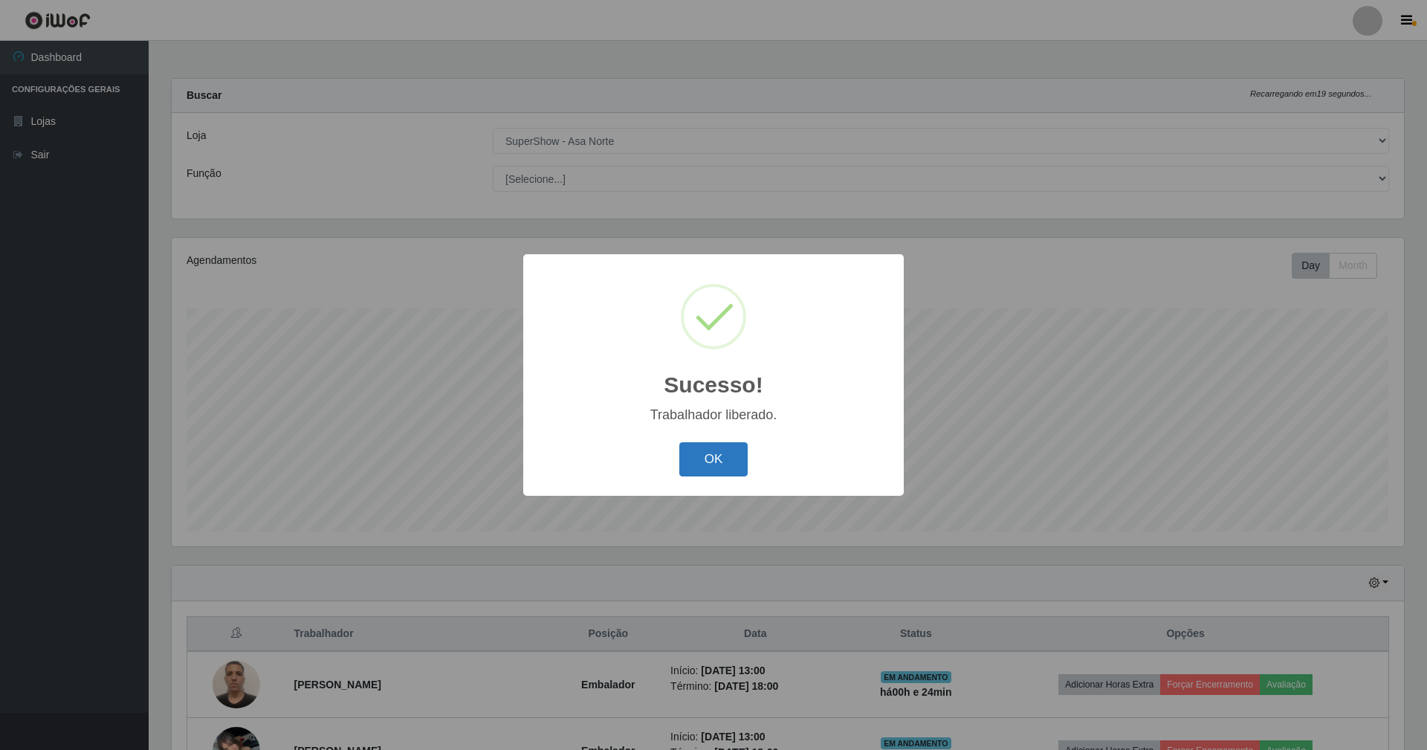
drag, startPoint x: 716, startPoint y: 462, endPoint x: 717, endPoint y: 447, distance: 14.1
click at [717, 447] on button "OK" at bounding box center [713, 459] width 69 height 35
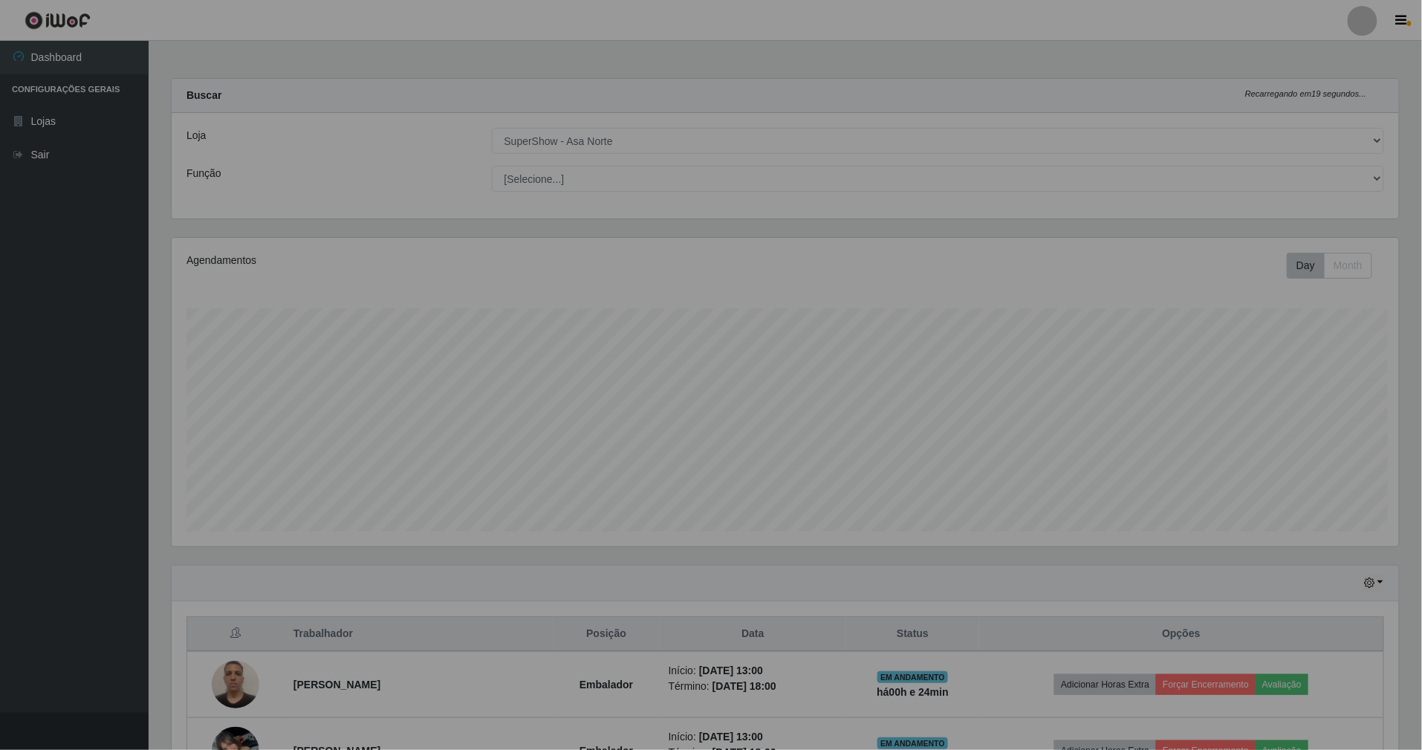
scroll to position [742894, 741976]
